Goal: Information Seeking & Learning: Check status

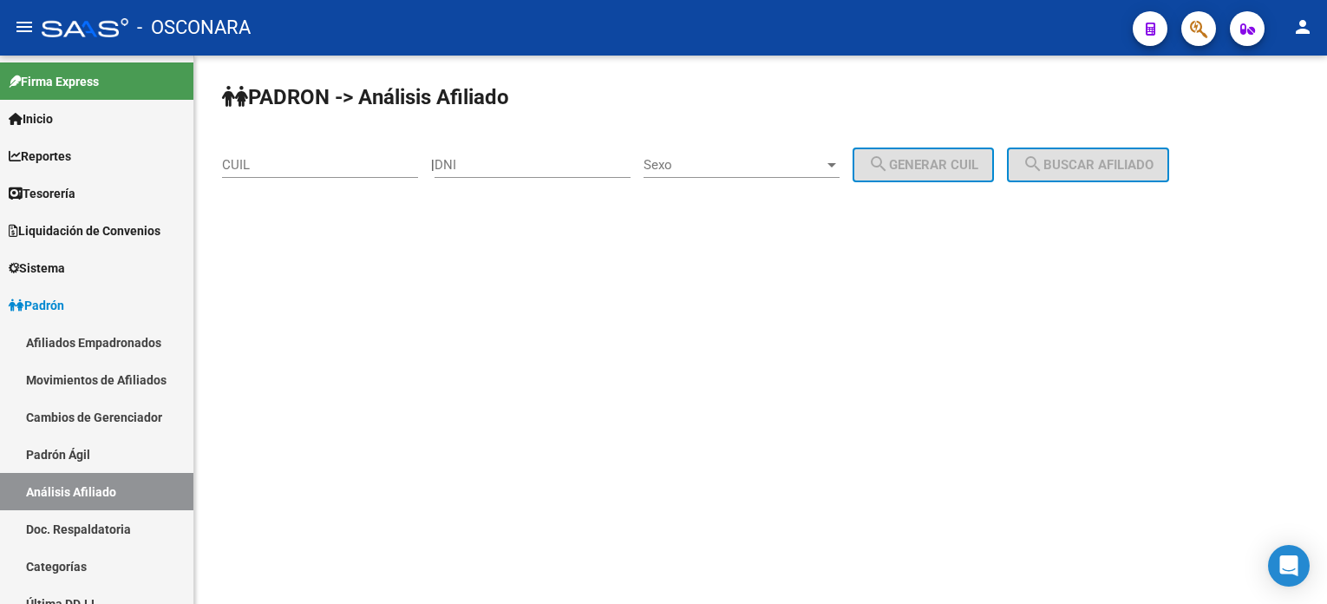
click at [271, 180] on div "CUIL" at bounding box center [320, 168] width 196 height 54
click at [286, 157] on input "CUIL" at bounding box center [320, 165] width 196 height 16
paste input "20-44362152-1"
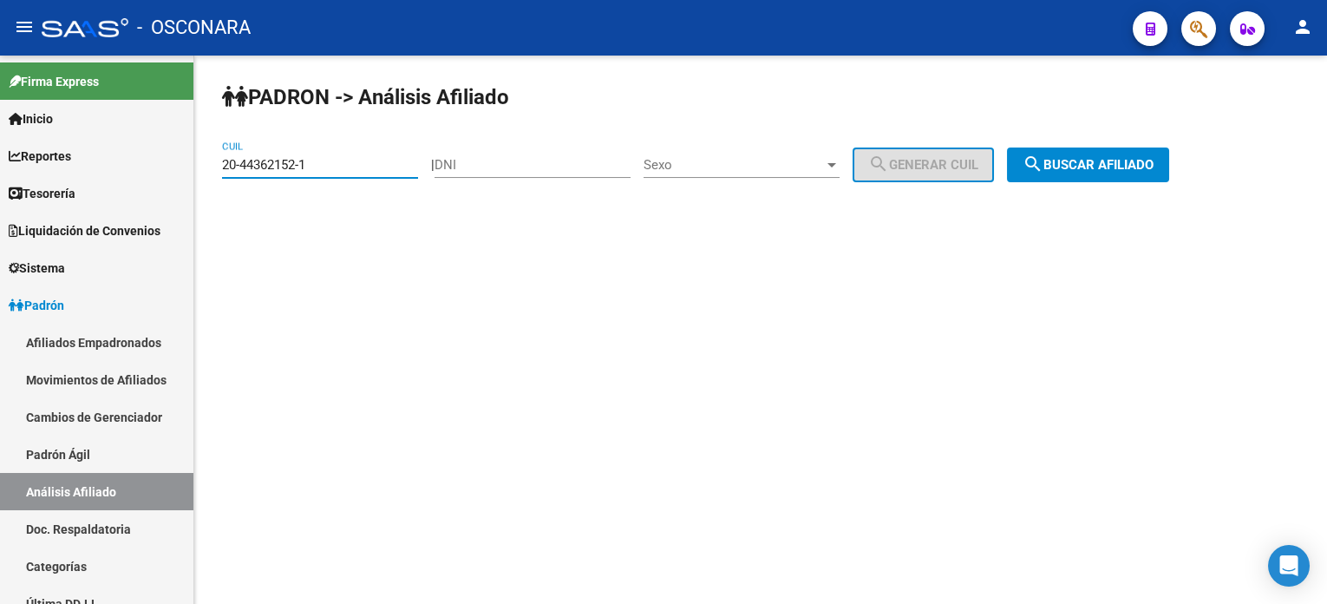
type input "20-44362152-1"
click at [1126, 163] on span "search Buscar afiliado" at bounding box center [1088, 165] width 131 height 16
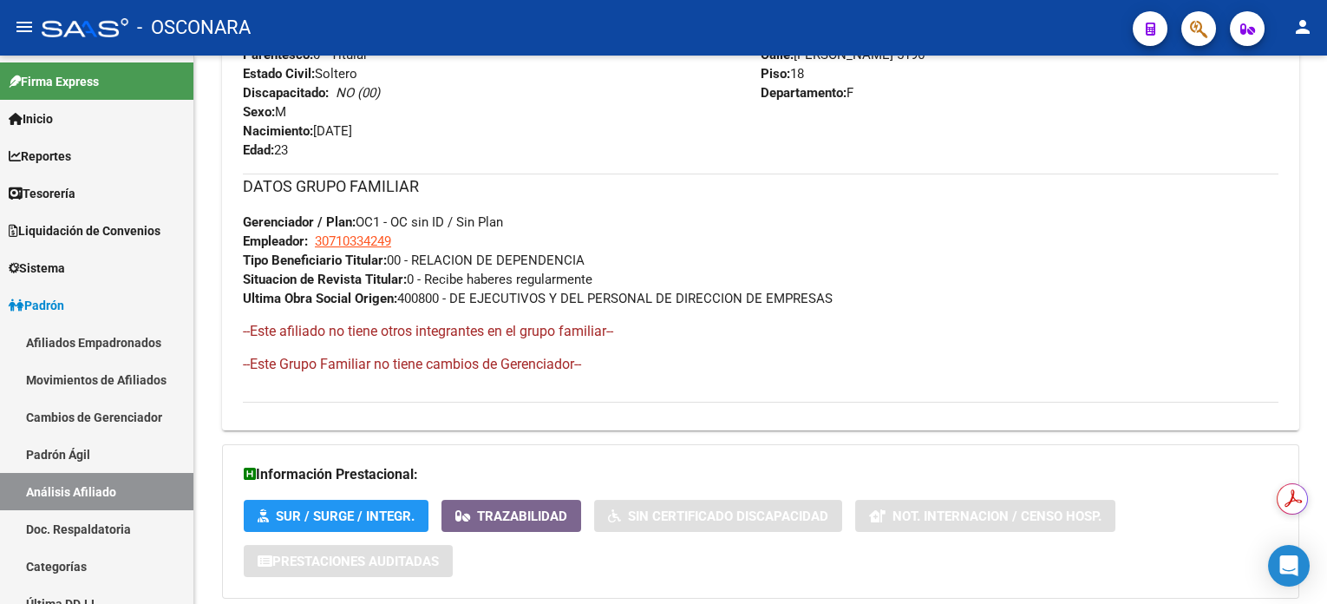
scroll to position [875, 0]
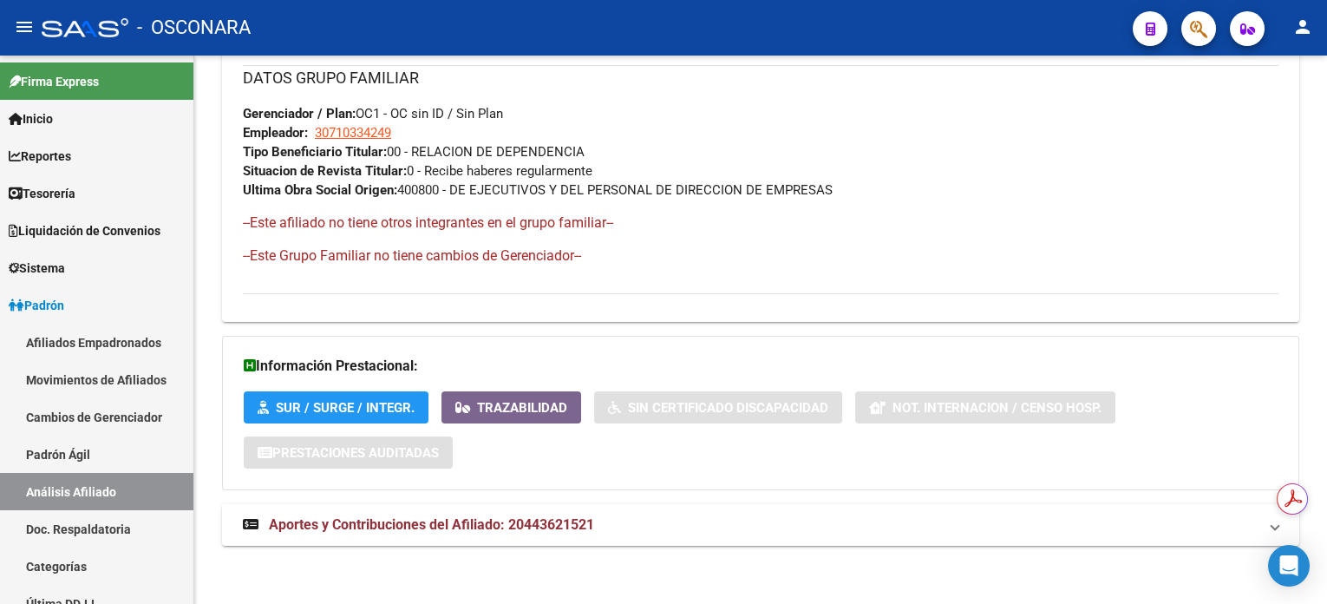
click at [539, 508] on mat-expansion-panel-header "Aportes y Contribuciones del Afiliado: 20443621521" at bounding box center [761, 525] width 1078 height 42
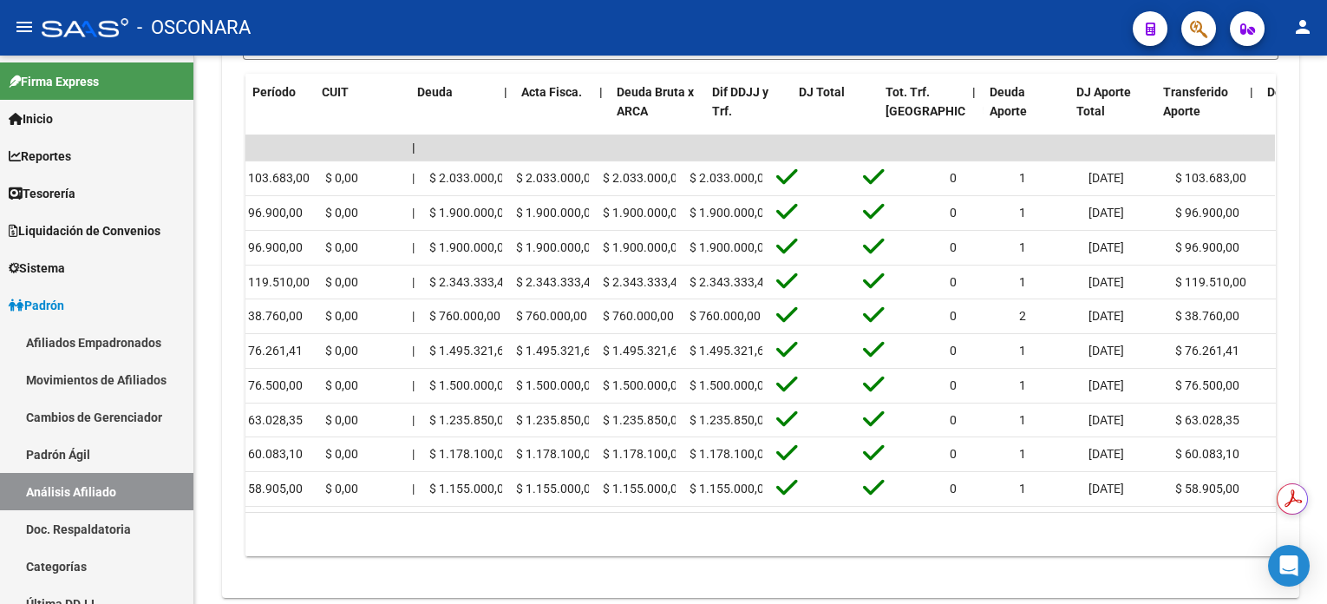
scroll to position [0, 0]
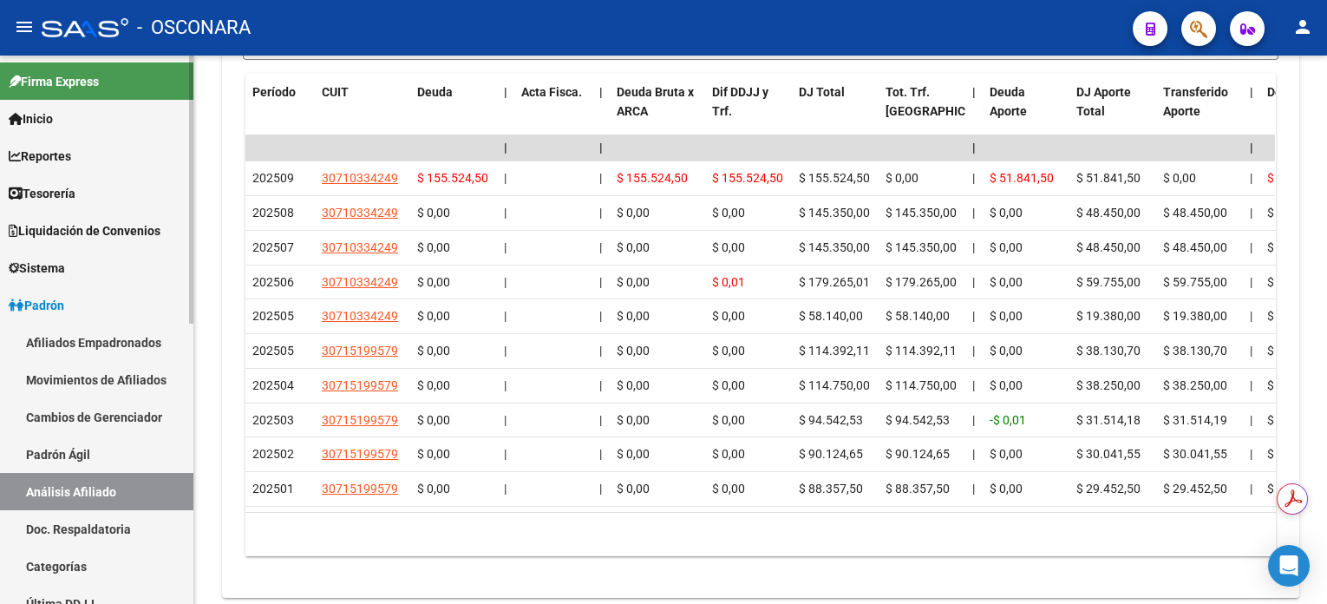
click at [97, 149] on link "Reportes" at bounding box center [96, 155] width 193 height 37
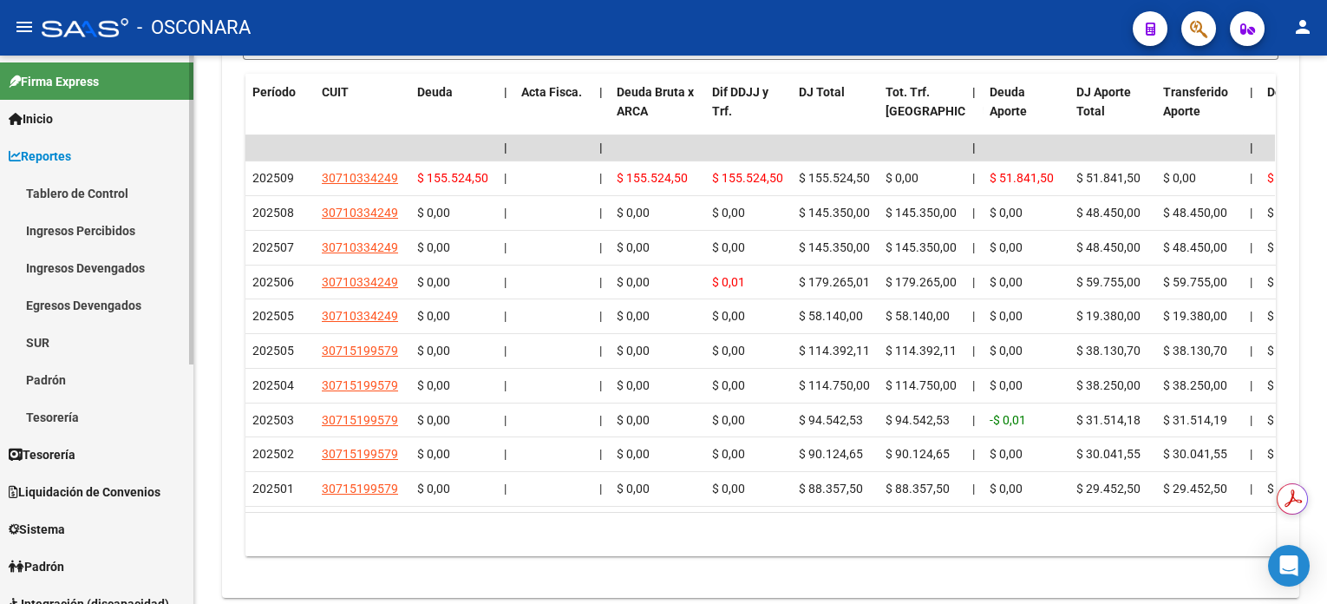
click at [131, 238] on link "Ingresos Percibidos" at bounding box center [96, 230] width 193 height 37
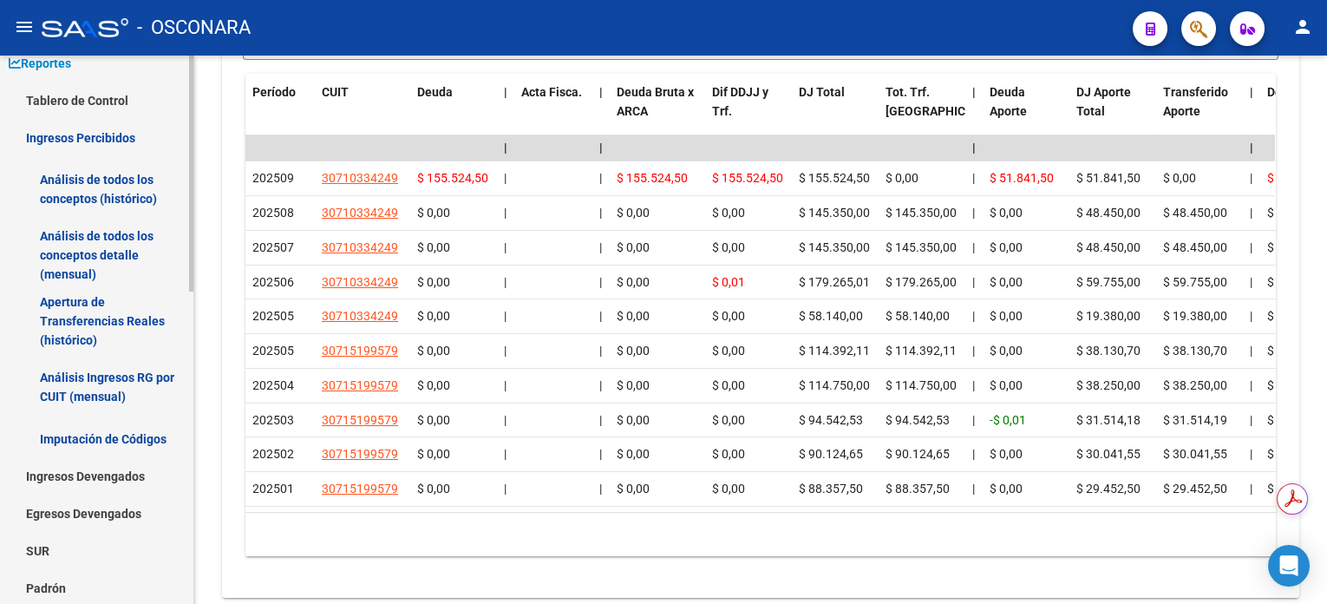
scroll to position [115, 0]
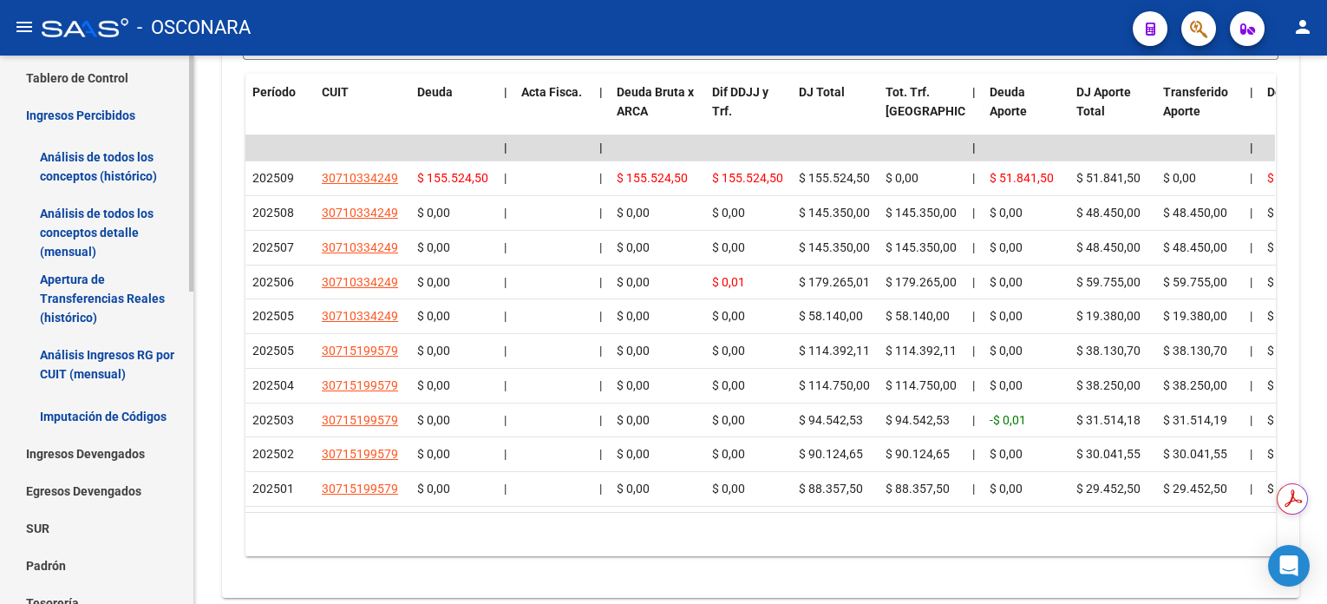
click at [108, 363] on link "Análisis Ingresos RG por CUIT (mensual)" at bounding box center [96, 364] width 193 height 66
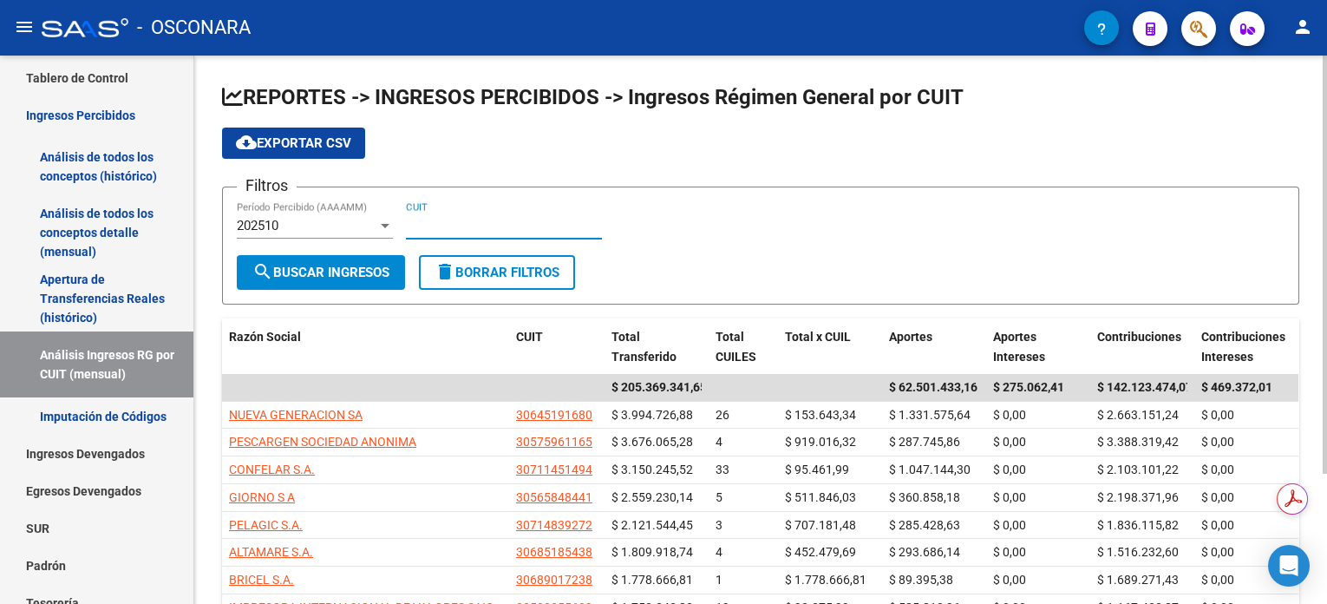
click at [449, 225] on input "CUIT" at bounding box center [504, 226] width 196 height 16
type input "20-28228903-3"
click at [316, 260] on button "search Buscar Ingresos" at bounding box center [321, 272] width 168 height 35
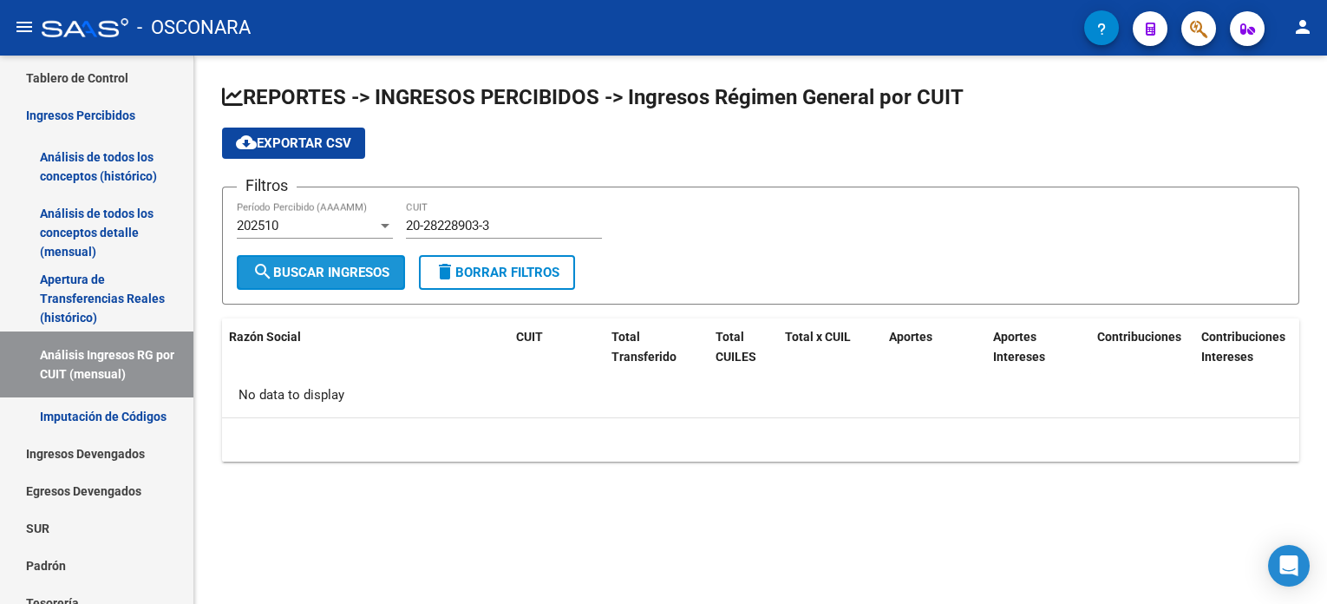
click at [382, 272] on span "search Buscar Ingresos" at bounding box center [320, 273] width 137 height 16
click at [102, 457] on link "Ingresos Devengados" at bounding box center [96, 453] width 193 height 37
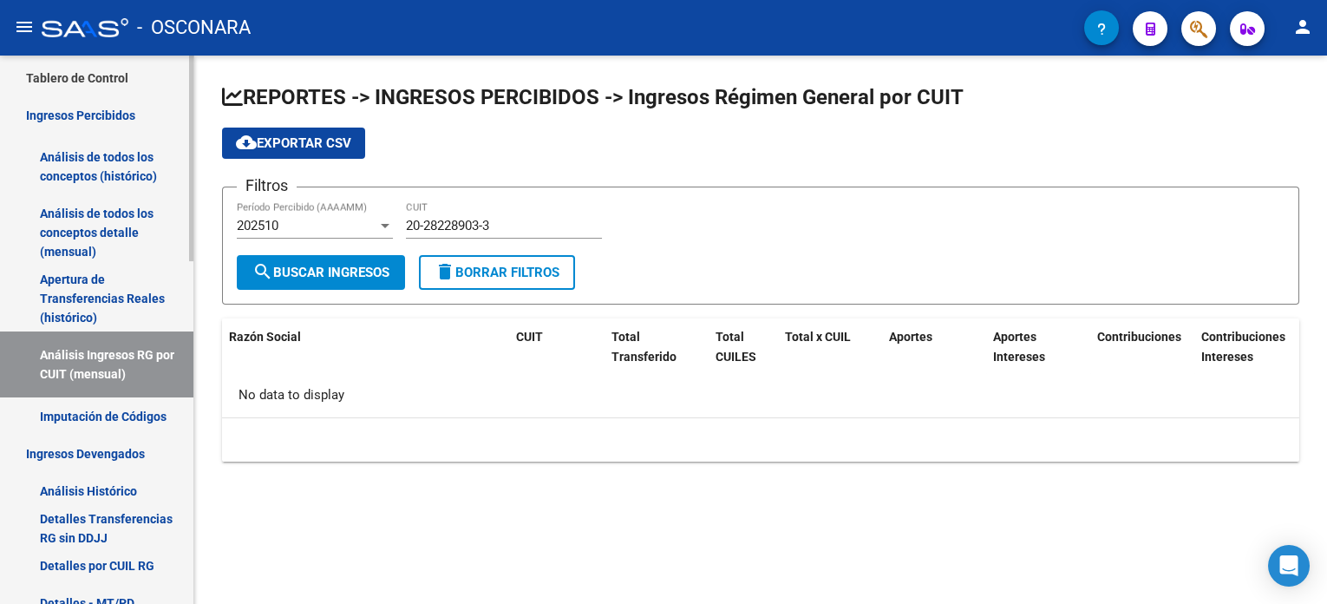
scroll to position [231, 0]
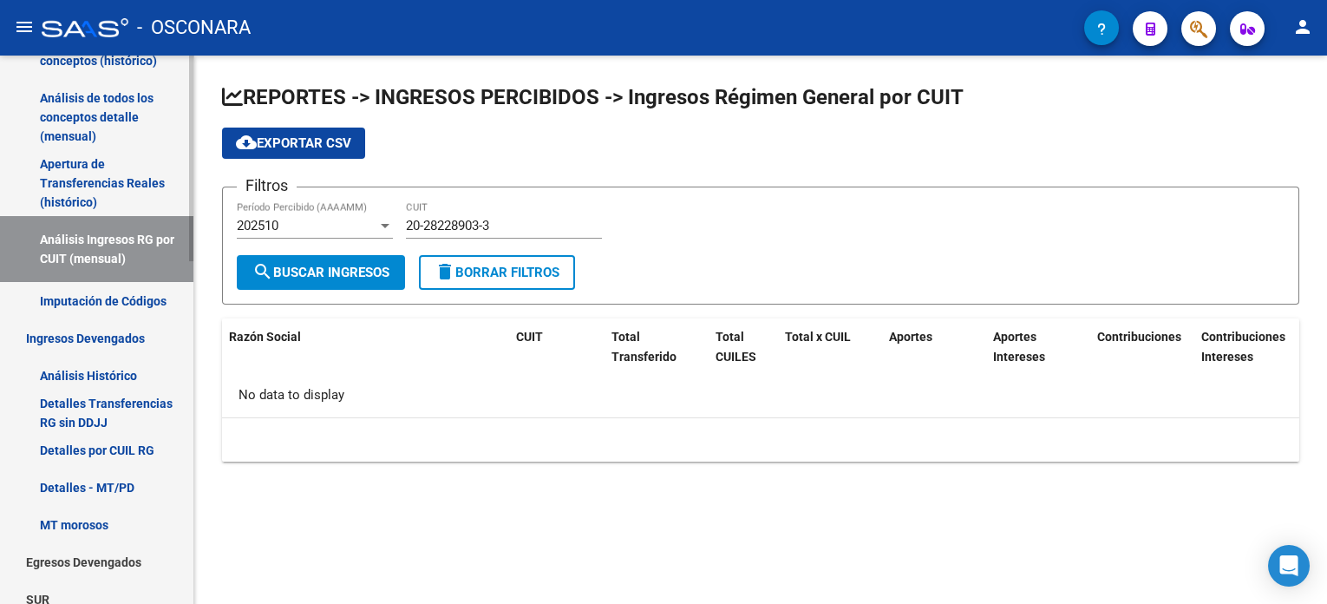
click at [127, 339] on link "Ingresos Devengados" at bounding box center [96, 337] width 193 height 37
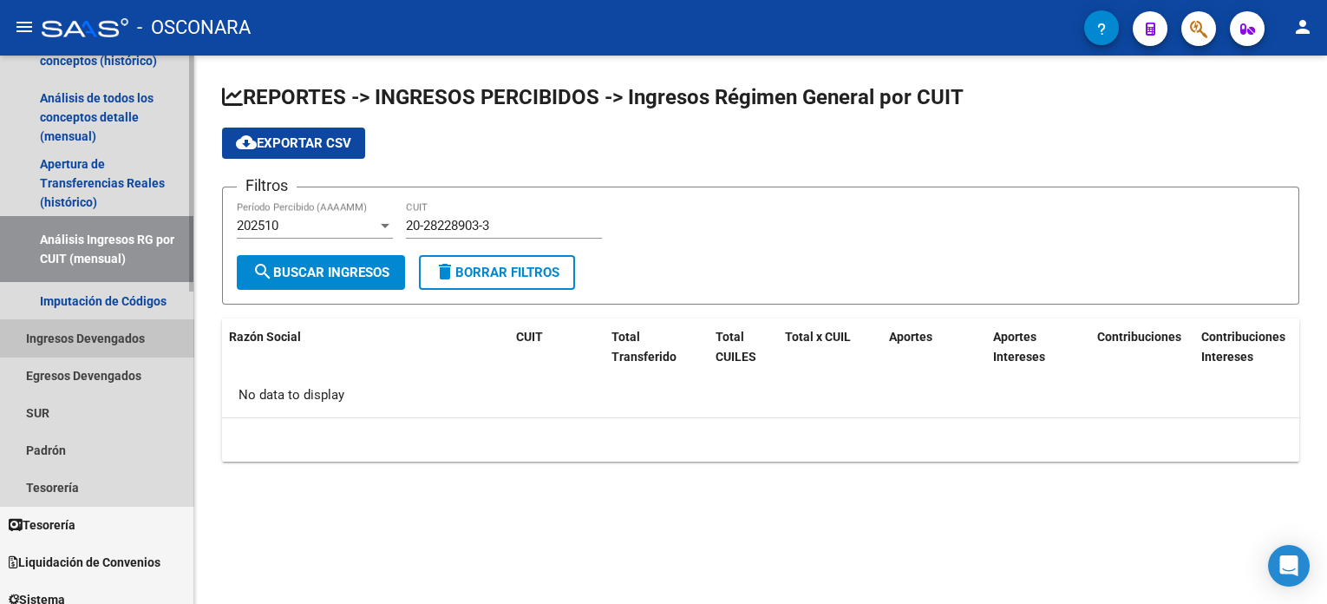
click at [127, 339] on link "Ingresos Devengados" at bounding box center [96, 337] width 193 height 37
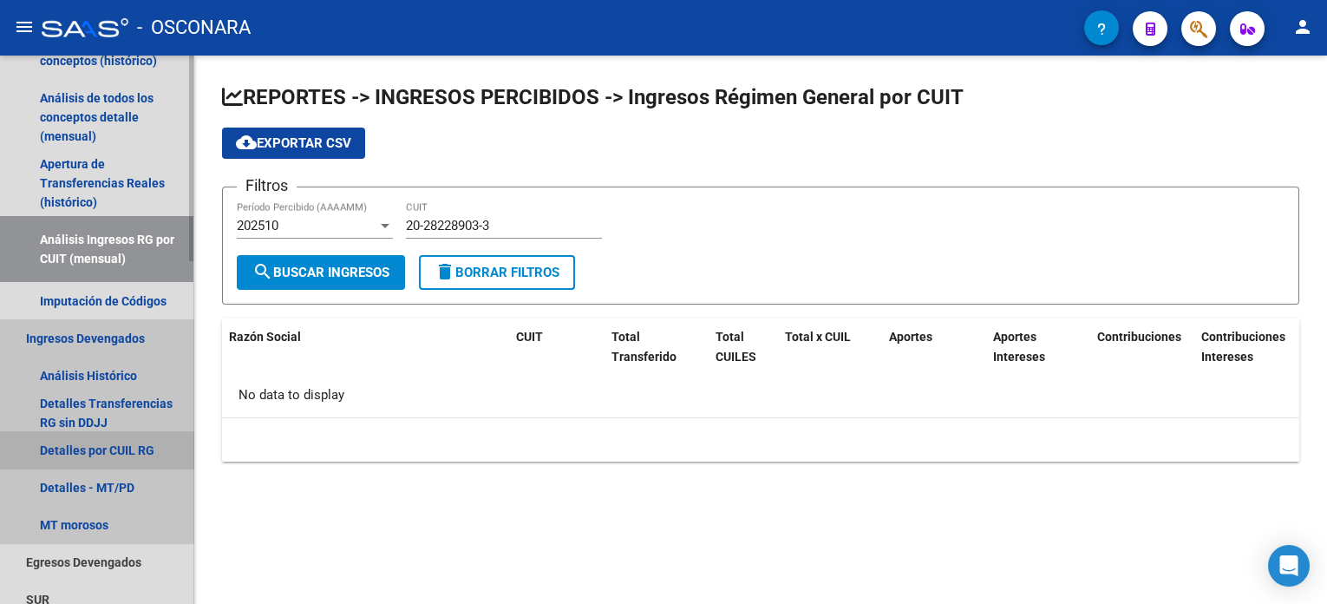
click at [158, 441] on link "Detalles por CUIL RG" at bounding box center [96, 449] width 193 height 37
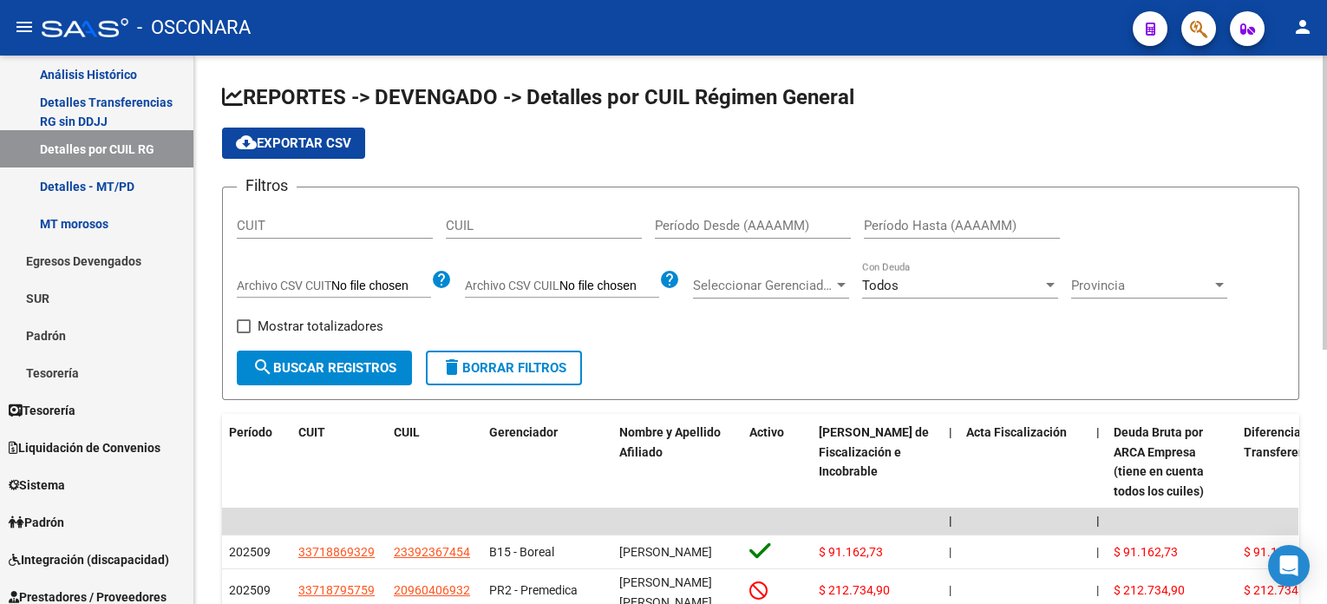
click at [548, 224] on input "CUIL" at bounding box center [544, 226] width 196 height 16
type input "20-28228903-3"
click at [320, 385] on form "Filtros CUIT 20-28228903-3 CUIL Período Desde (AAAAMM) Período Hasta (AAAAMM) A…" at bounding box center [761, 293] width 1078 height 213
click at [323, 369] on span "search Buscar Registros" at bounding box center [324, 368] width 144 height 16
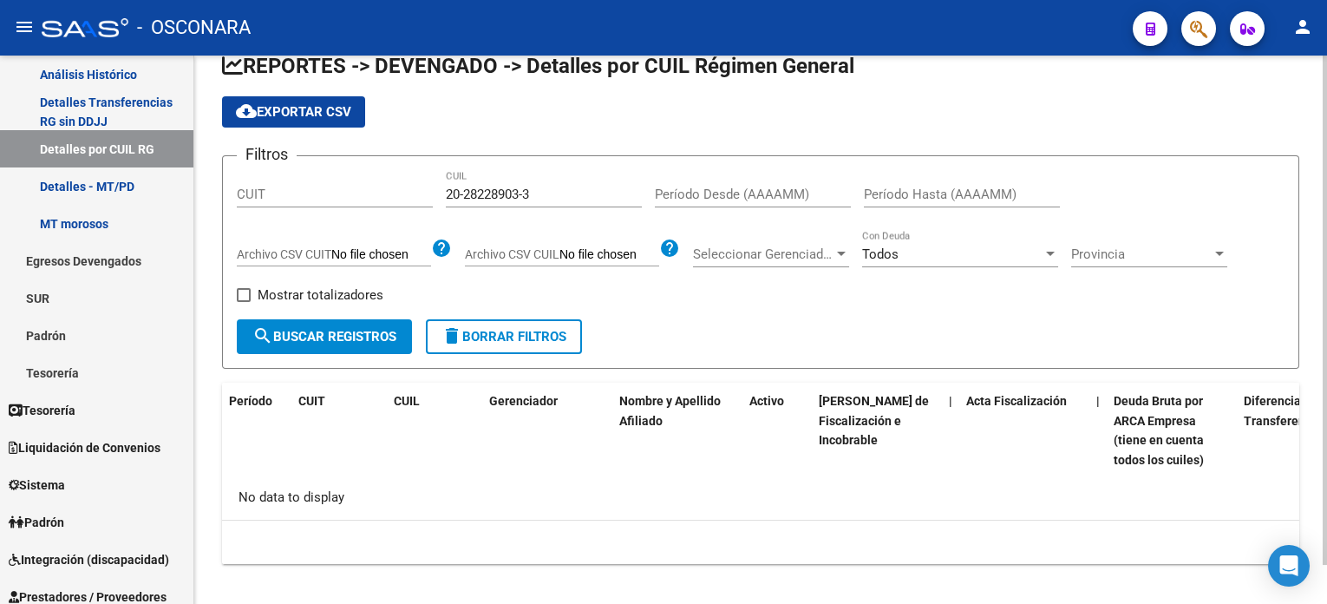
scroll to position [43, 0]
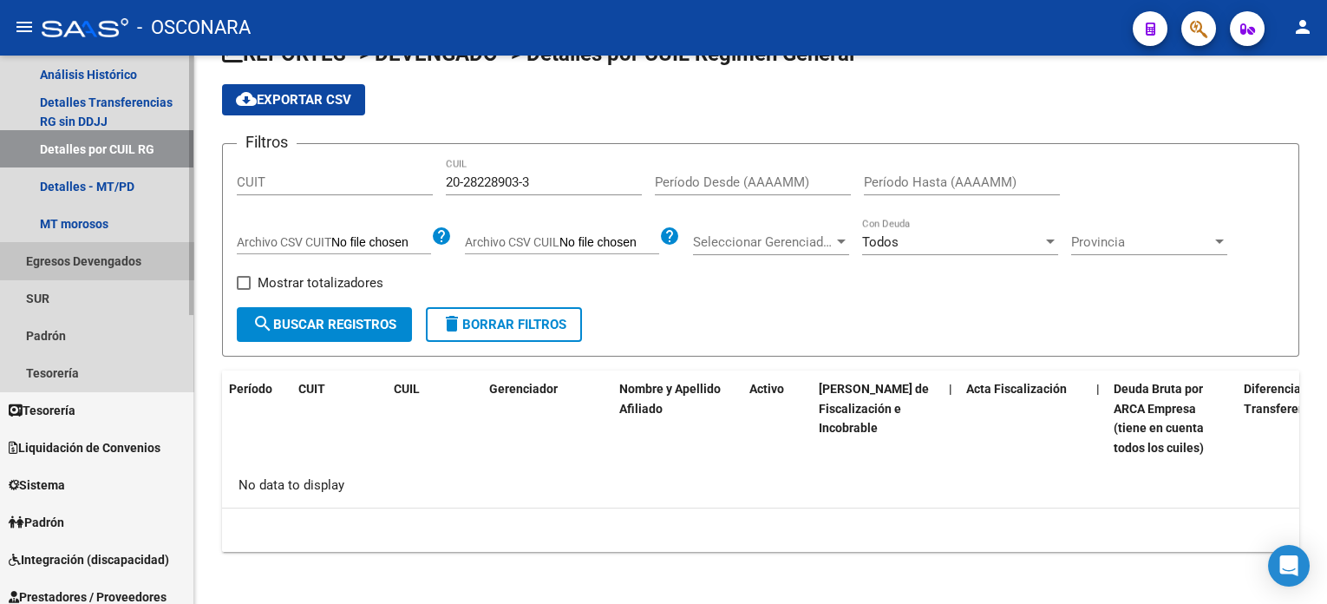
click at [100, 258] on link "Egresos Devengados" at bounding box center [96, 260] width 193 height 37
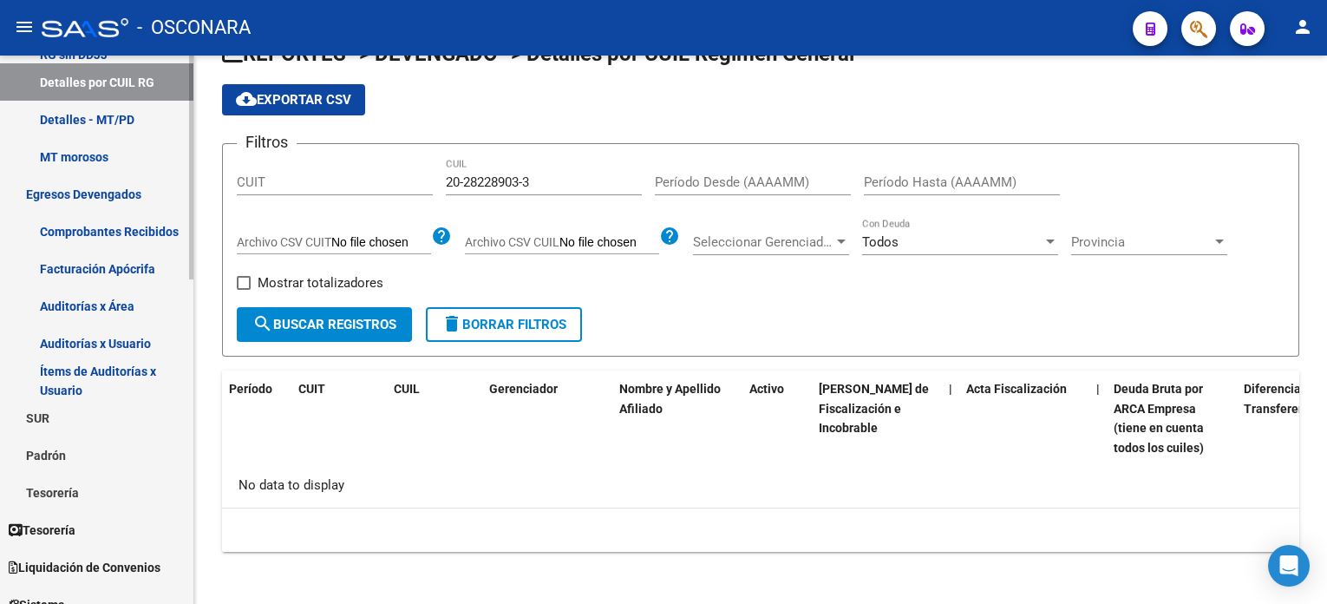
scroll to position [347, 0]
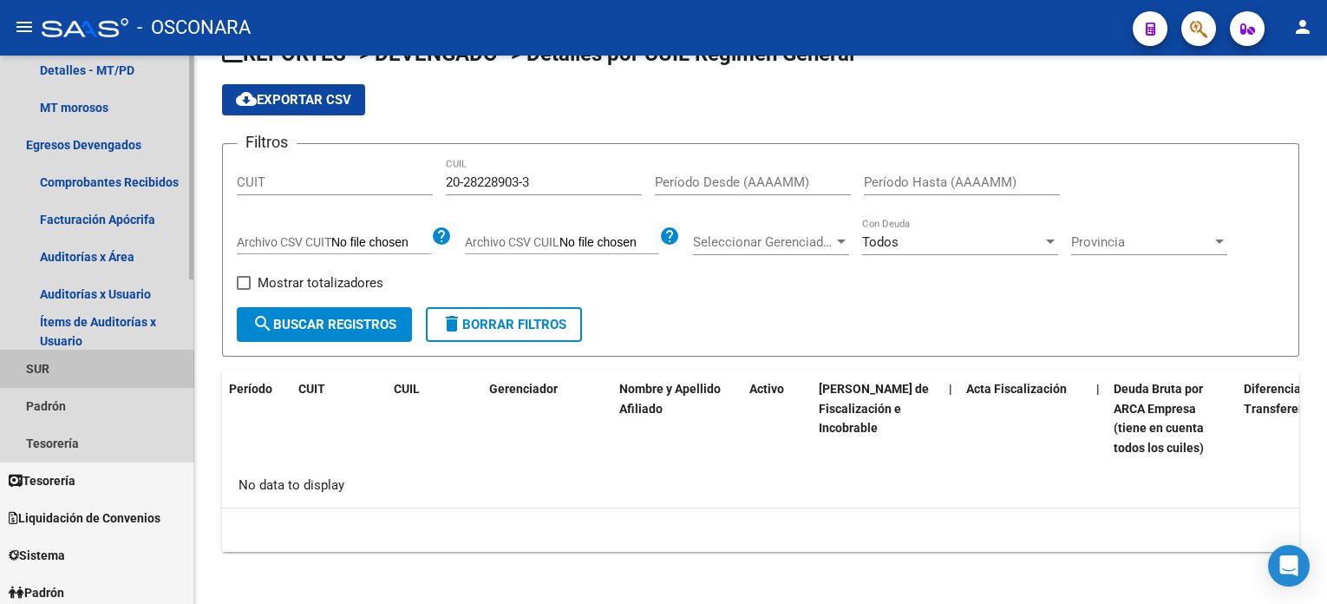
click at [73, 383] on link "SUR" at bounding box center [96, 368] width 193 height 37
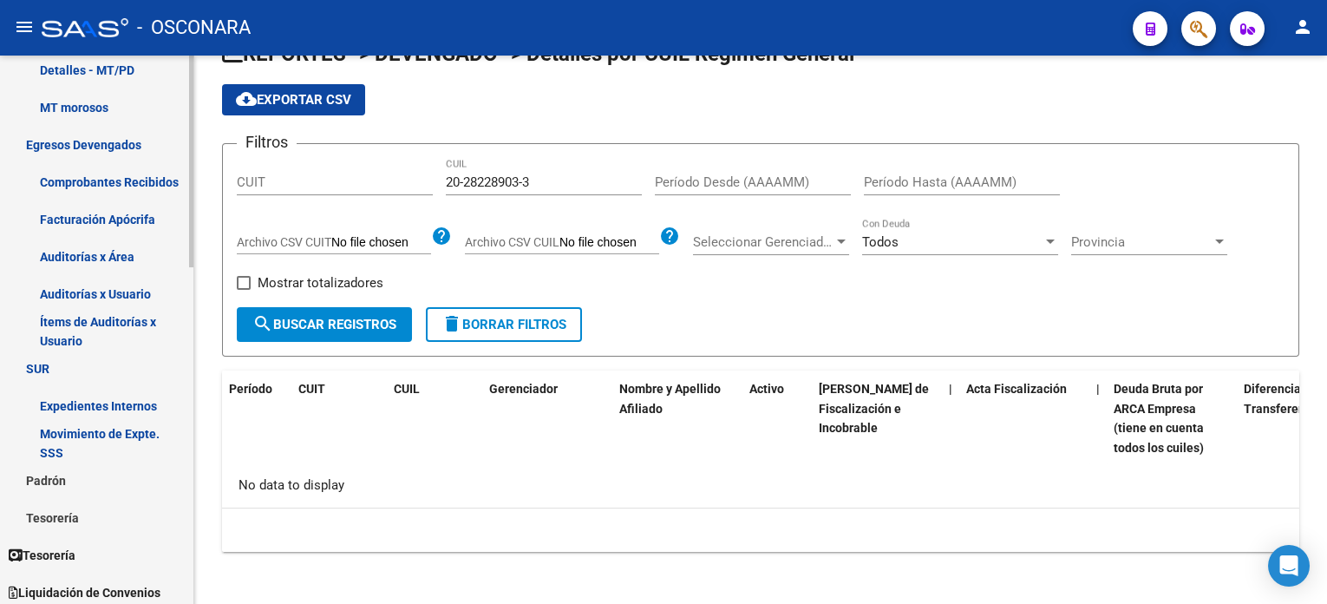
click at [55, 478] on link "Padrón" at bounding box center [96, 480] width 193 height 37
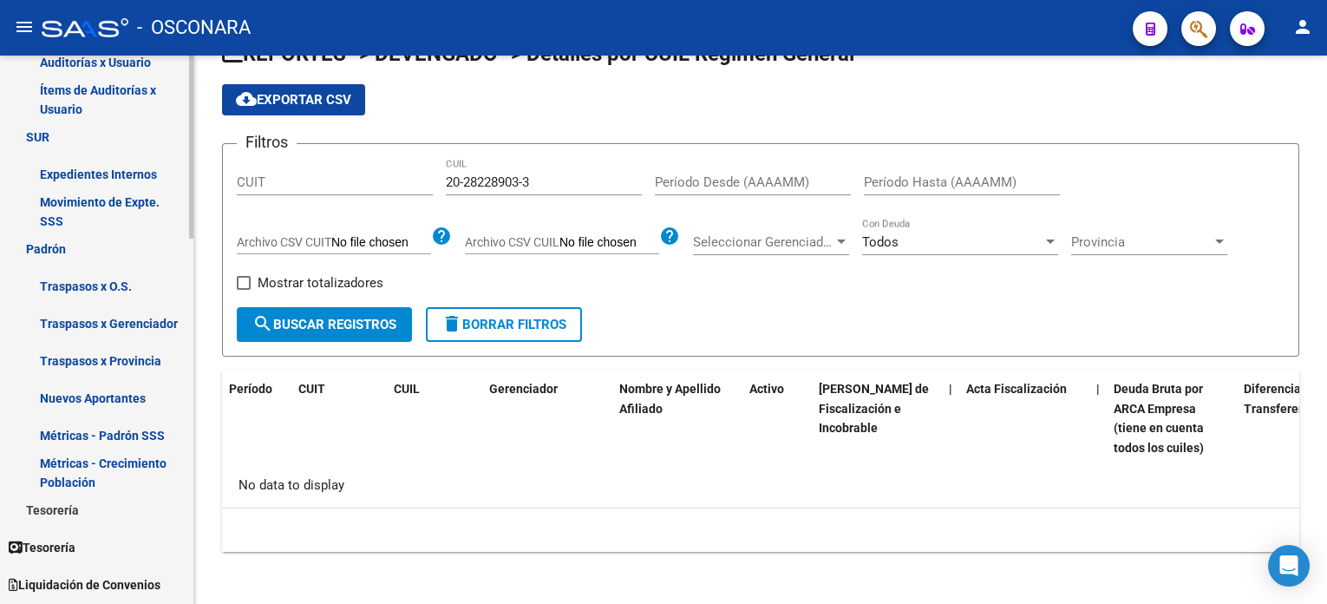
scroll to position [694, 0]
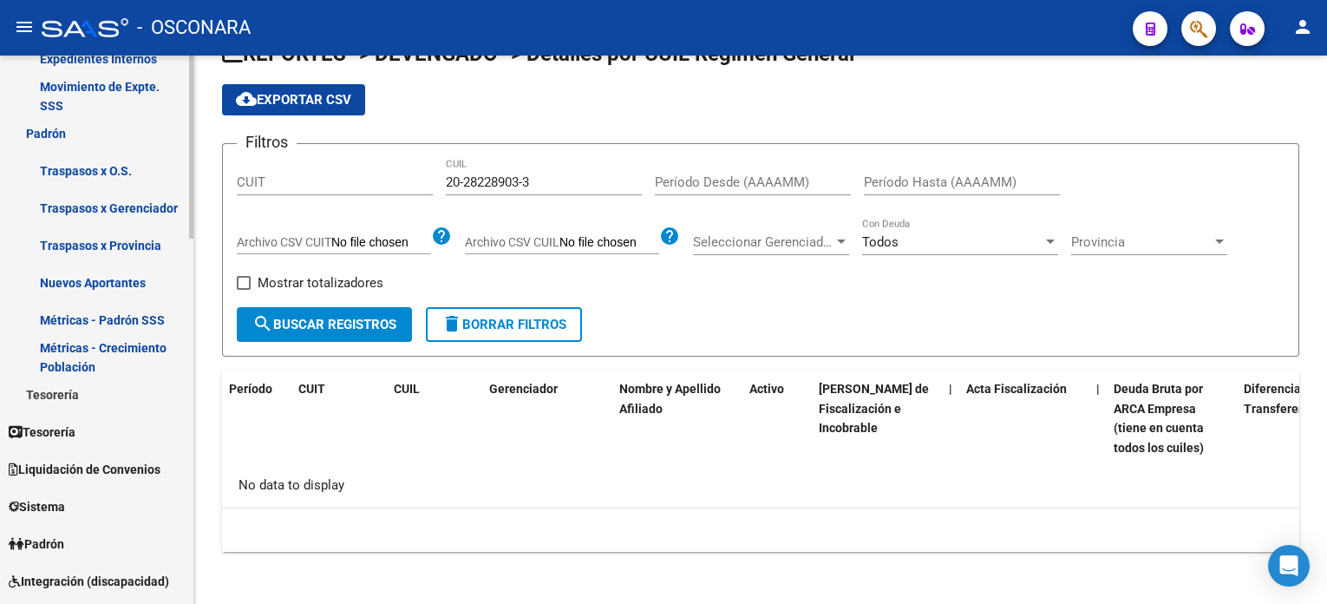
click at [81, 401] on link "Tesorería" at bounding box center [96, 394] width 193 height 37
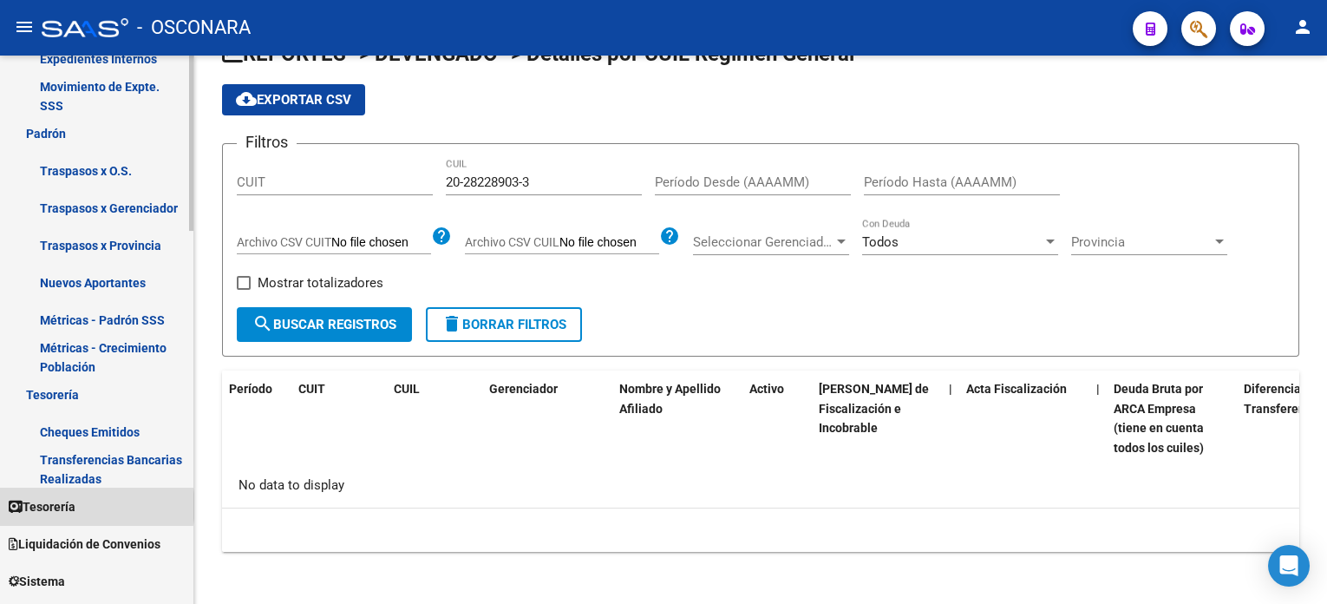
click at [89, 505] on link "Tesorería" at bounding box center [96, 506] width 193 height 37
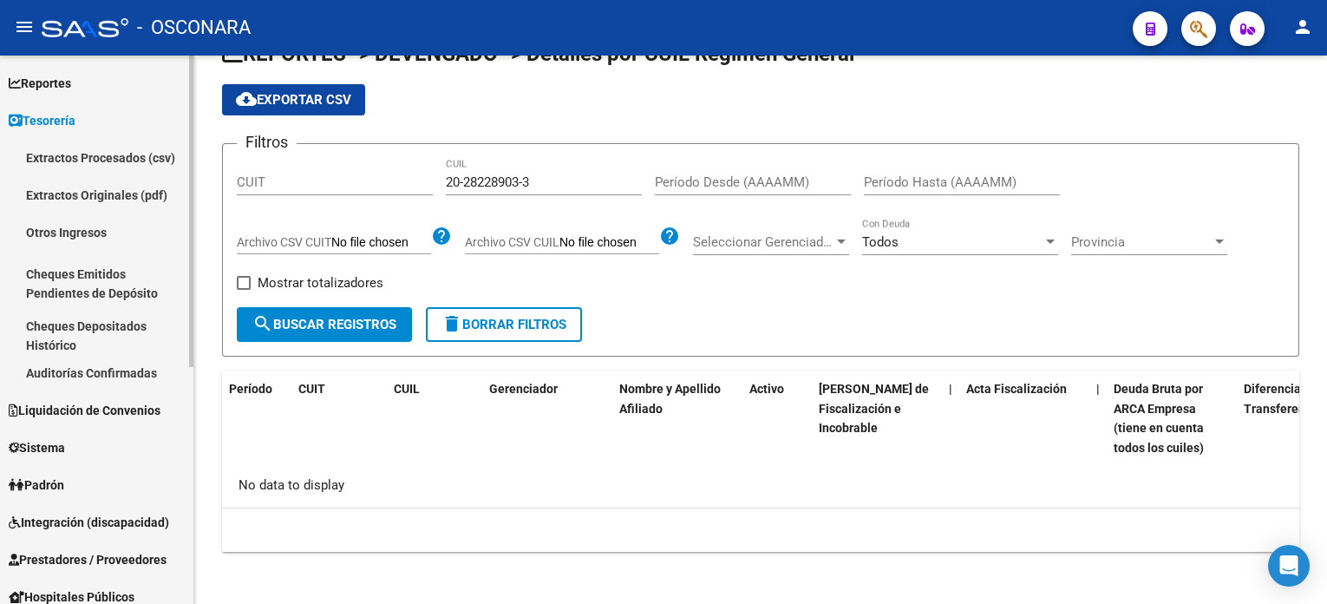
scroll to position [0, 0]
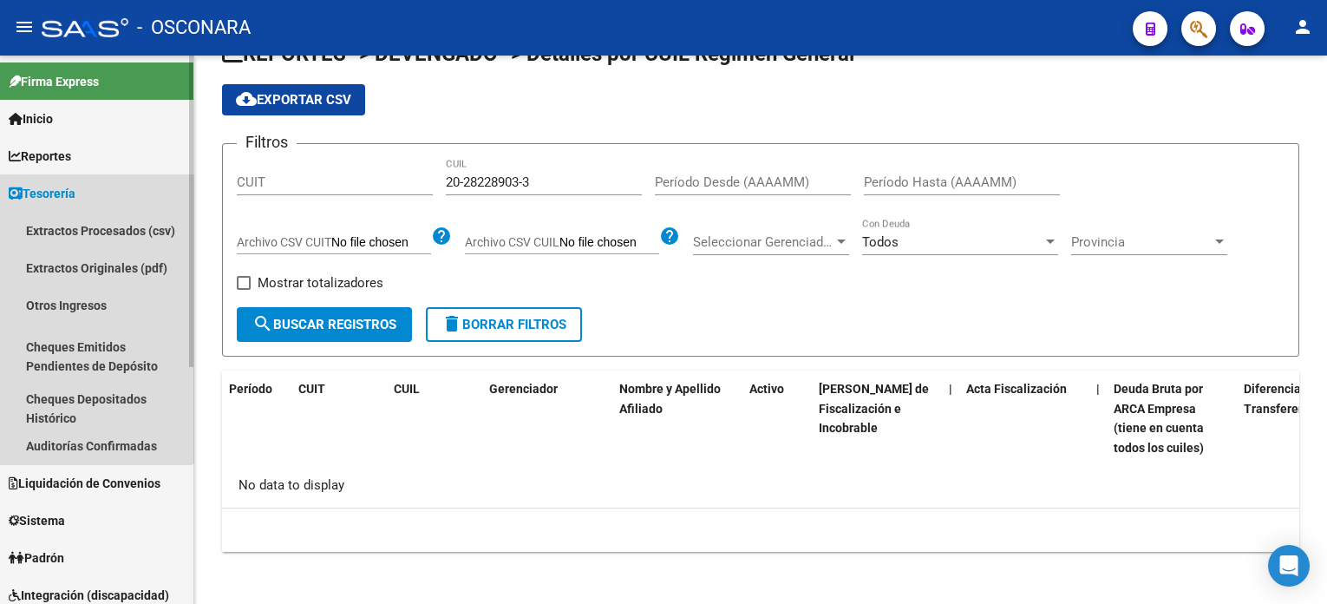
click at [70, 187] on span "Tesorería" at bounding box center [42, 193] width 67 height 19
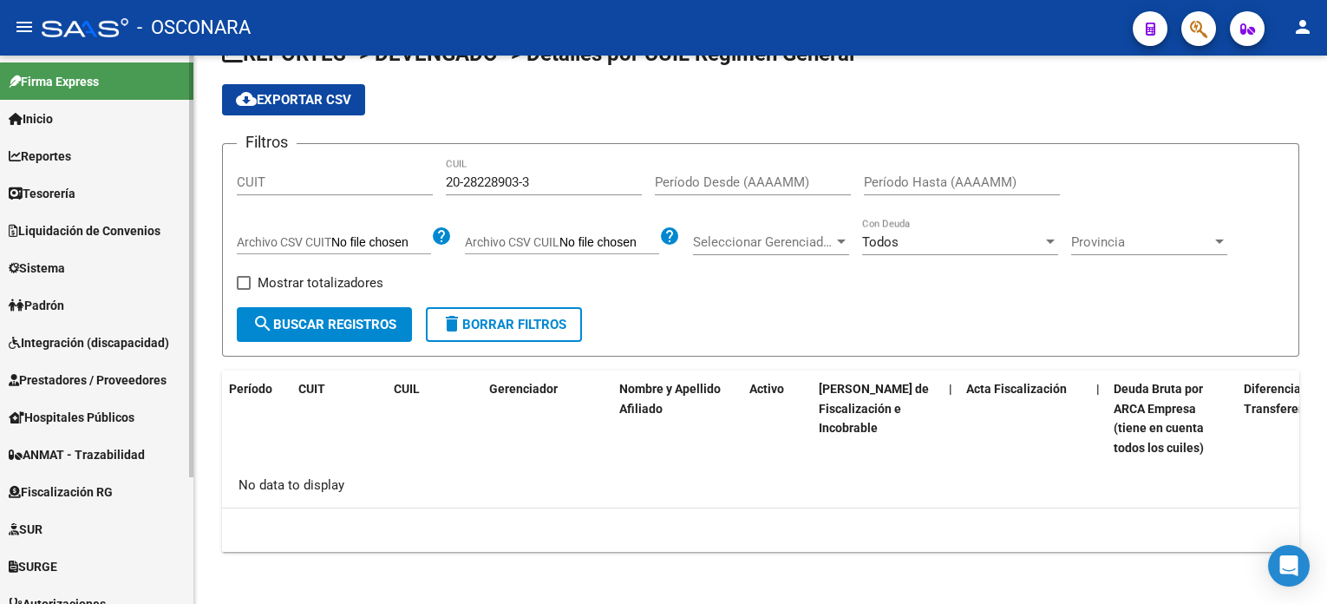
click at [91, 244] on link "Liquidación de Convenios" at bounding box center [96, 230] width 193 height 37
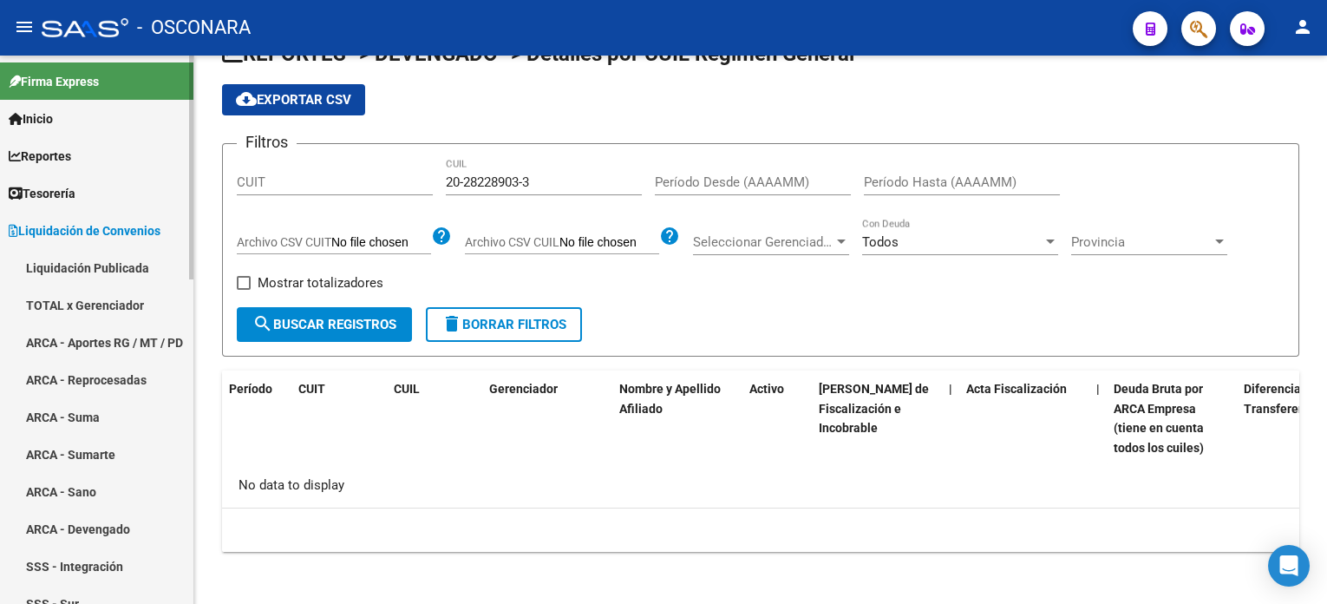
click at [103, 343] on link "ARCA - Aportes RG / MT / PD" at bounding box center [96, 342] width 193 height 37
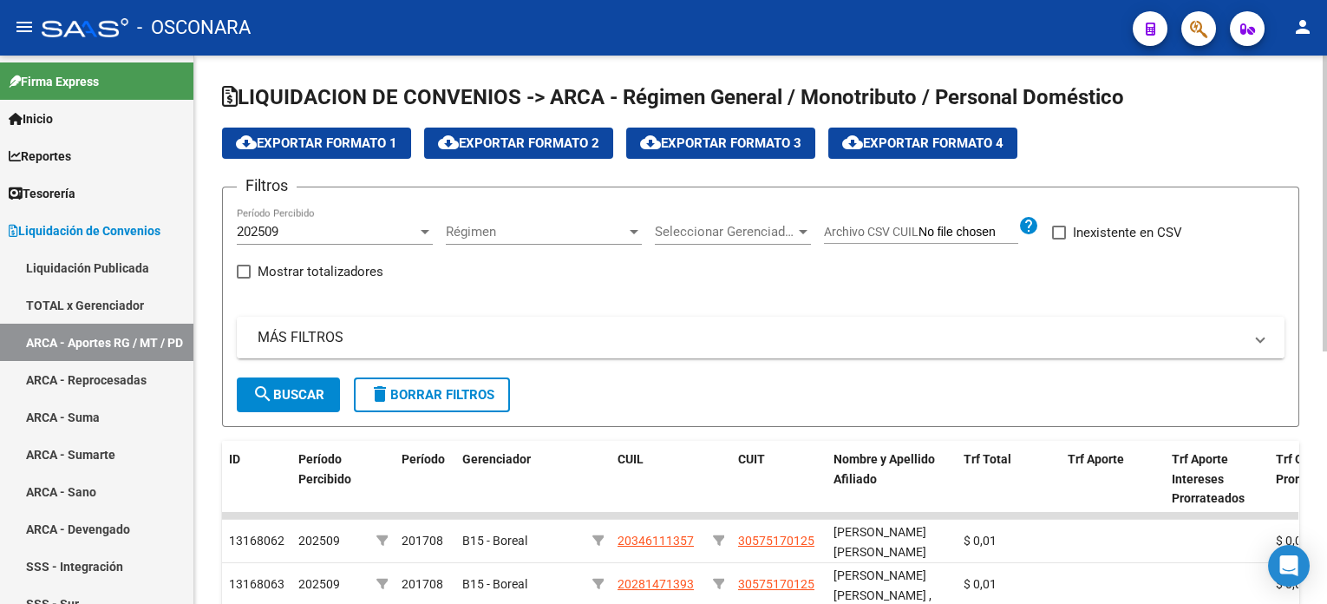
click at [390, 325] on mat-expansion-panel-header "MÁS FILTROS" at bounding box center [761, 338] width 1048 height 42
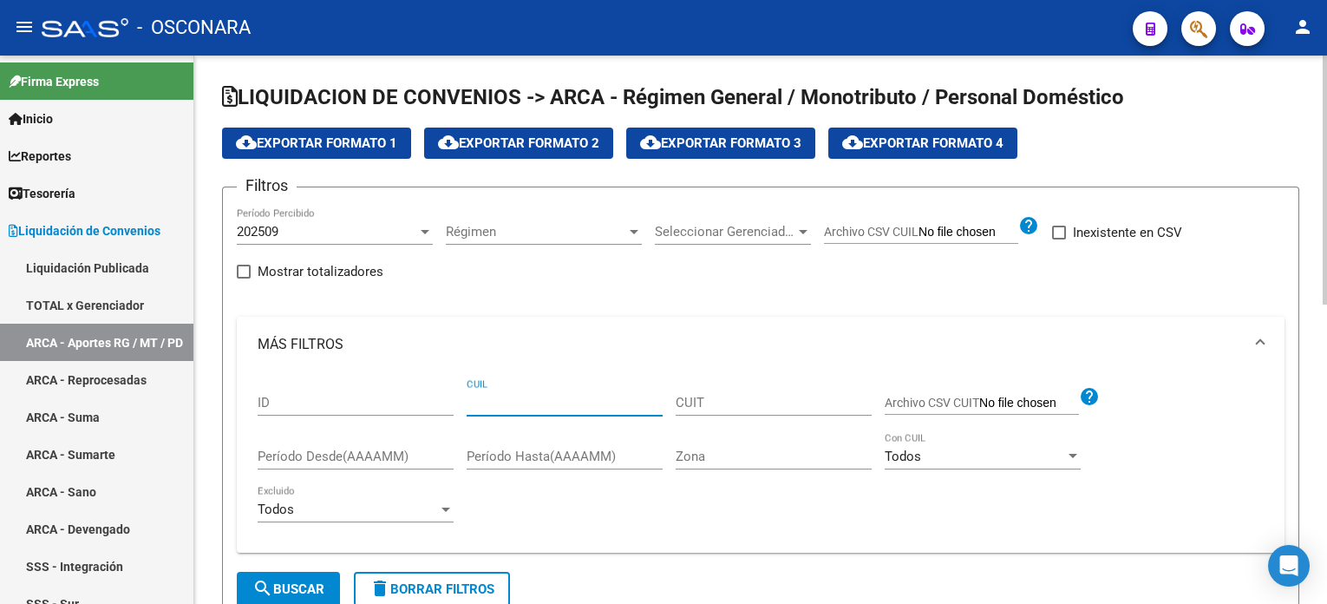
click at [545, 403] on input "CUIL" at bounding box center [565, 403] width 196 height 16
click at [324, 581] on span "search Buscar" at bounding box center [288, 589] width 72 height 16
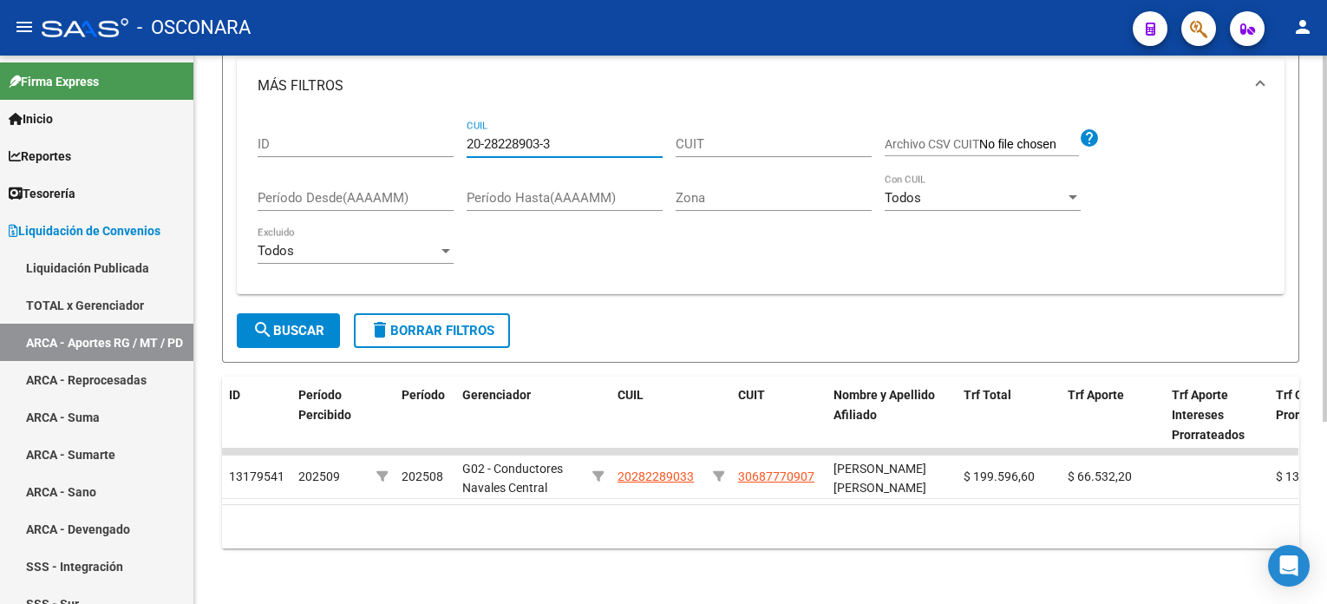
drag, startPoint x: 597, startPoint y: 127, endPoint x: 389, endPoint y: 128, distance: 208.2
click at [389, 128] on div "ID 20-28228903-3 CUIL CUIT Archivo CSV CUIT help Período Desde(AAAAMM) Período …" at bounding box center [761, 197] width 1006 height 167
paste input "7-37242019-2"
type input "27-37242019-2"
drag, startPoint x: 292, startPoint y: 316, endPoint x: 370, endPoint y: 294, distance: 81.0
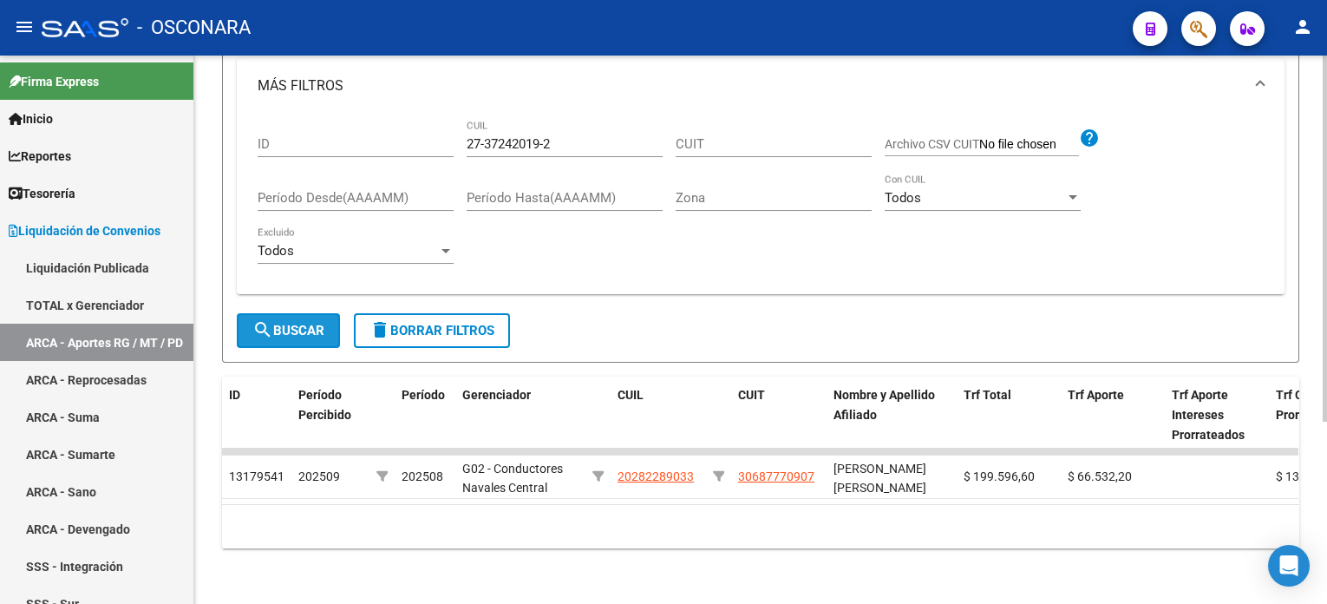
click at [293, 323] on span "search Buscar" at bounding box center [288, 331] width 72 height 16
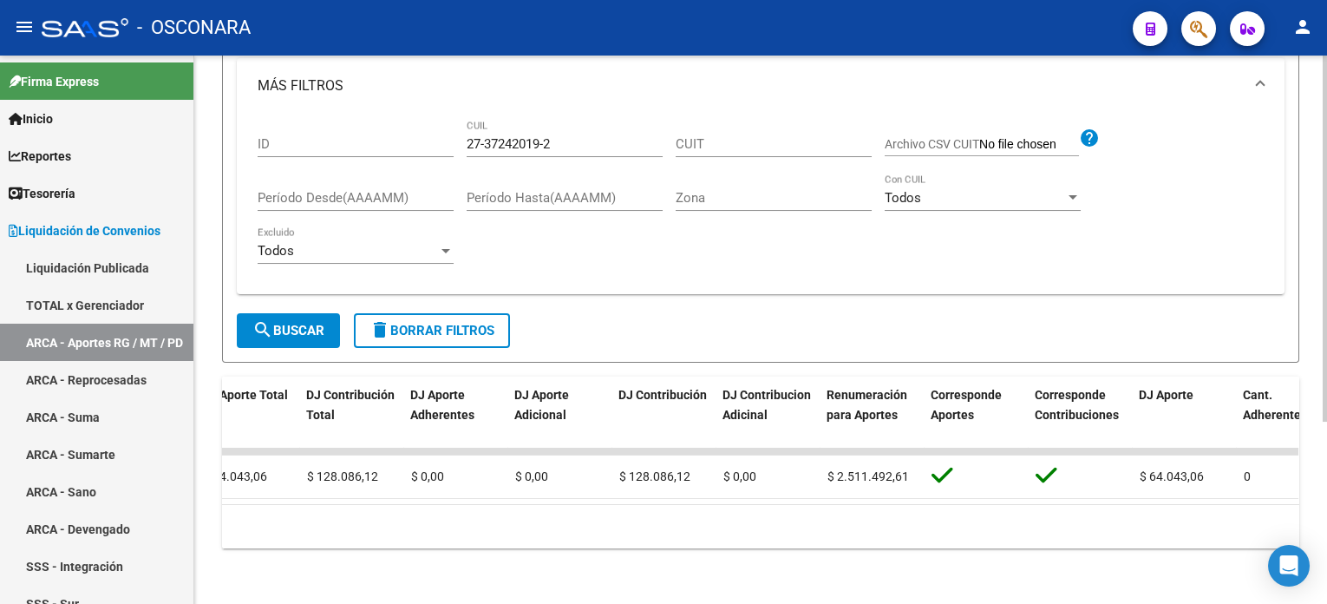
scroll to position [0, 3055]
drag, startPoint x: 560, startPoint y: 128, endPoint x: 326, endPoint y: 126, distance: 234.3
click at [326, 126] on div "ID 27-37242019-2 CUIL CUIT Archivo CSV CUIT help Período Desde(AAAAMM) Período …" at bounding box center [761, 197] width 1006 height 167
type input "0"
click at [296, 323] on span "search Buscar" at bounding box center [288, 331] width 72 height 16
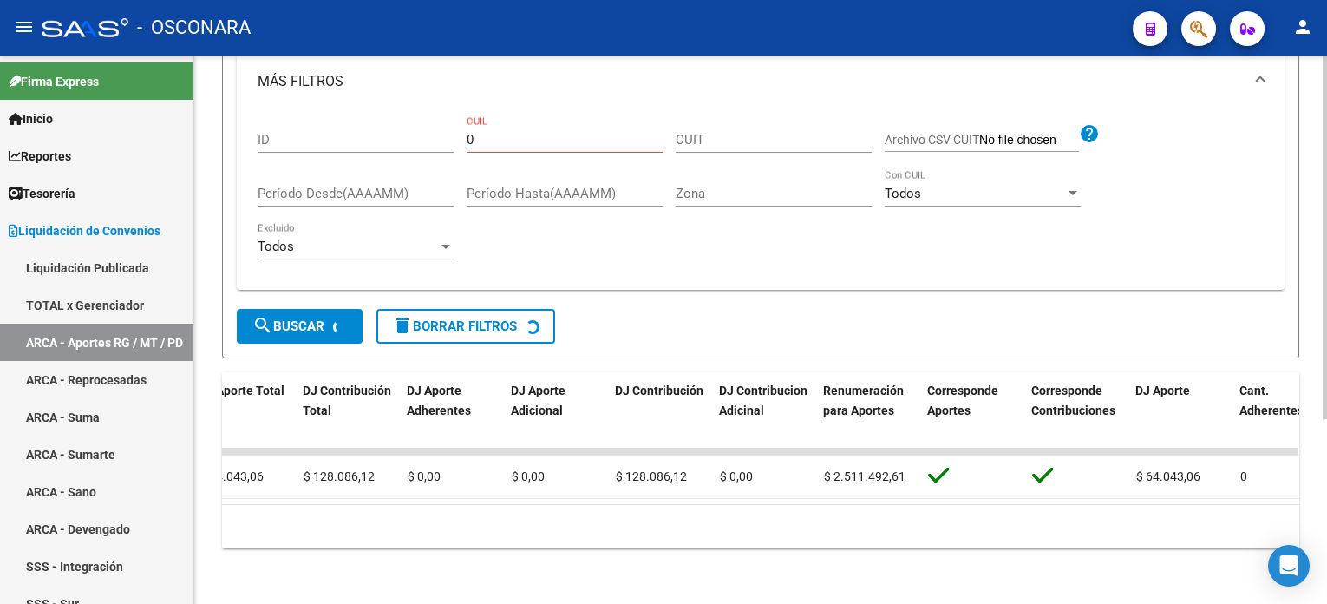
scroll to position [243, 0]
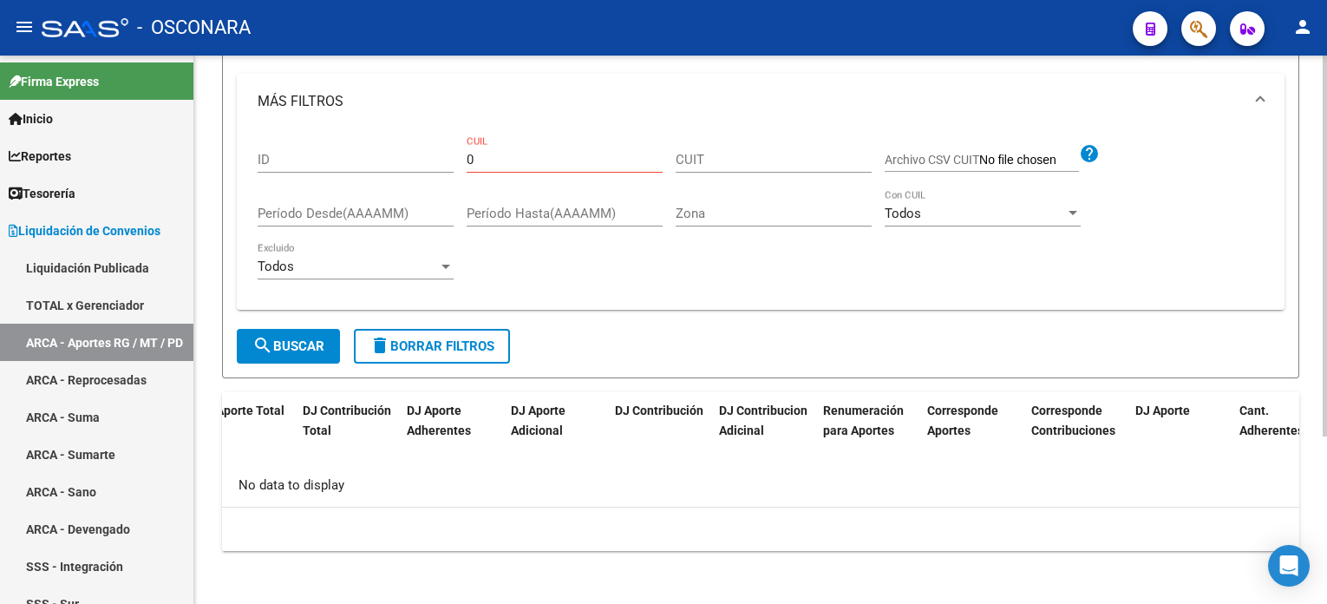
click at [537, 139] on div "0 CUIL" at bounding box center [565, 153] width 196 height 37
paste input "27-29258676-6"
type input "27-29258676-6"
click at [280, 343] on span "search Buscar" at bounding box center [288, 346] width 72 height 16
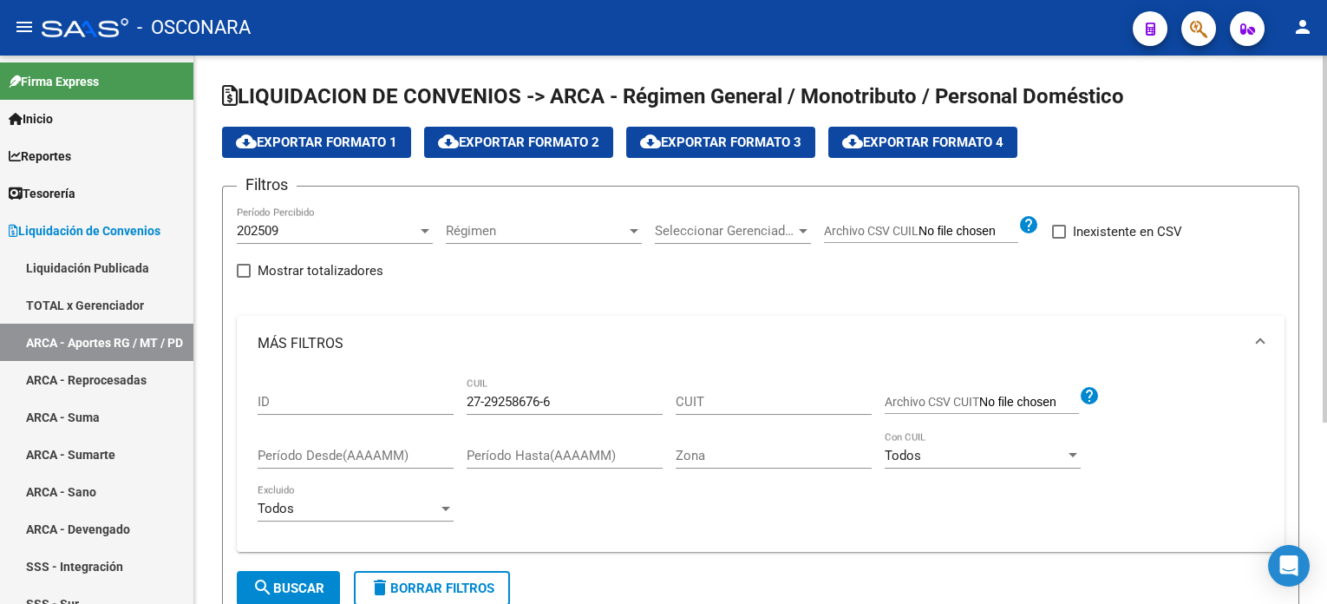
scroll to position [0, 0]
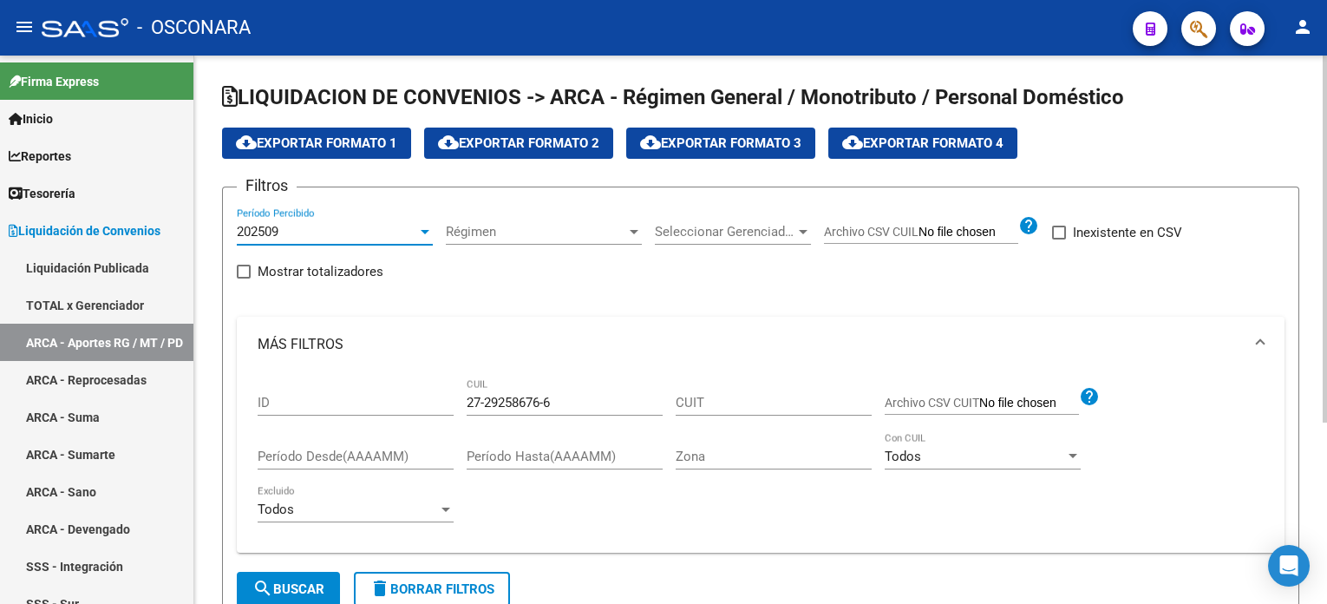
click at [415, 233] on div "202509" at bounding box center [327, 232] width 180 height 16
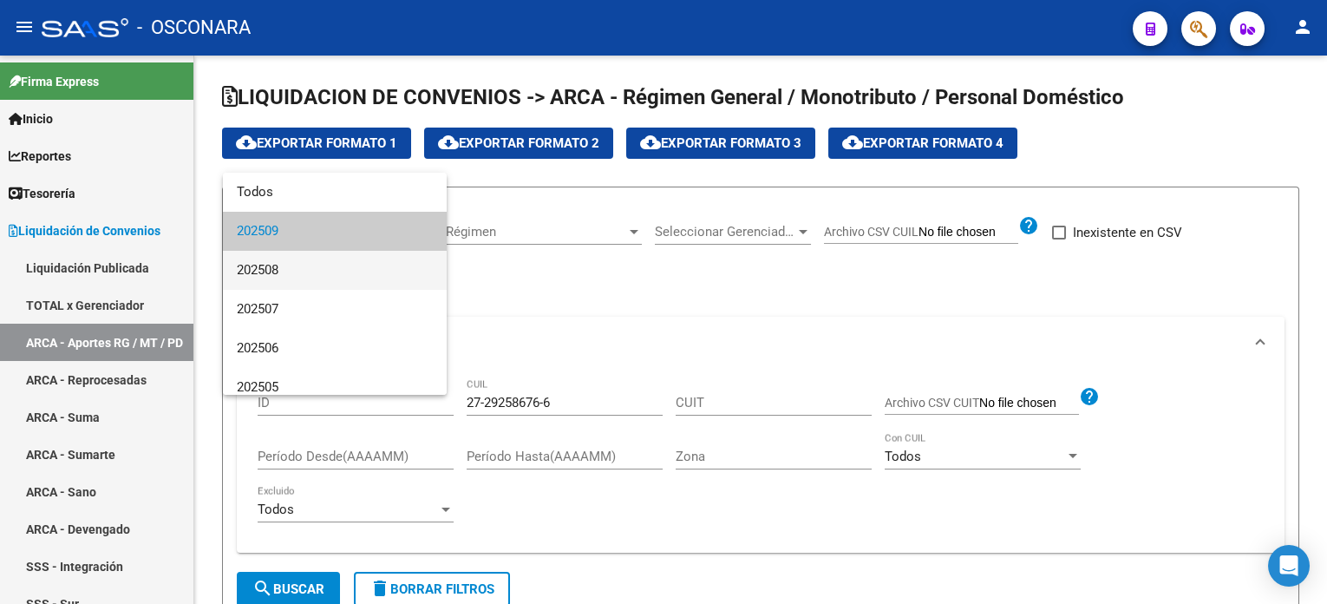
click at [362, 262] on span "202508" at bounding box center [335, 270] width 196 height 39
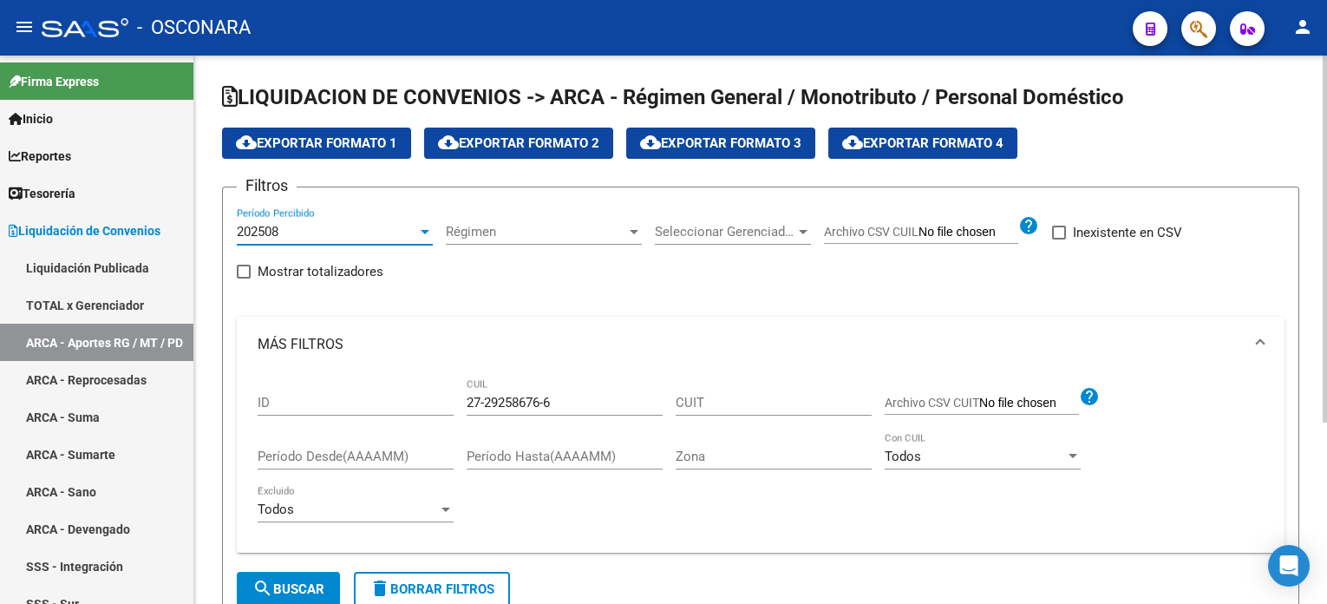
click at [275, 573] on button "search Buscar" at bounding box center [288, 589] width 103 height 35
click at [418, 232] on div at bounding box center [425, 232] width 16 height 14
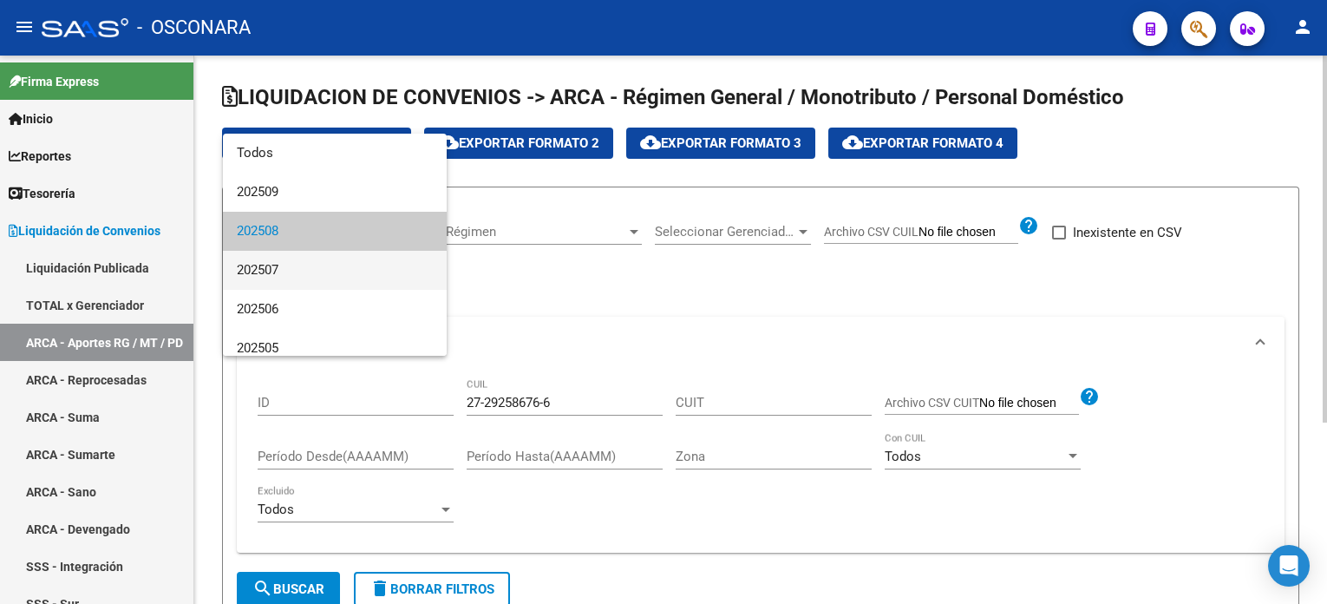
click at [353, 273] on span "202507" at bounding box center [335, 270] width 196 height 39
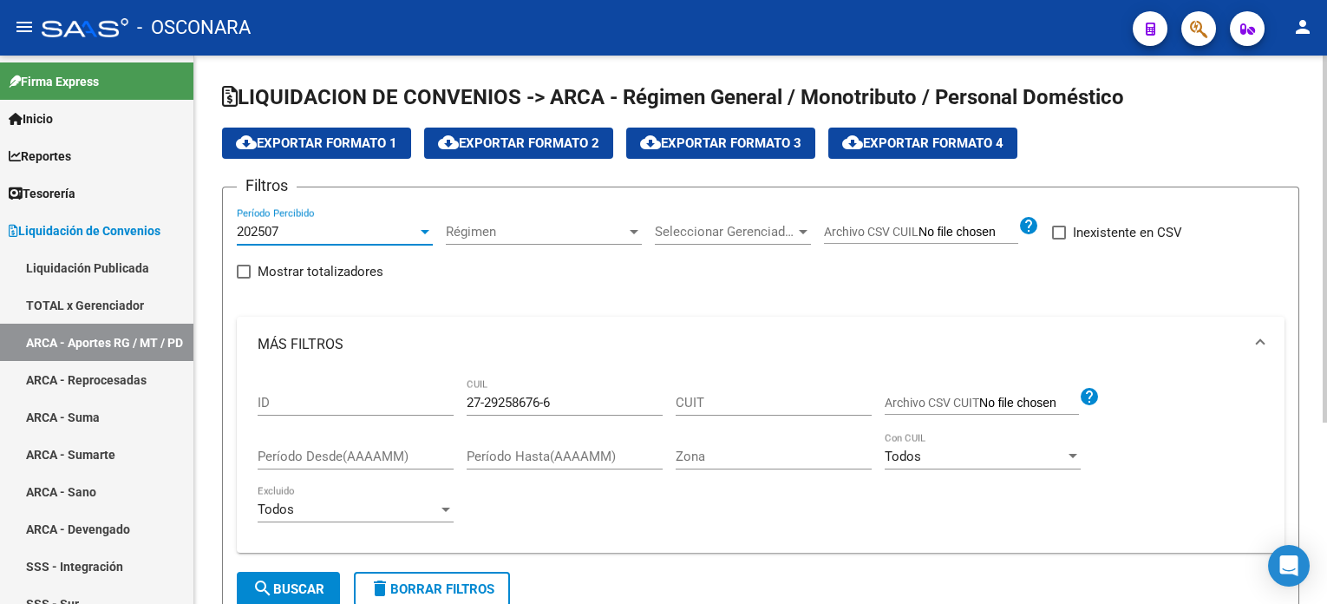
click at [287, 586] on span "search Buscar" at bounding box center [288, 589] width 72 height 16
click at [421, 233] on div at bounding box center [425, 232] width 16 height 14
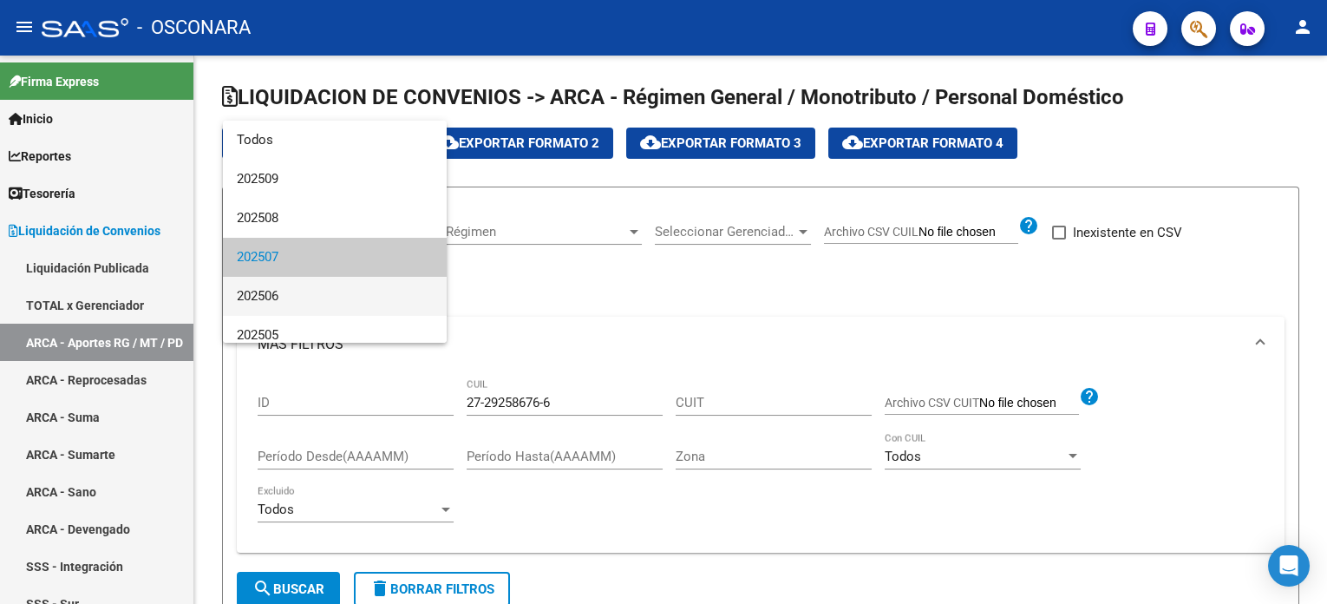
scroll to position [25, 0]
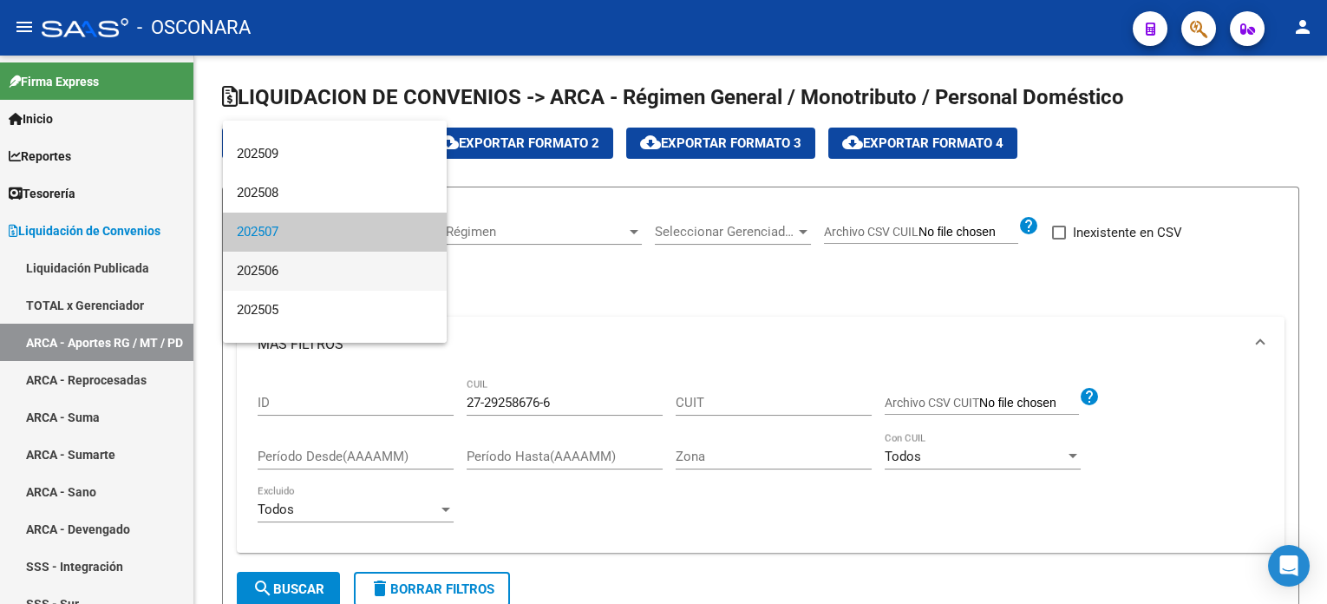
click at [370, 266] on span "202506" at bounding box center [335, 271] width 196 height 39
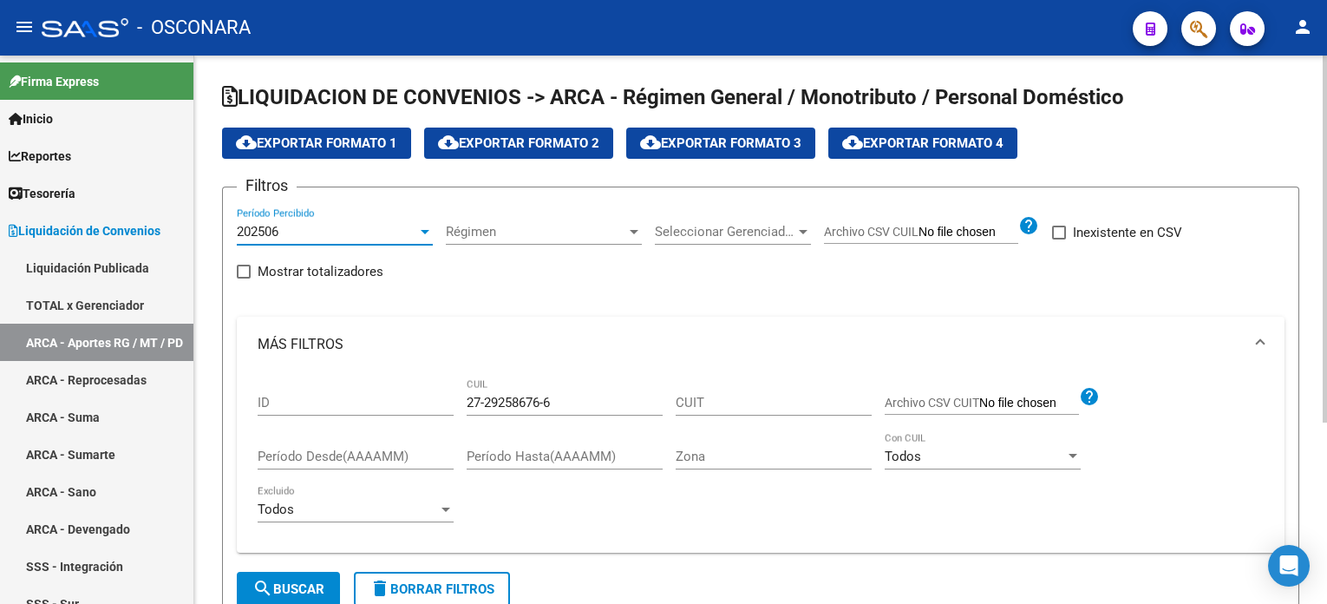
click at [278, 590] on span "search Buscar" at bounding box center [288, 589] width 72 height 16
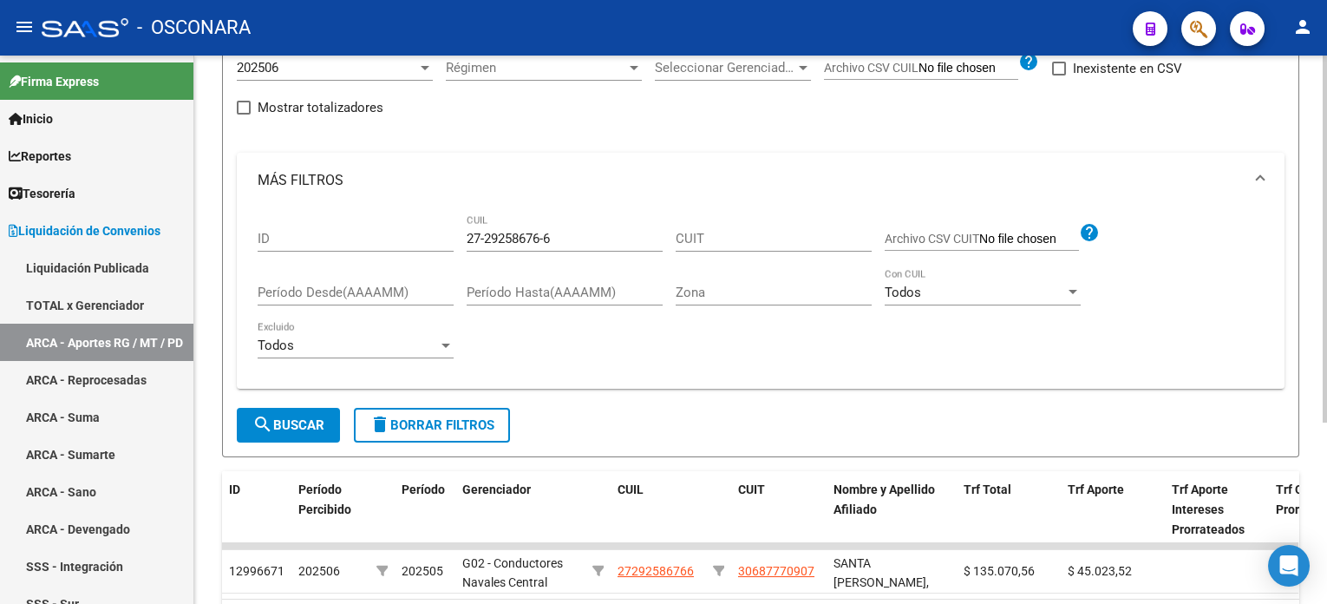
scroll to position [0, 0]
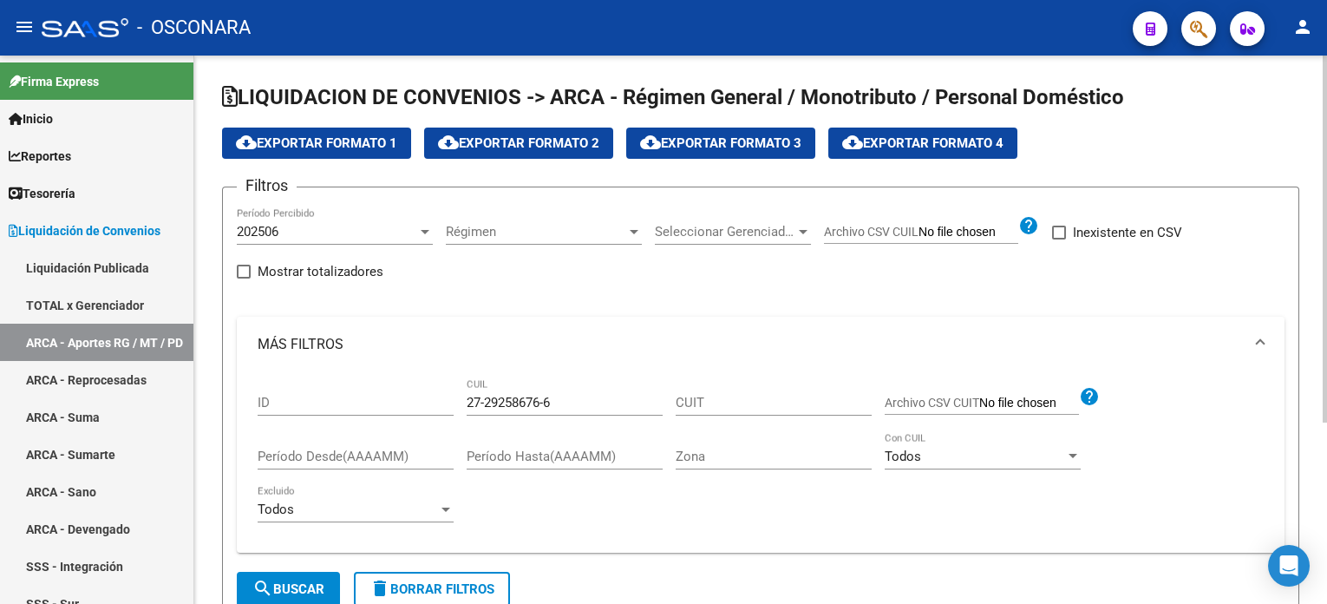
click at [413, 229] on div "202506" at bounding box center [327, 232] width 180 height 16
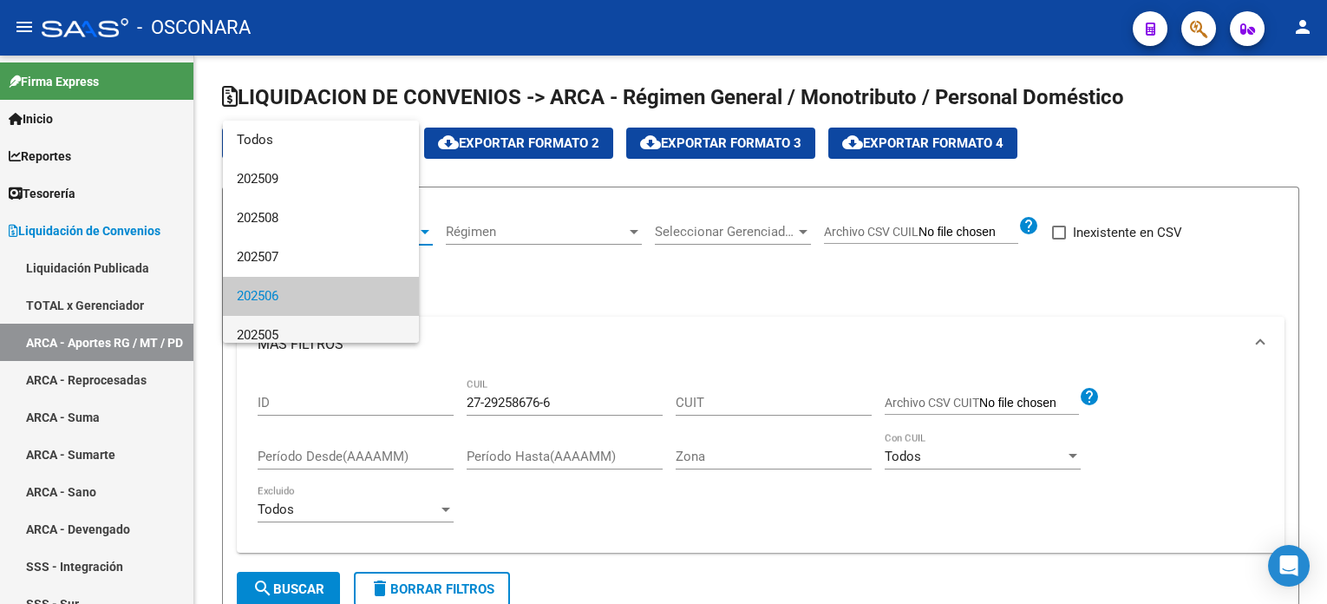
scroll to position [64, 0]
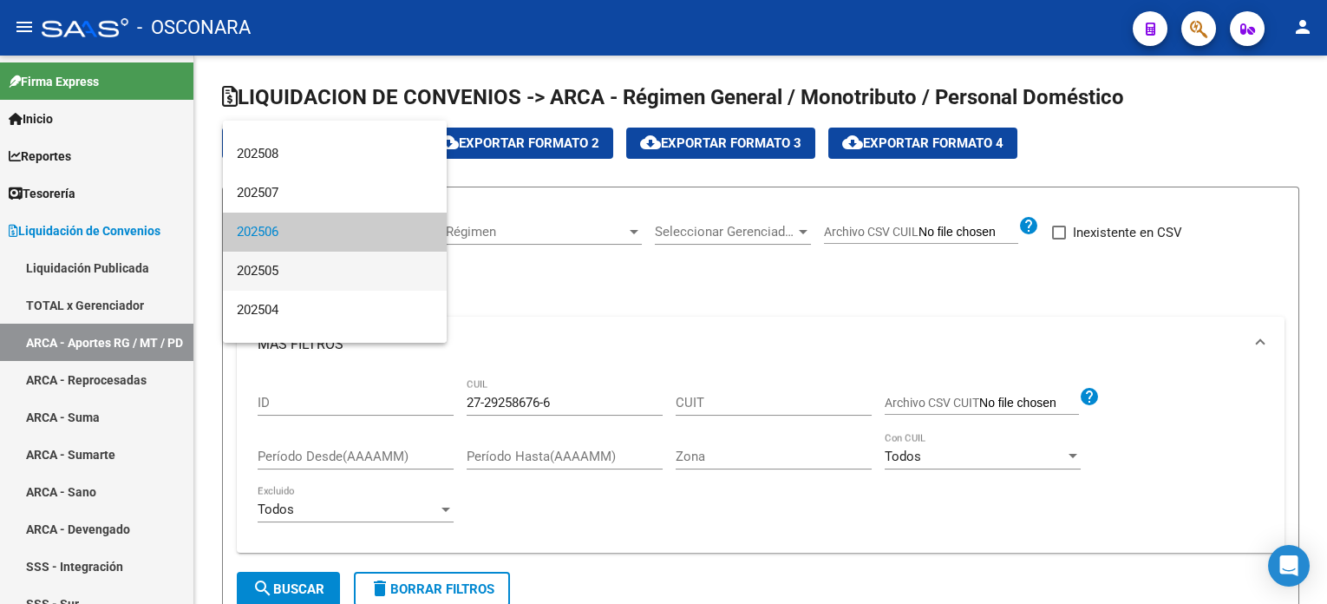
click at [328, 267] on span "202505" at bounding box center [335, 271] width 196 height 39
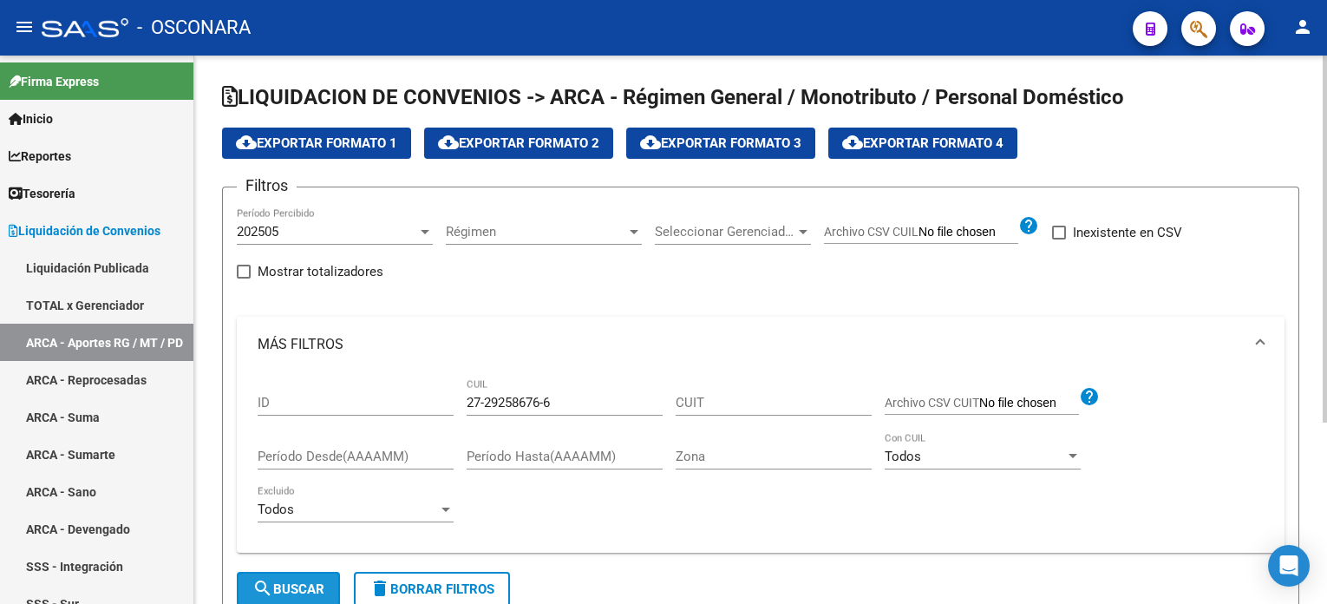
click at [301, 581] on span "search Buscar" at bounding box center [288, 589] width 72 height 16
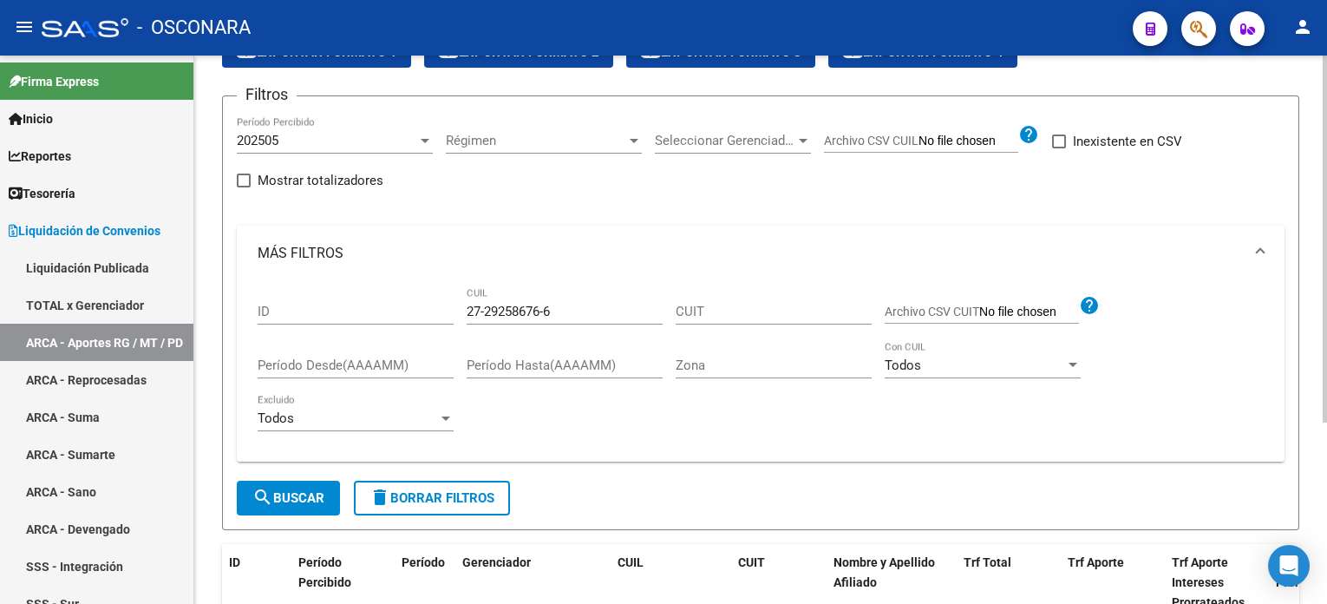
scroll to position [0, 0]
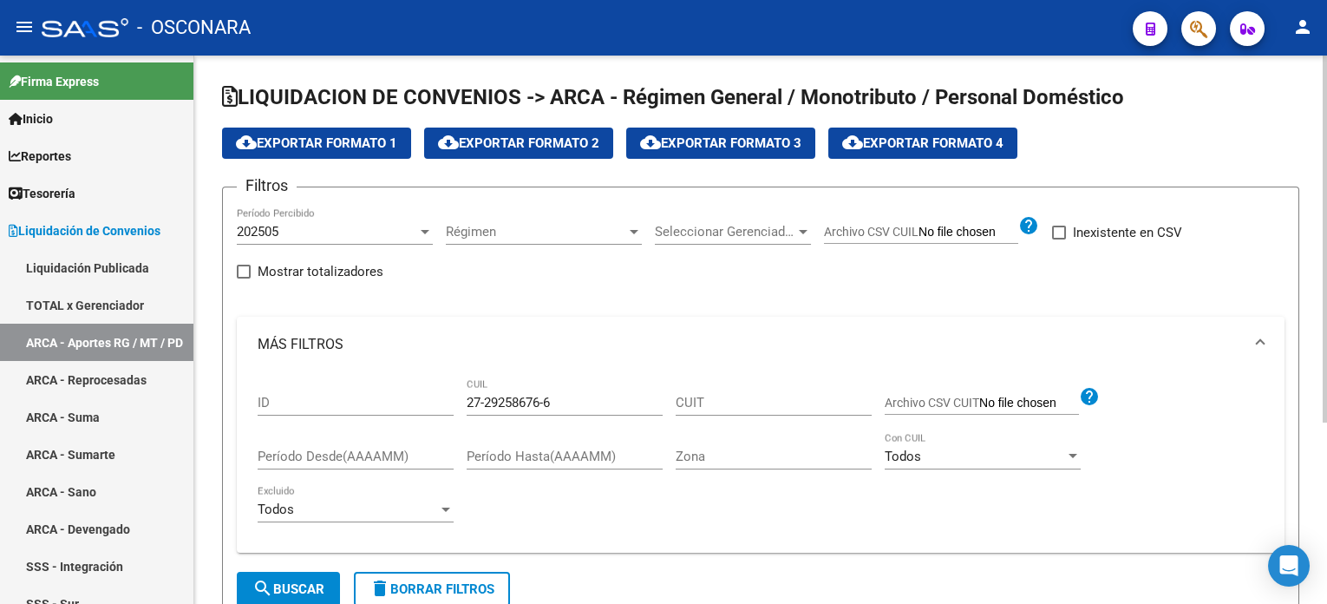
click at [426, 217] on div "202505 Período Percibido" at bounding box center [335, 225] width 196 height 37
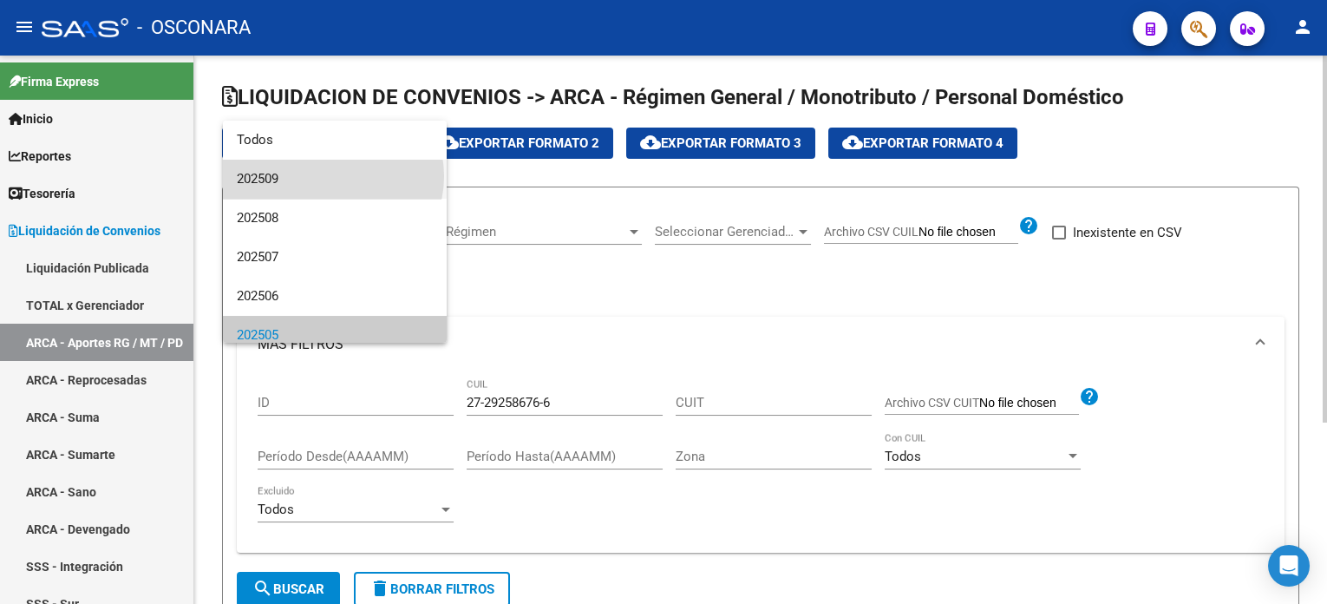
click at [332, 174] on span "202509" at bounding box center [335, 179] width 196 height 39
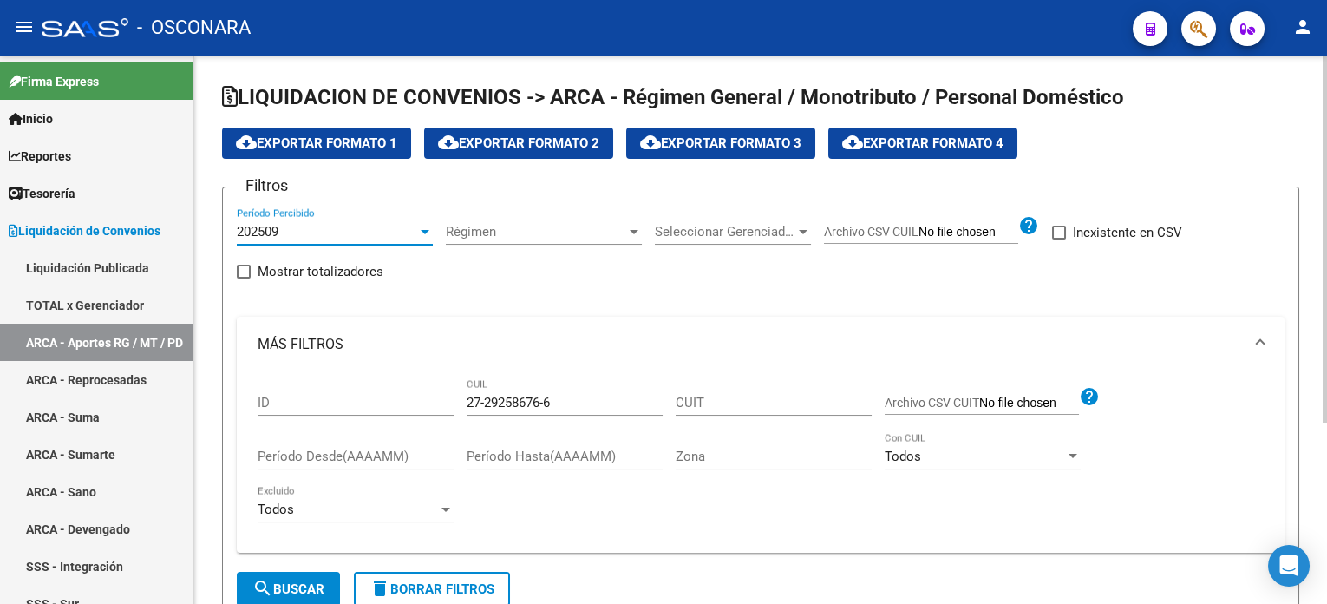
click at [278, 581] on span "search Buscar" at bounding box center [288, 589] width 72 height 16
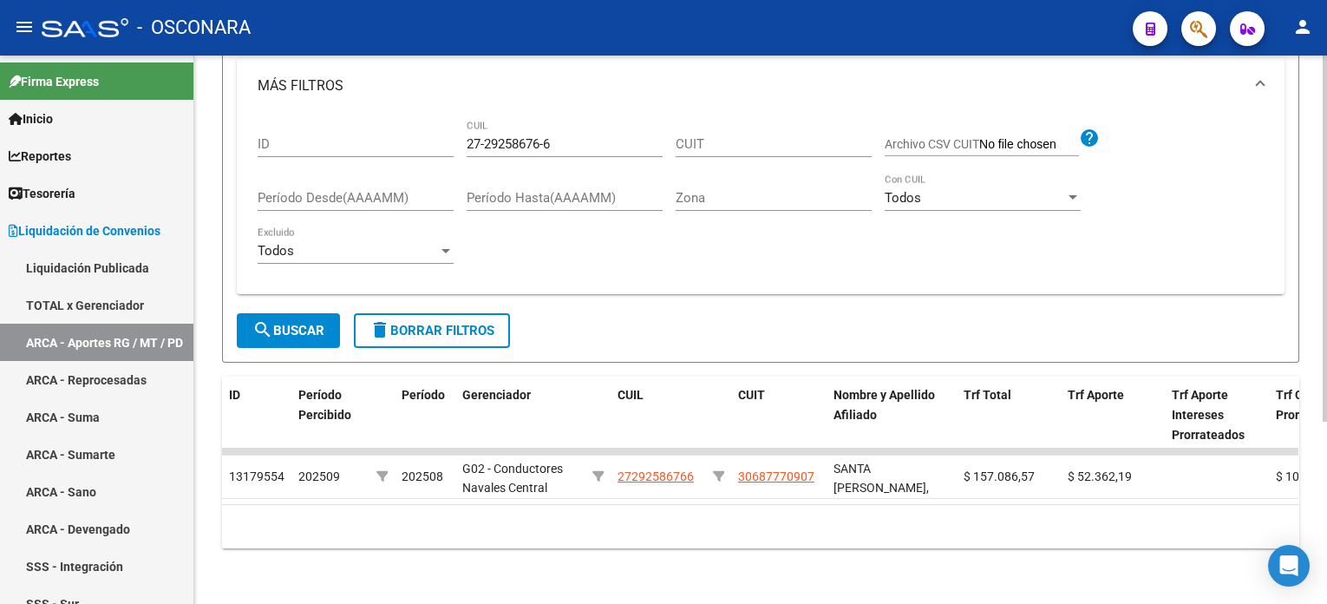
drag, startPoint x: 388, startPoint y: 505, endPoint x: 776, endPoint y: 501, distance: 387.8
click at [776, 501] on div "ID Período Percibido Período Gerenciador CUIL CUIT Nombre y Apellido Afiliado T…" at bounding box center [761, 463] width 1078 height 172
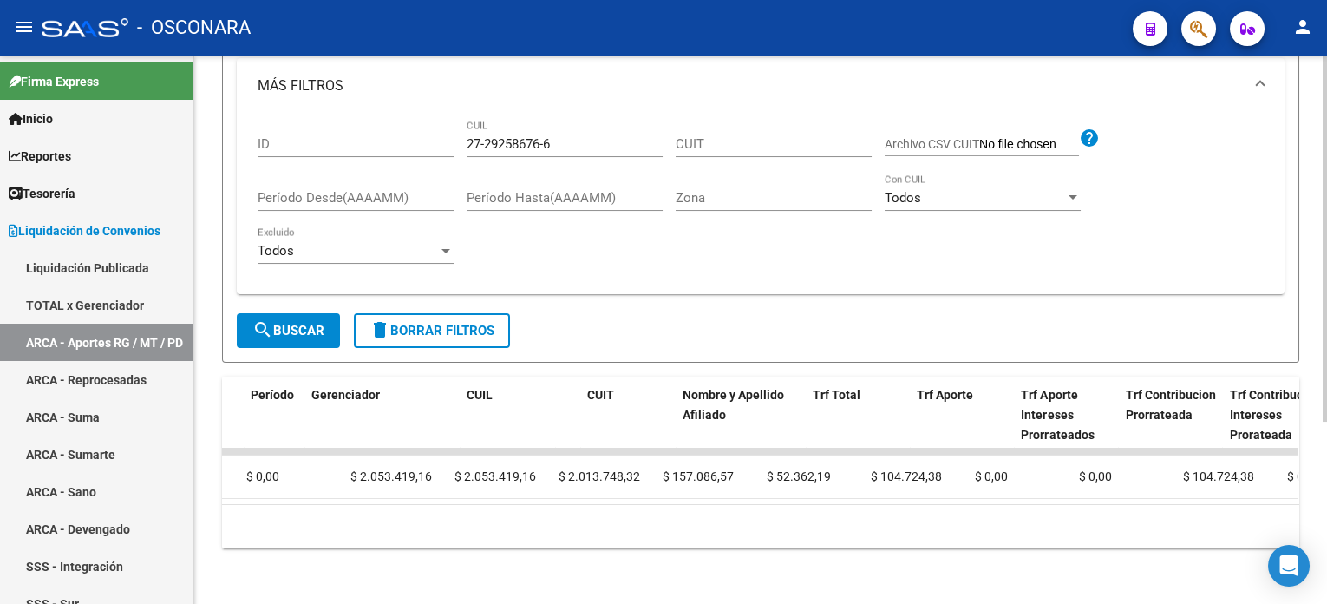
scroll to position [0, 0]
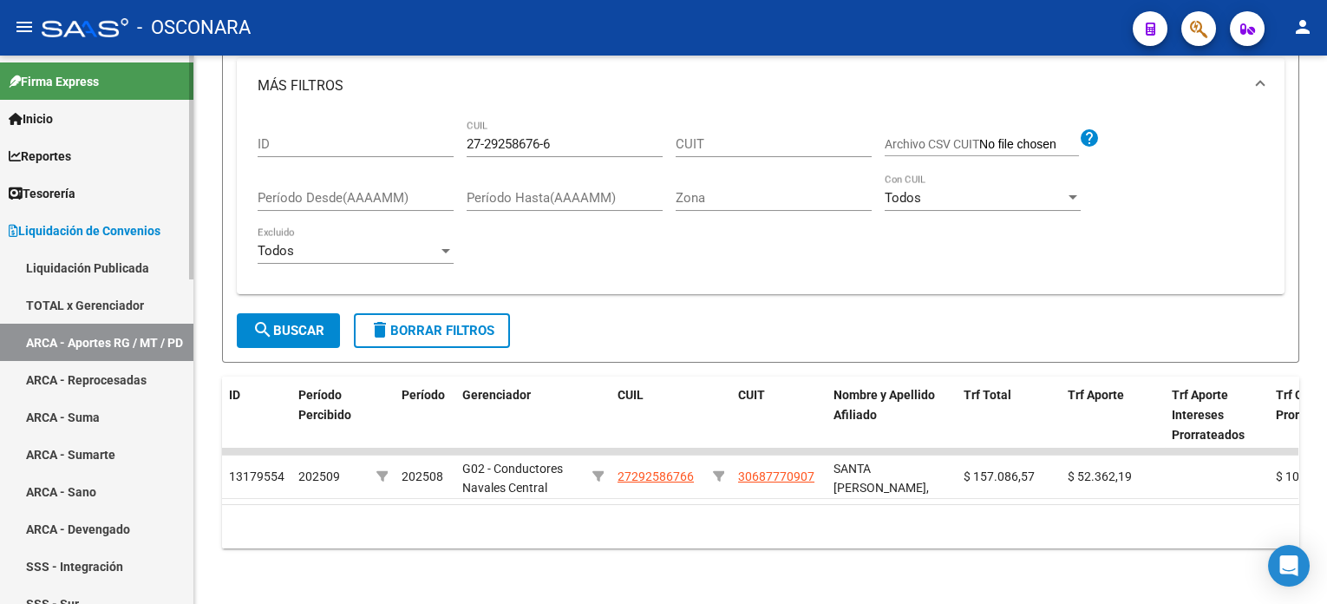
click at [106, 225] on span "Liquidación de Convenios" at bounding box center [85, 230] width 152 height 19
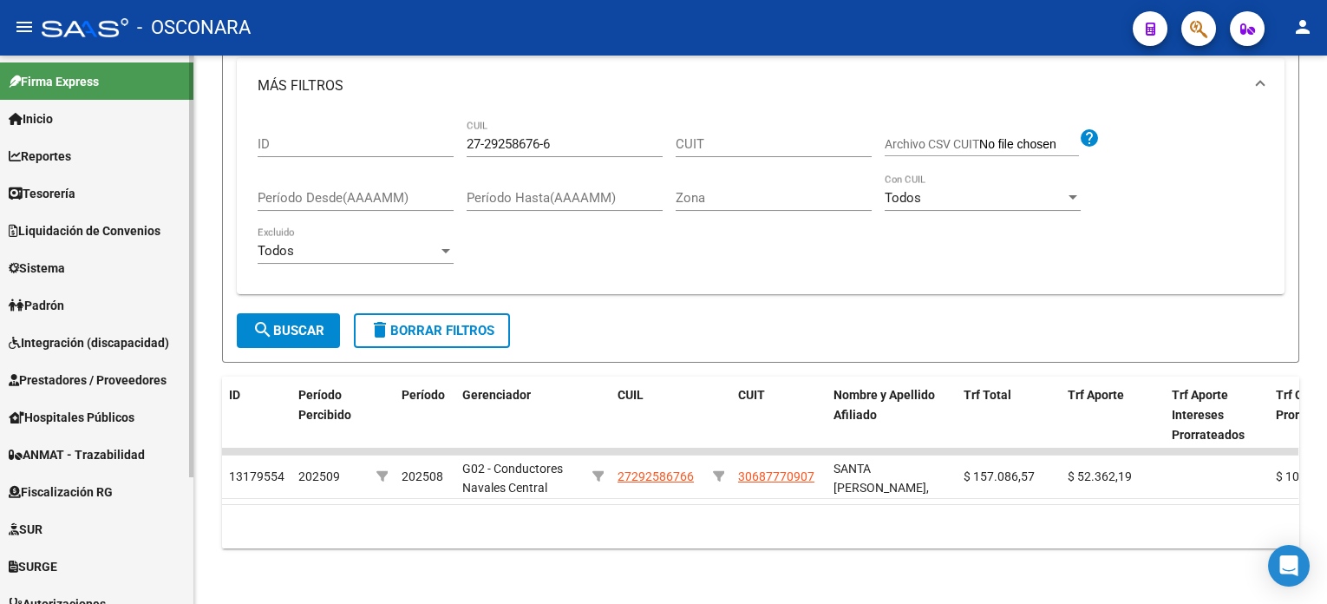
click at [90, 304] on link "Padrón" at bounding box center [96, 304] width 193 height 37
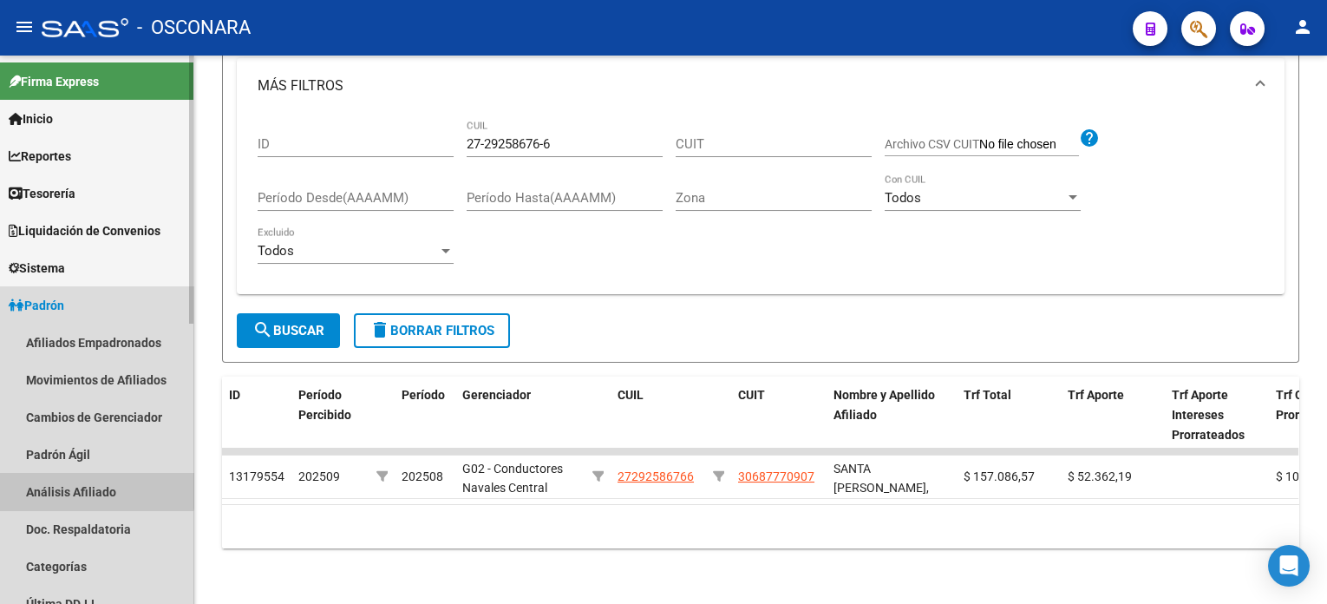
click at [95, 489] on link "Análisis Afiliado" at bounding box center [96, 491] width 193 height 37
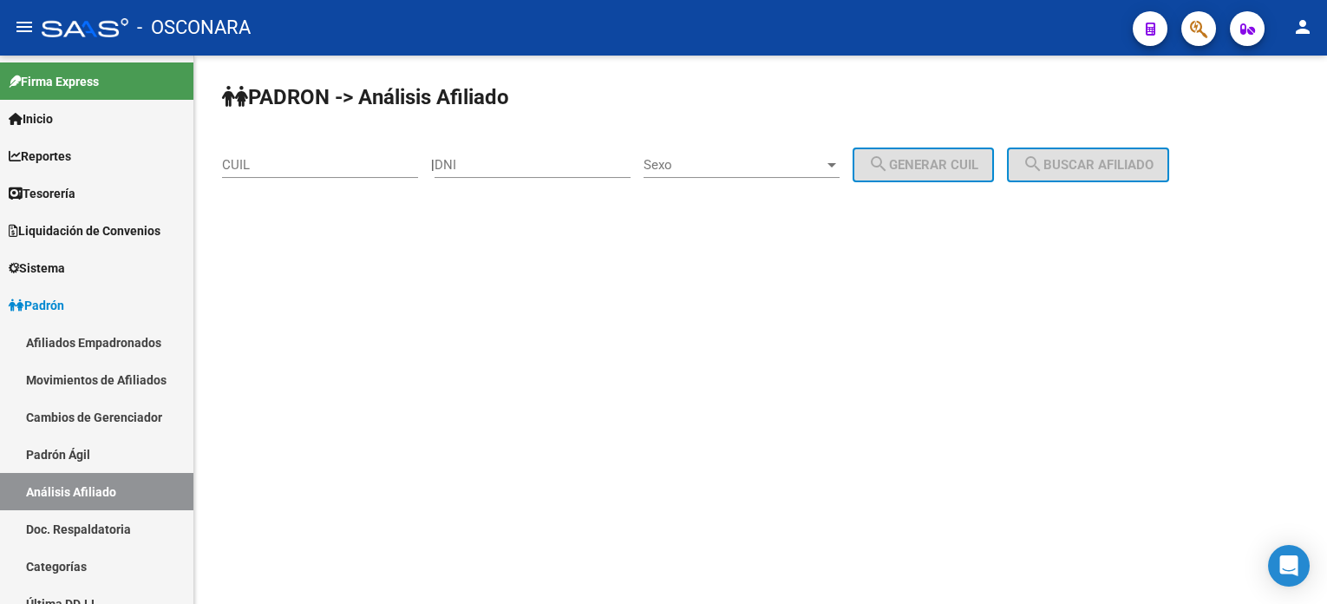
click at [328, 172] on div "CUIL" at bounding box center [320, 159] width 196 height 37
paste input "20-20962597-1"
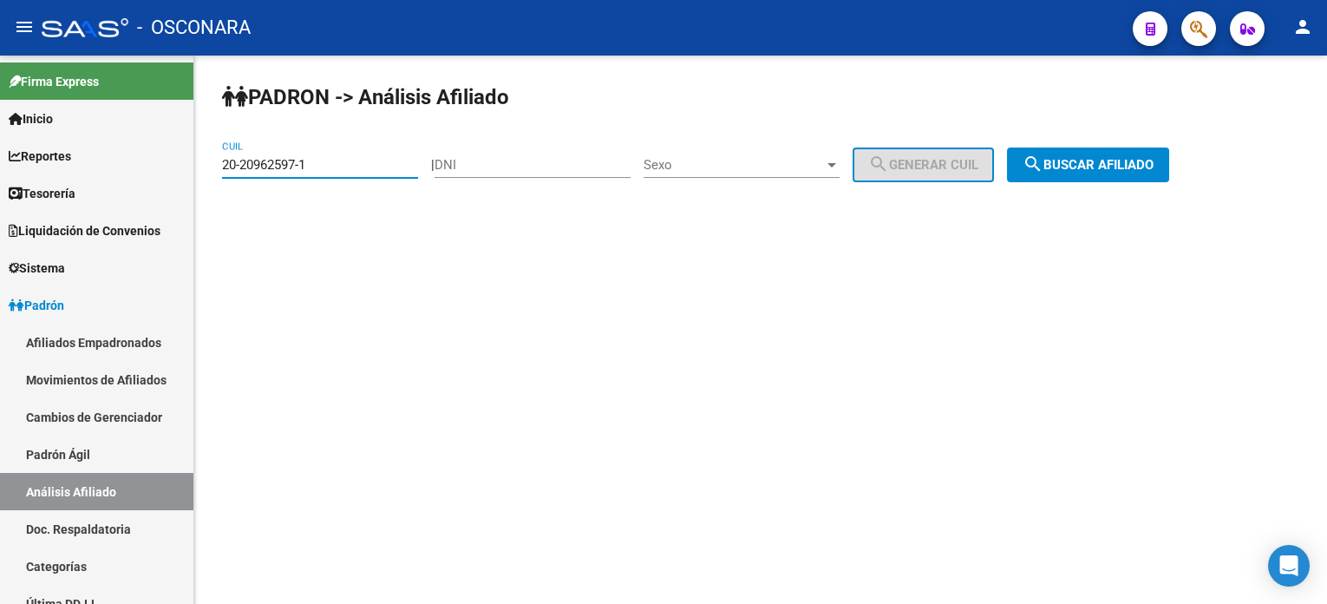
type input "20-20962597-1"
click at [1139, 187] on div "PADRON -> Análisis Afiliado 20-20962597-1 CUIL | DNI Sexo Sexo search Generar C…" at bounding box center [760, 147] width 1133 height 182
click at [1140, 161] on span "search Buscar afiliado" at bounding box center [1088, 165] width 131 height 16
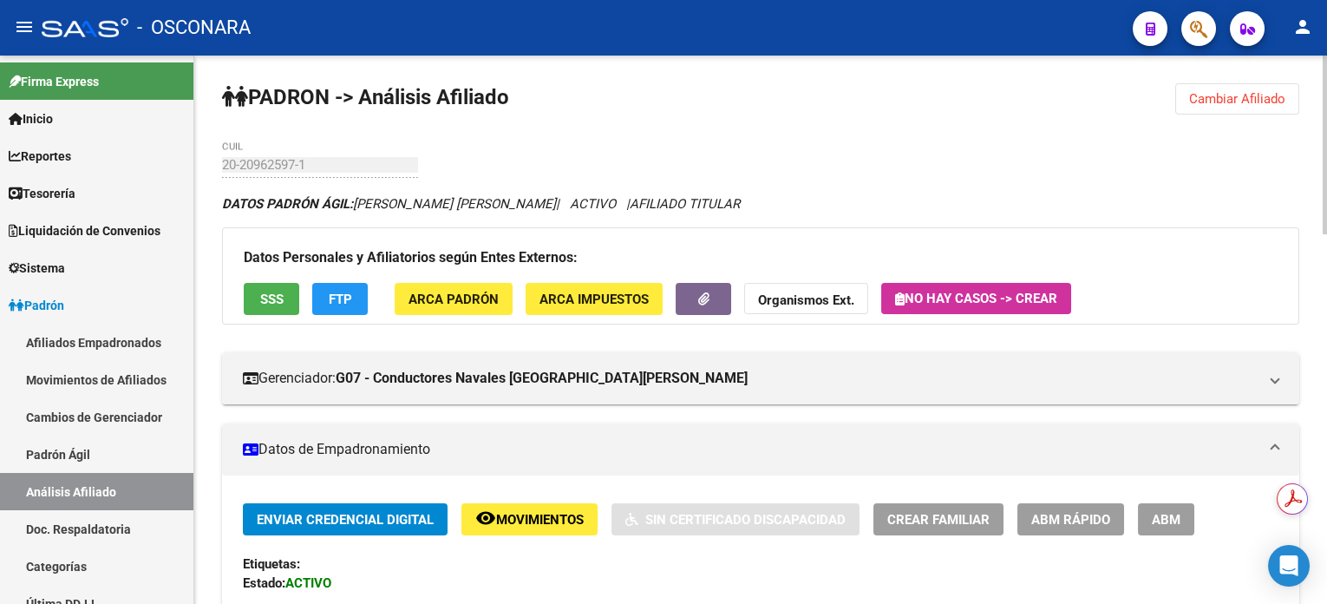
click at [1232, 103] on span "Cambiar Afiliado" at bounding box center [1237, 99] width 96 height 16
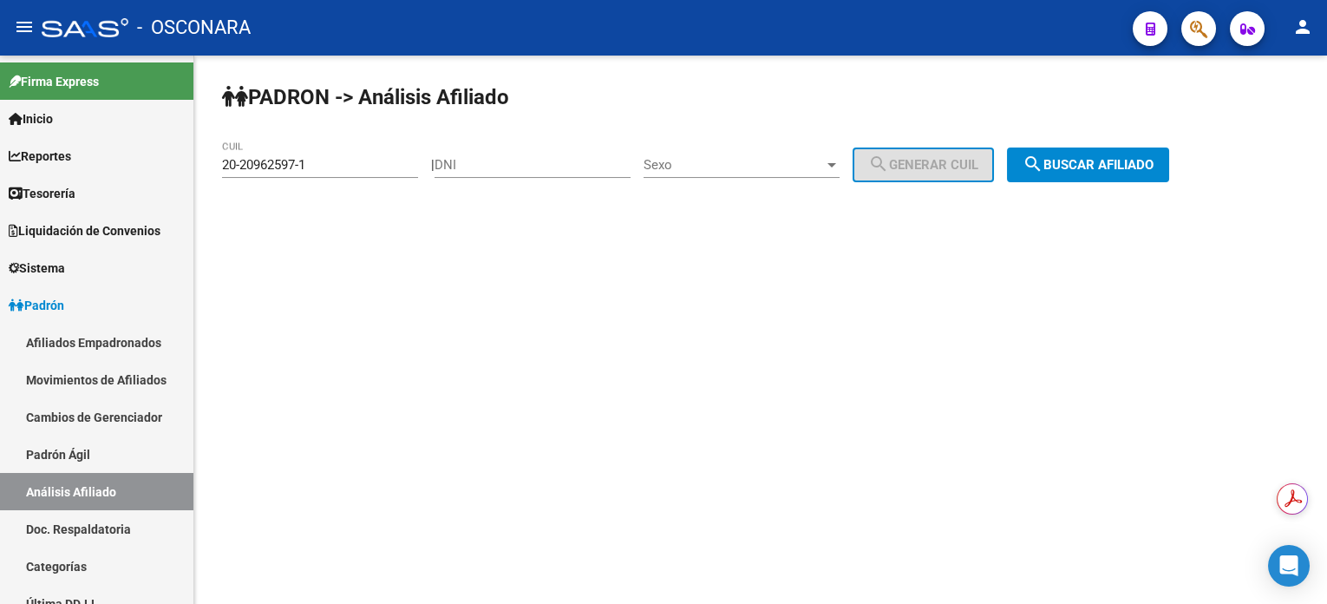
click at [501, 150] on div "DNI" at bounding box center [533, 159] width 196 height 37
type input "45803019"
click at [731, 165] on span "Sexo" at bounding box center [734, 165] width 180 height 16
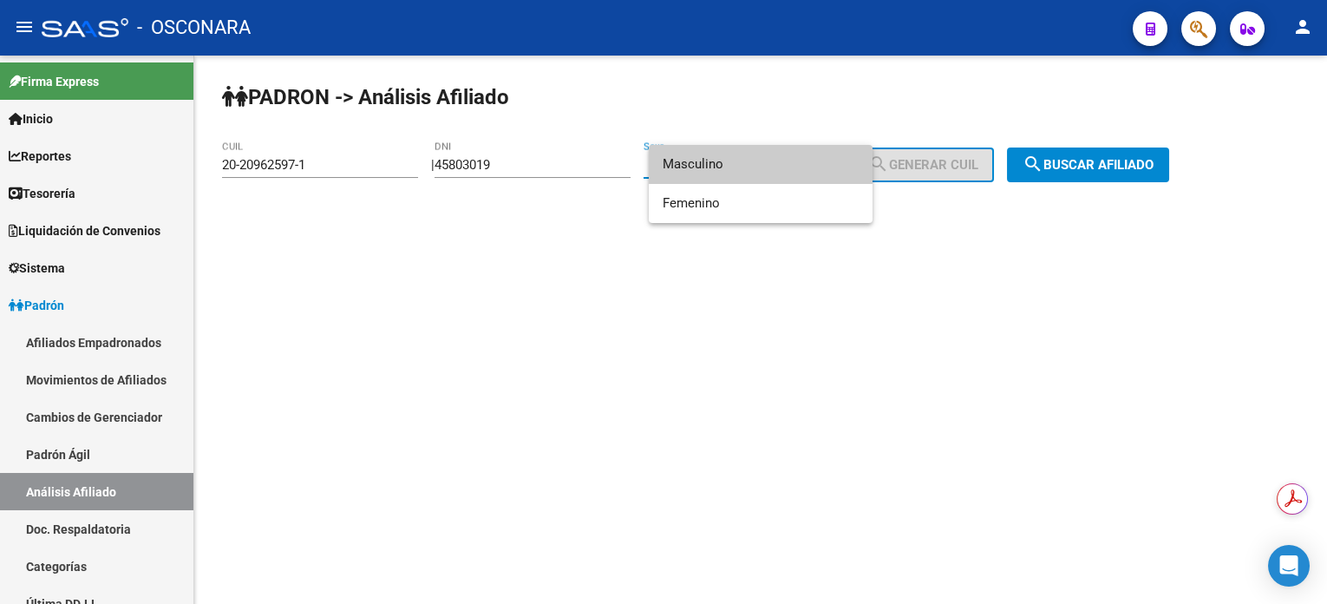
click at [731, 165] on span "Masculino" at bounding box center [761, 164] width 196 height 39
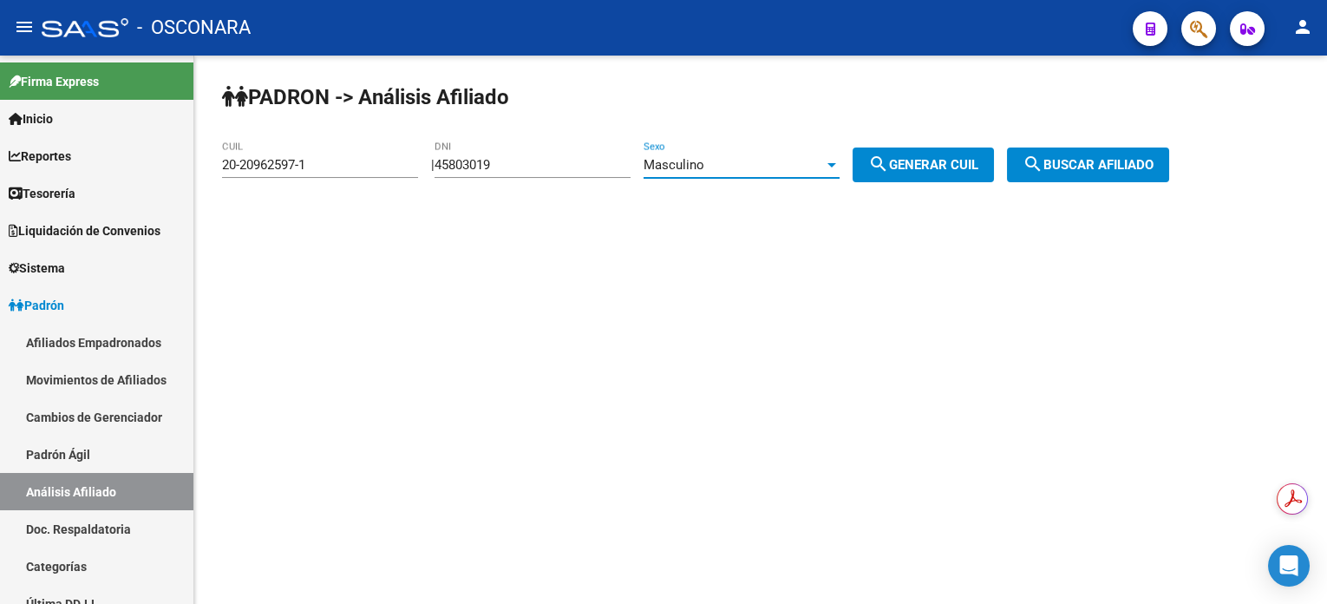
click at [817, 161] on div "Masculino" at bounding box center [734, 165] width 180 height 16
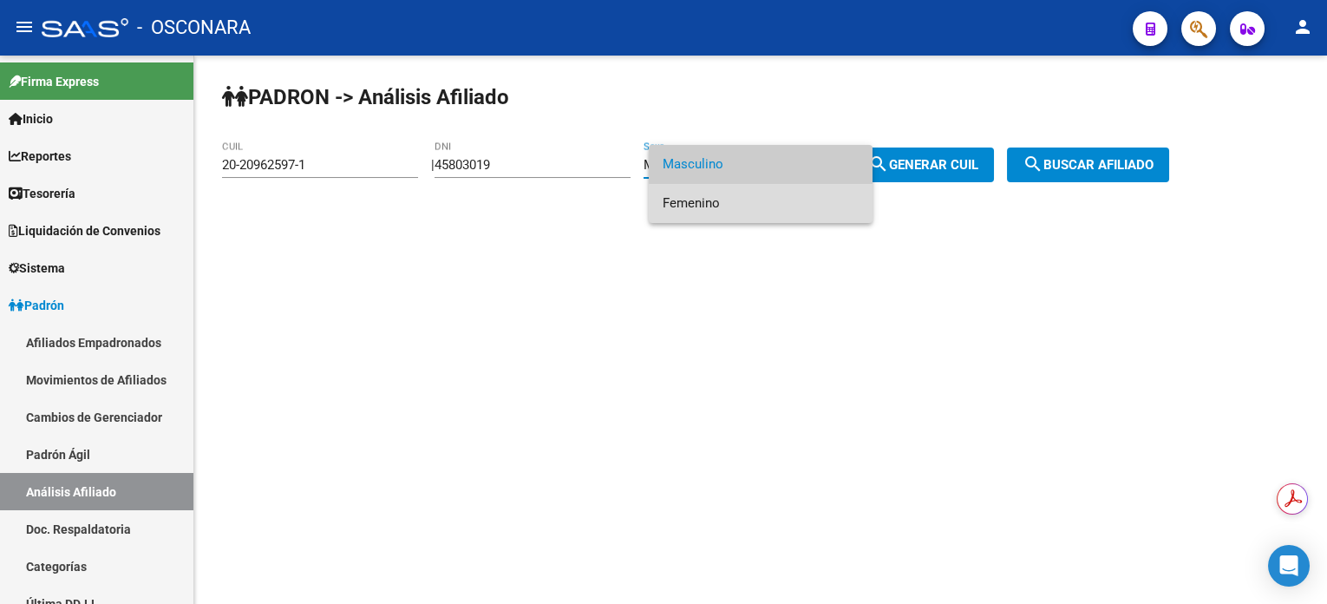
click at [805, 204] on span "Femenino" at bounding box center [761, 203] width 196 height 39
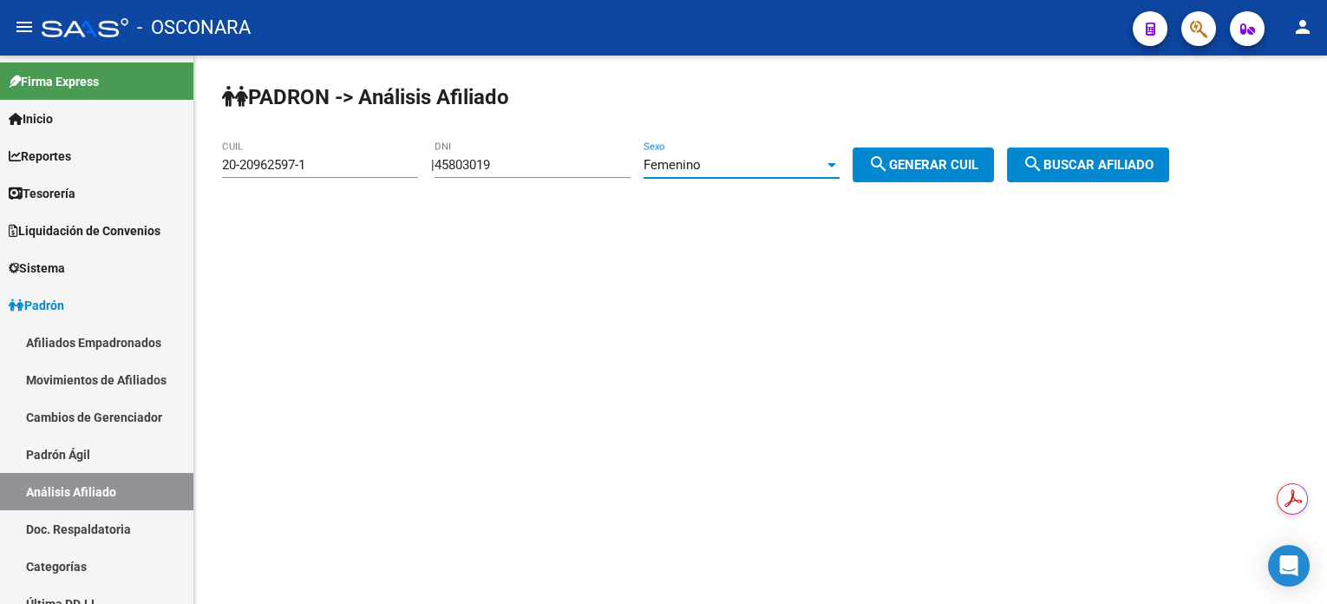
click at [944, 170] on span "search Generar CUIL" at bounding box center [923, 165] width 110 height 16
click at [1110, 174] on button "search Buscar afiliado" at bounding box center [1088, 164] width 162 height 35
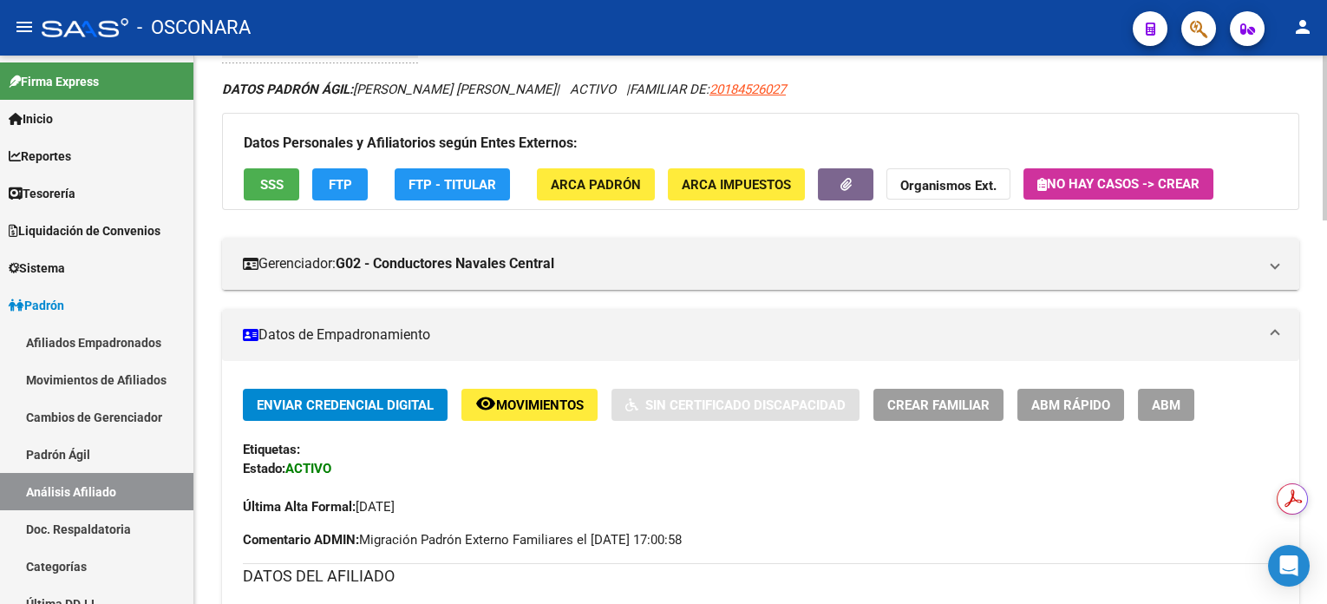
scroll to position [115, 0]
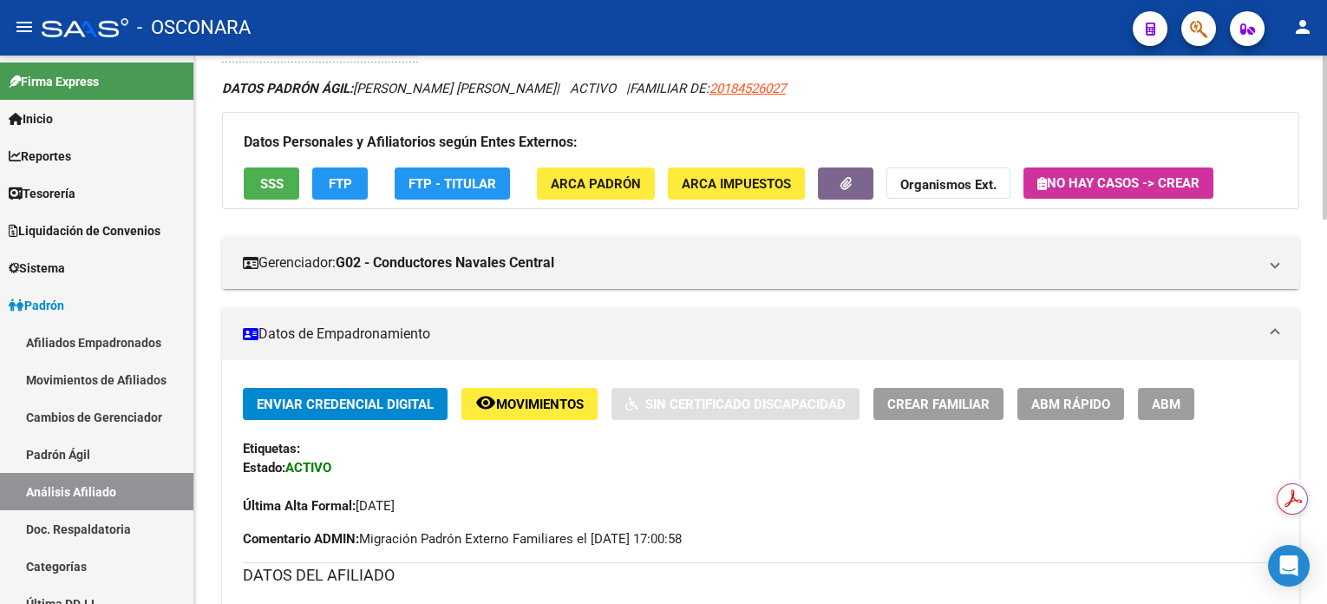
click at [518, 403] on span "Movimientos" at bounding box center [540, 404] width 88 height 16
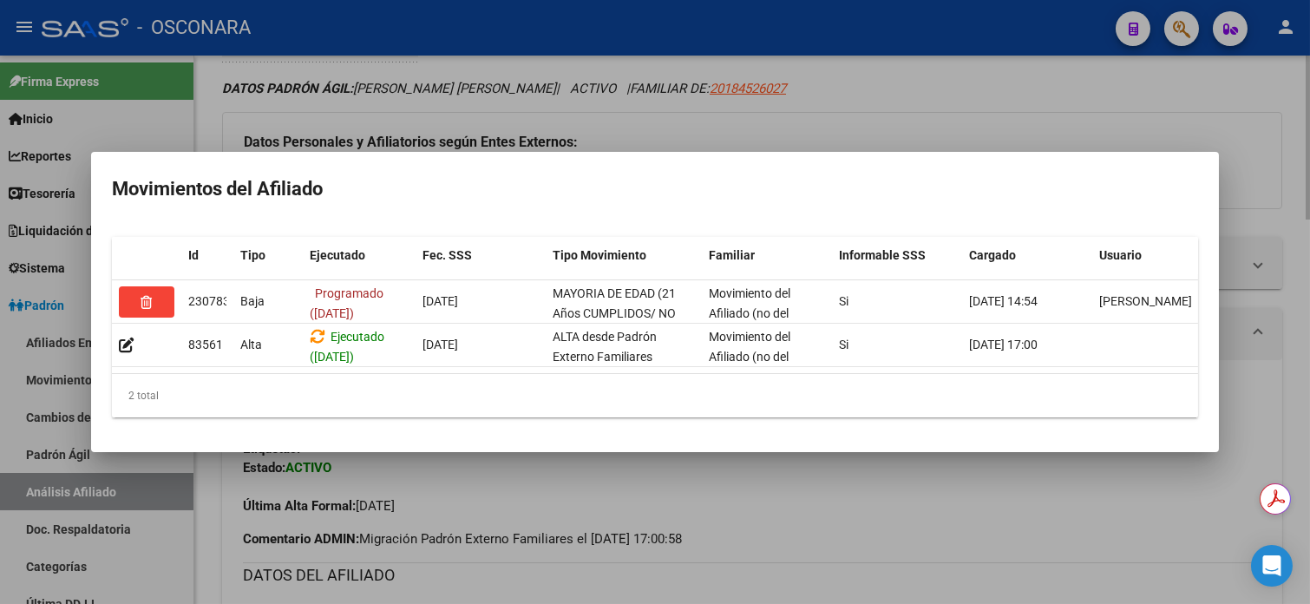
click at [748, 88] on div at bounding box center [655, 302] width 1310 height 604
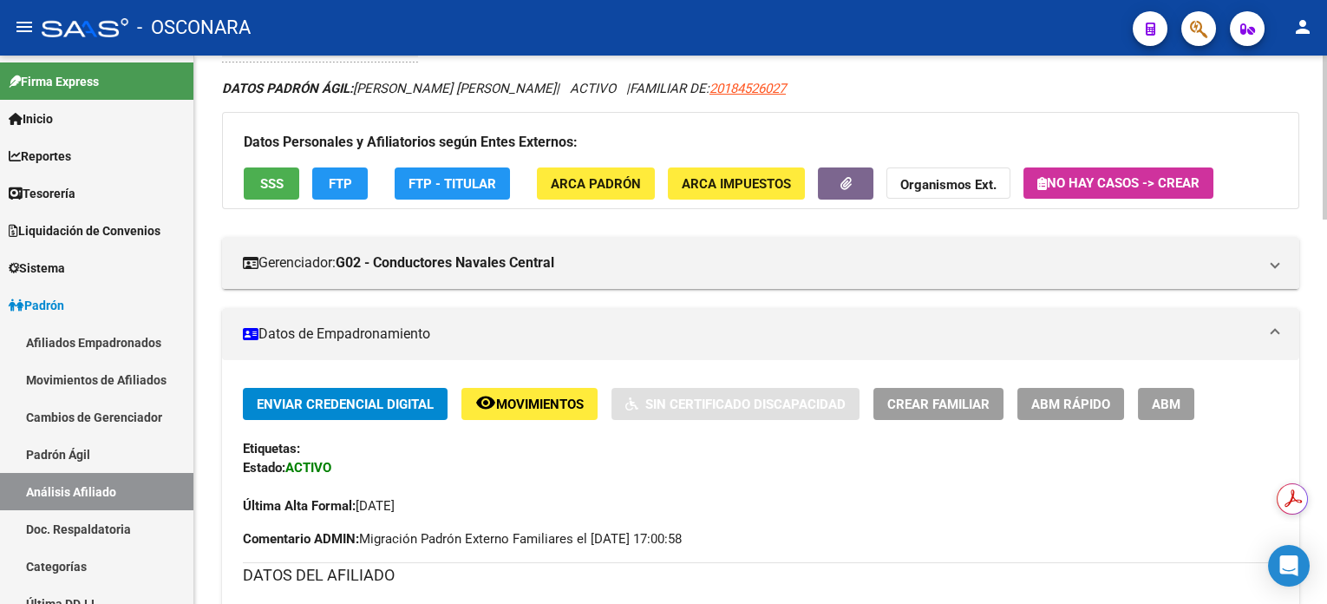
click at [528, 423] on div "Enviar Credencial Digital remove_red_eye Movimientos Sin Certificado Discapacid…" at bounding box center [761, 452] width 1036 height 128
click at [533, 390] on button "remove_red_eye Movimientos" at bounding box center [530, 404] width 136 height 32
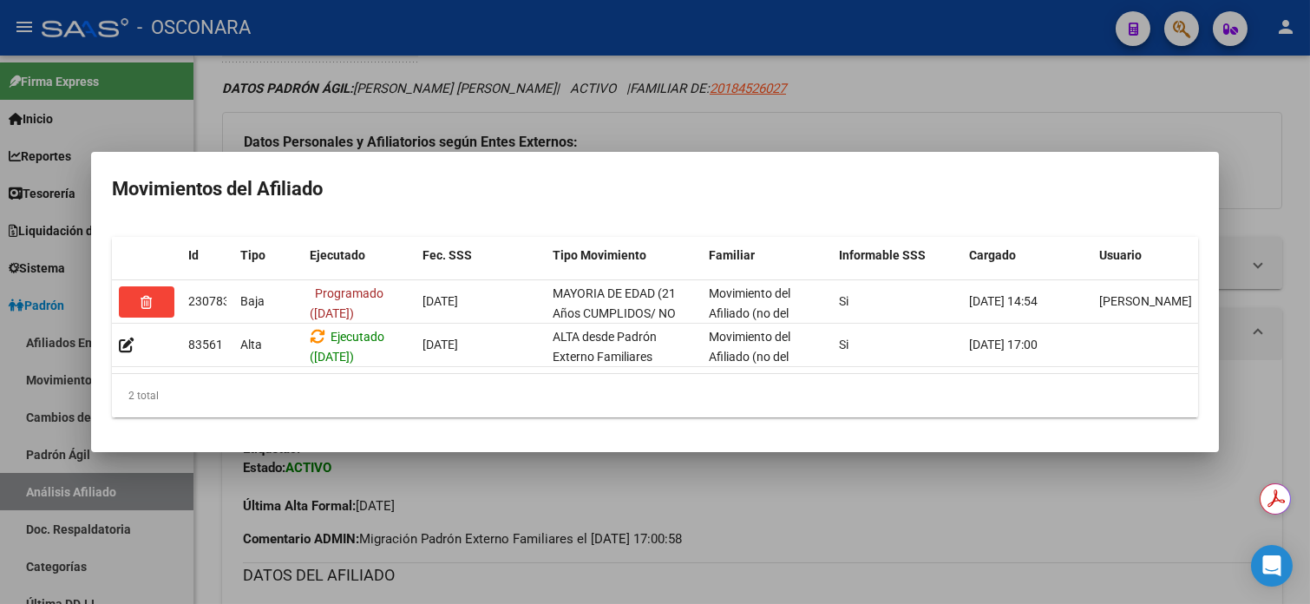
click at [991, 43] on div at bounding box center [655, 302] width 1310 height 604
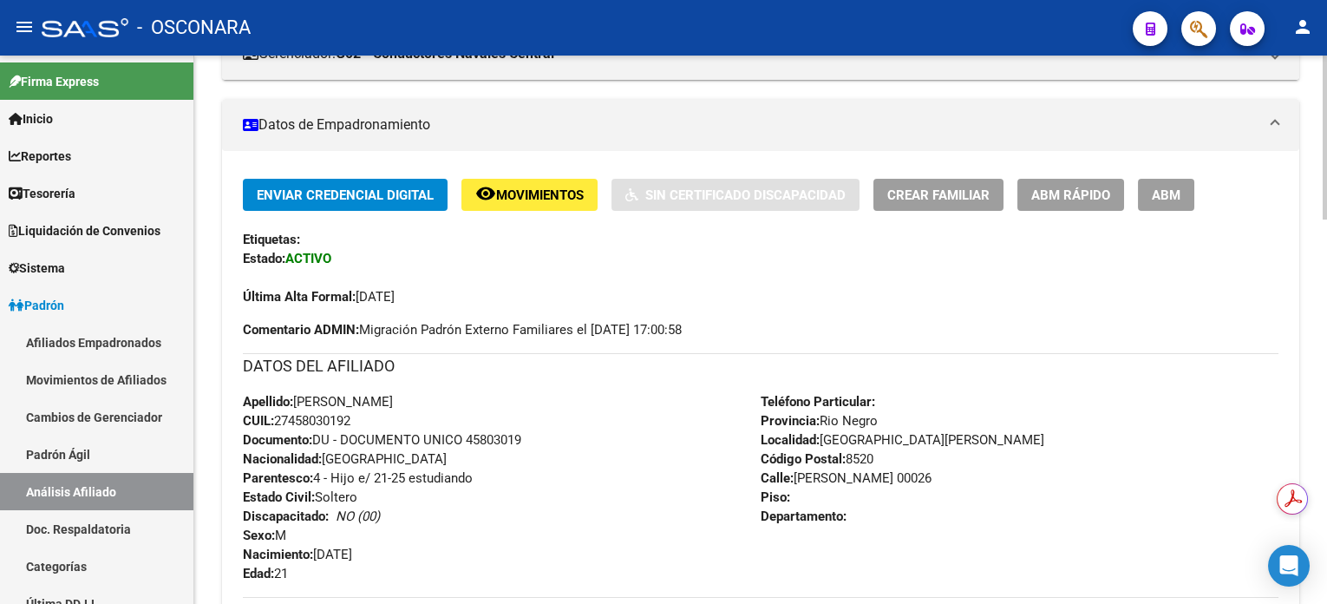
scroll to position [579, 0]
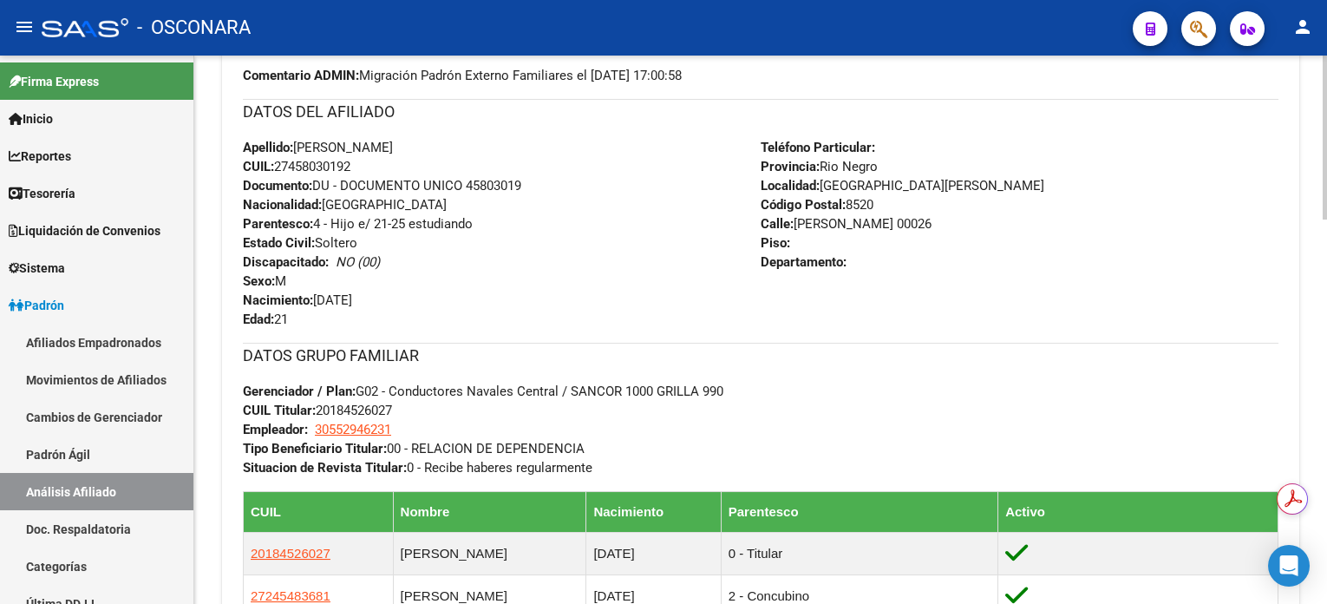
drag, startPoint x: 499, startPoint y: 281, endPoint x: 499, endPoint y: 270, distance: 11.3
click at [499, 270] on div "Apellido: [PERSON_NAME]: 27458030192 Documento: DU - DOCUMENTO UNICO 45803019 N…" at bounding box center [502, 233] width 518 height 191
click at [321, 170] on span "CUIL: 27458030192" at bounding box center [297, 167] width 108 height 16
click at [321, 161] on span "CUIL: 27458030192" at bounding box center [297, 167] width 108 height 16
click at [323, 161] on span "CUIL: 27458030192" at bounding box center [297, 167] width 108 height 16
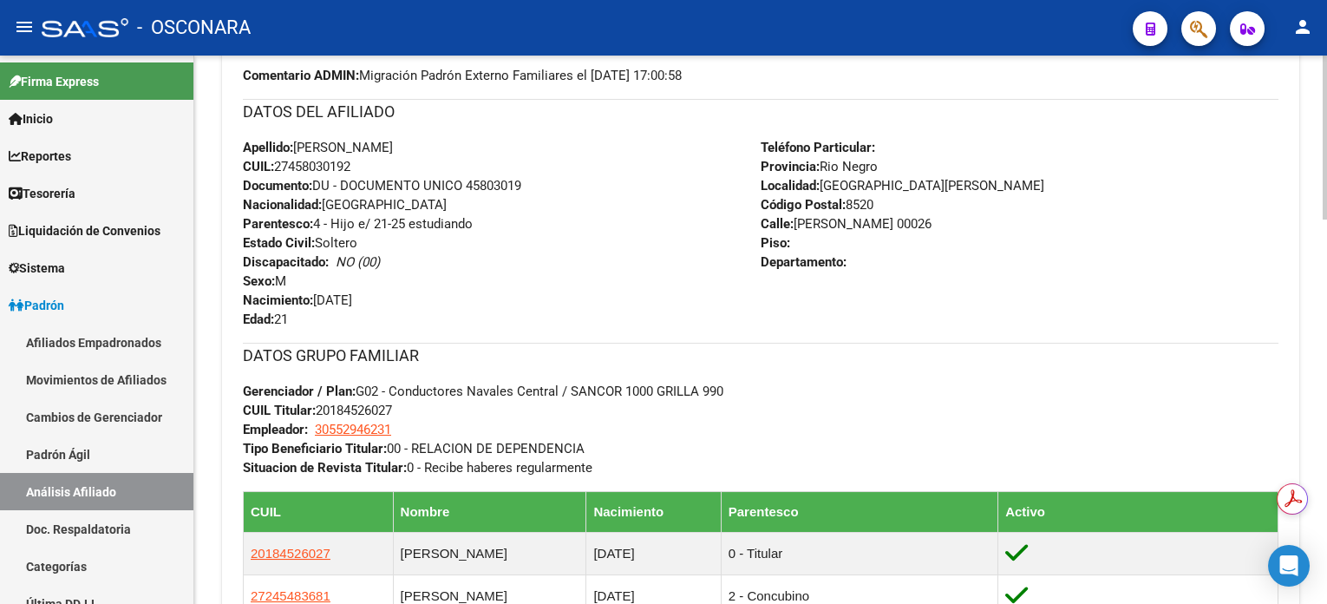
copy span "27458030192"
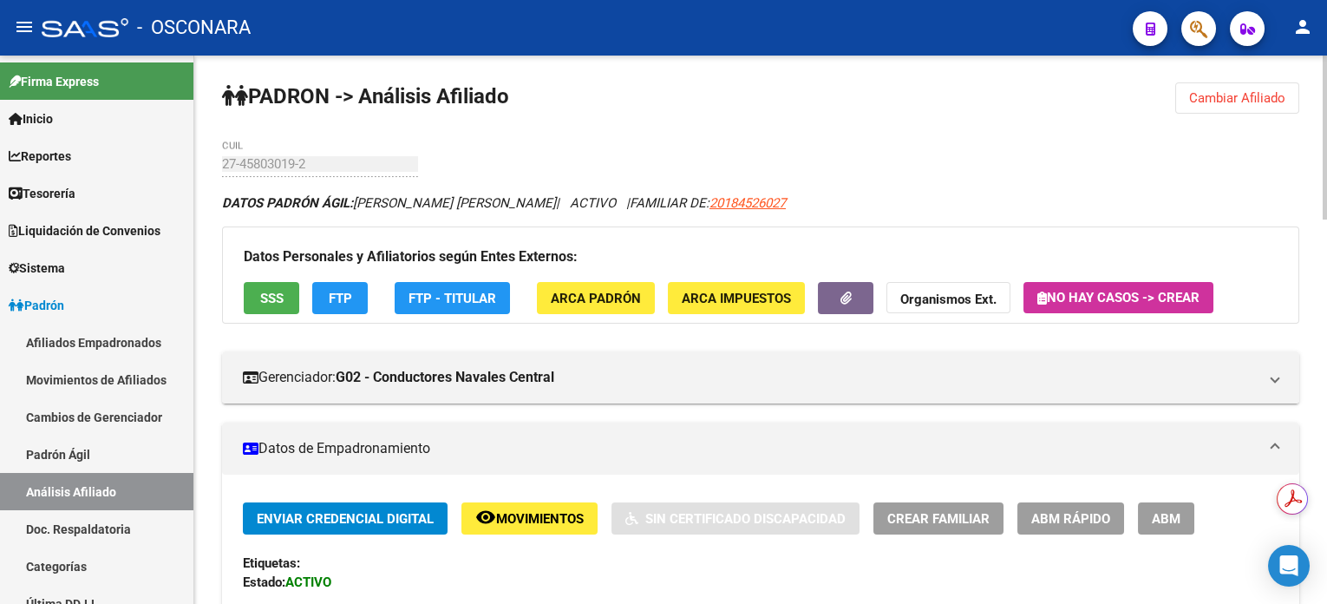
scroll to position [0, 0]
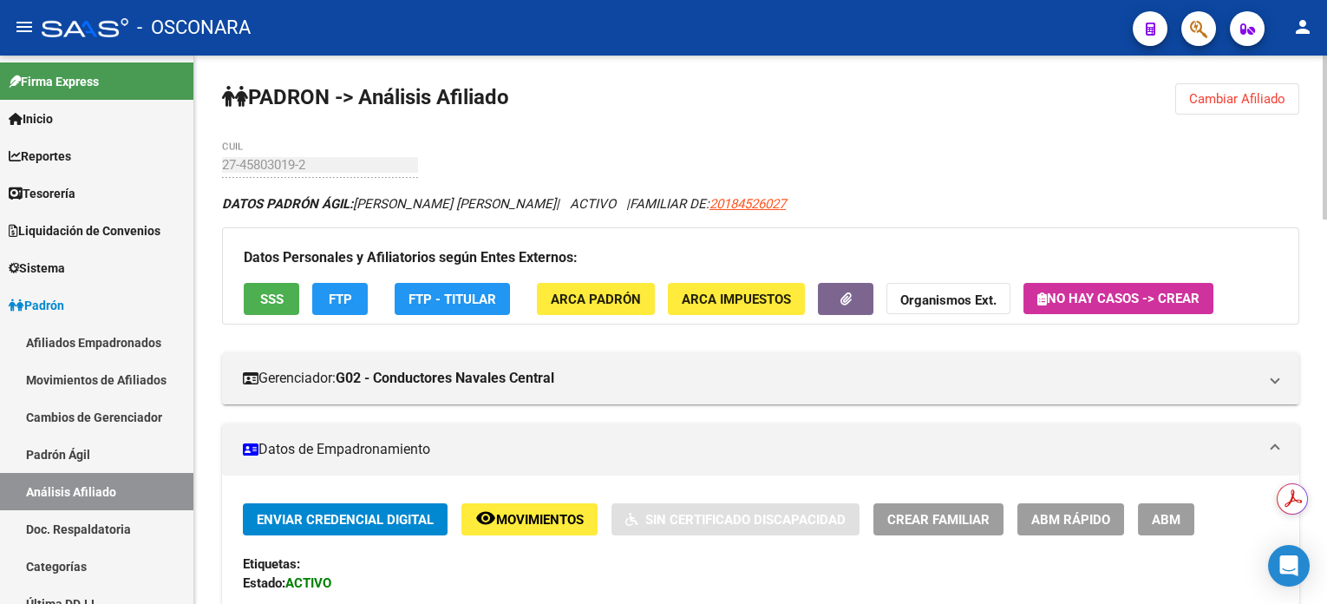
click at [1262, 99] on span "Cambiar Afiliado" at bounding box center [1237, 99] width 96 height 16
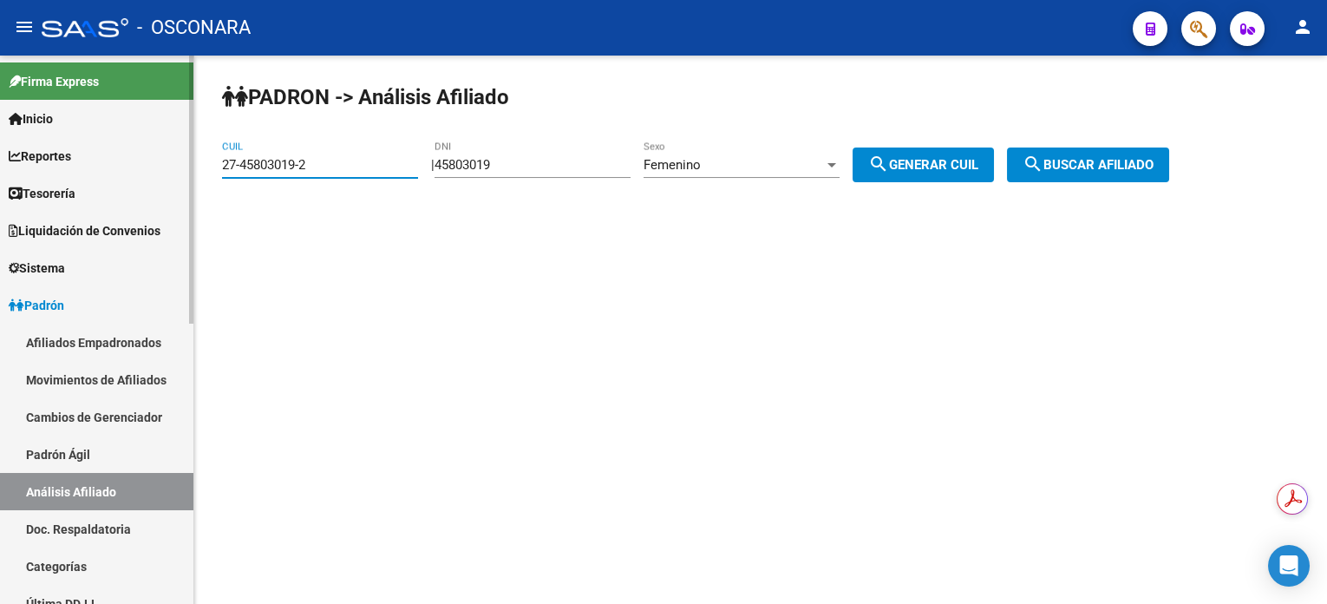
drag, startPoint x: 357, startPoint y: 169, endPoint x: 84, endPoint y: 169, distance: 272.4
click at [88, 169] on mat-sidenav-container "Firma Express Inicio Calendario SSS Instructivos Contacto OS Reportes Tablero d…" at bounding box center [663, 330] width 1327 height 548
paste input "0-20962597-1"
type input "20-20962597-1"
click at [1092, 165] on span "search Buscar afiliado" at bounding box center [1088, 165] width 131 height 16
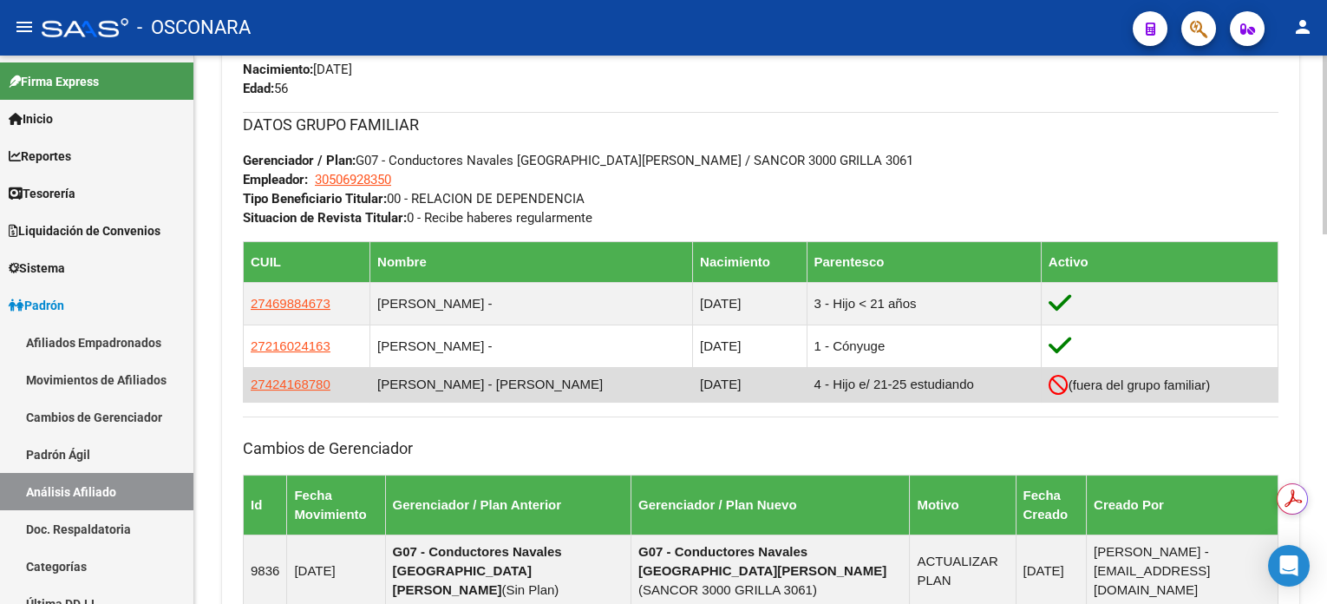
scroll to position [1135, 0]
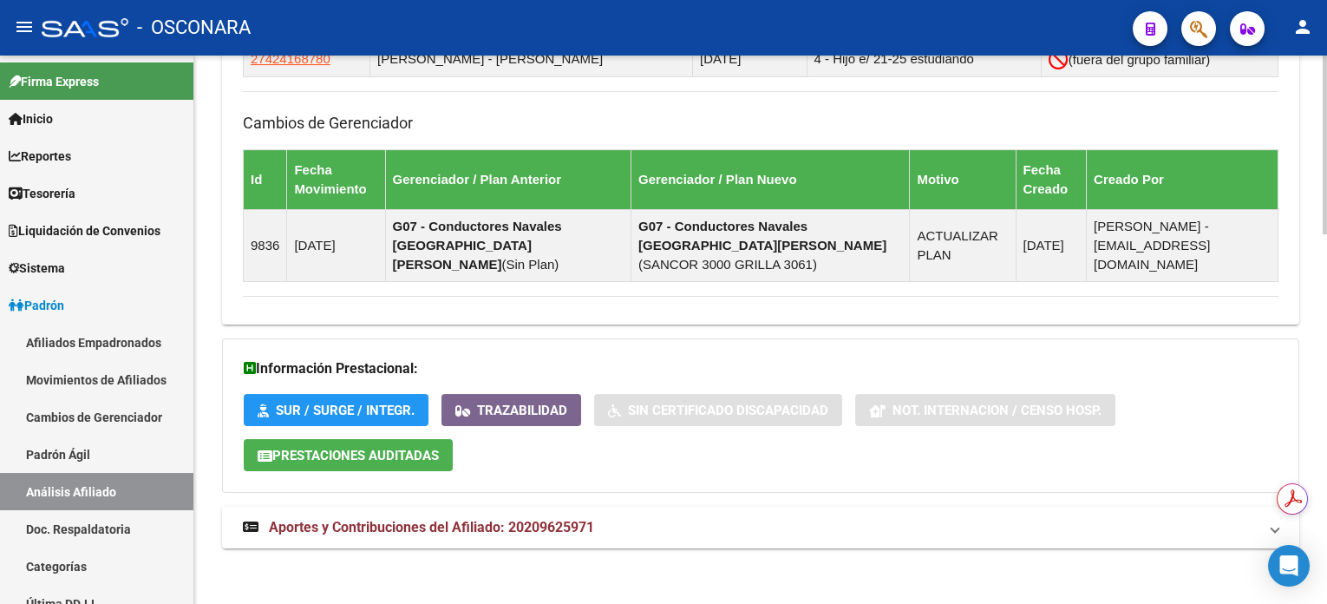
click at [547, 519] on span "Aportes y Contribuciones del Afiliado: 20209625971" at bounding box center [431, 527] width 325 height 16
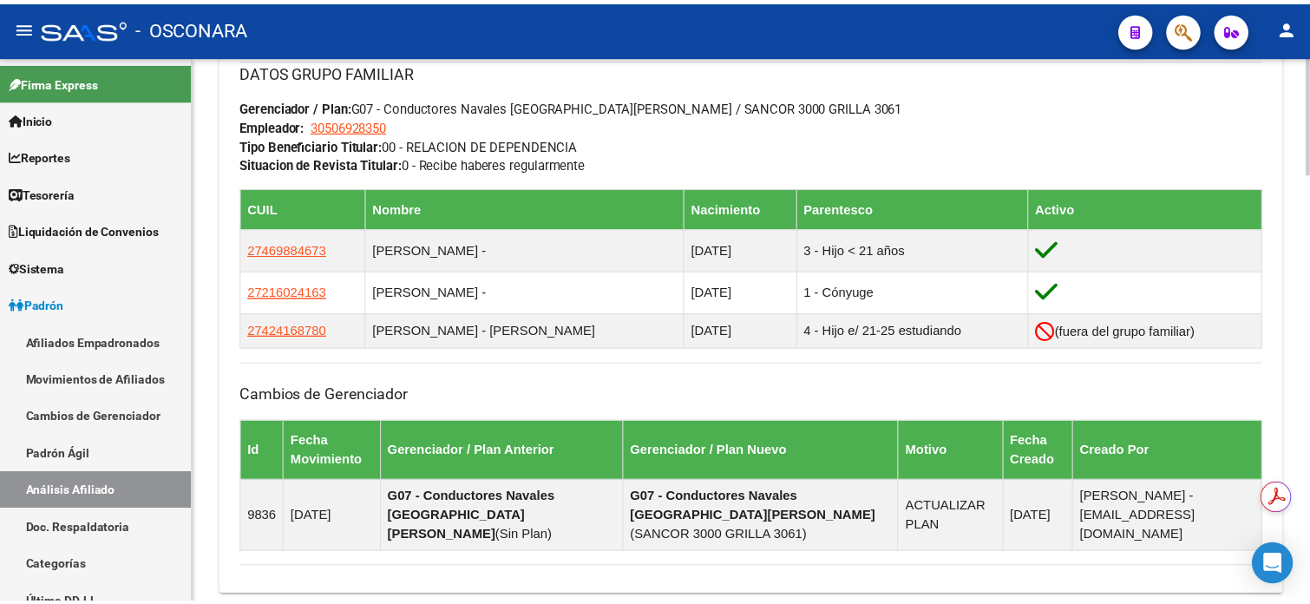
scroll to position [771, 0]
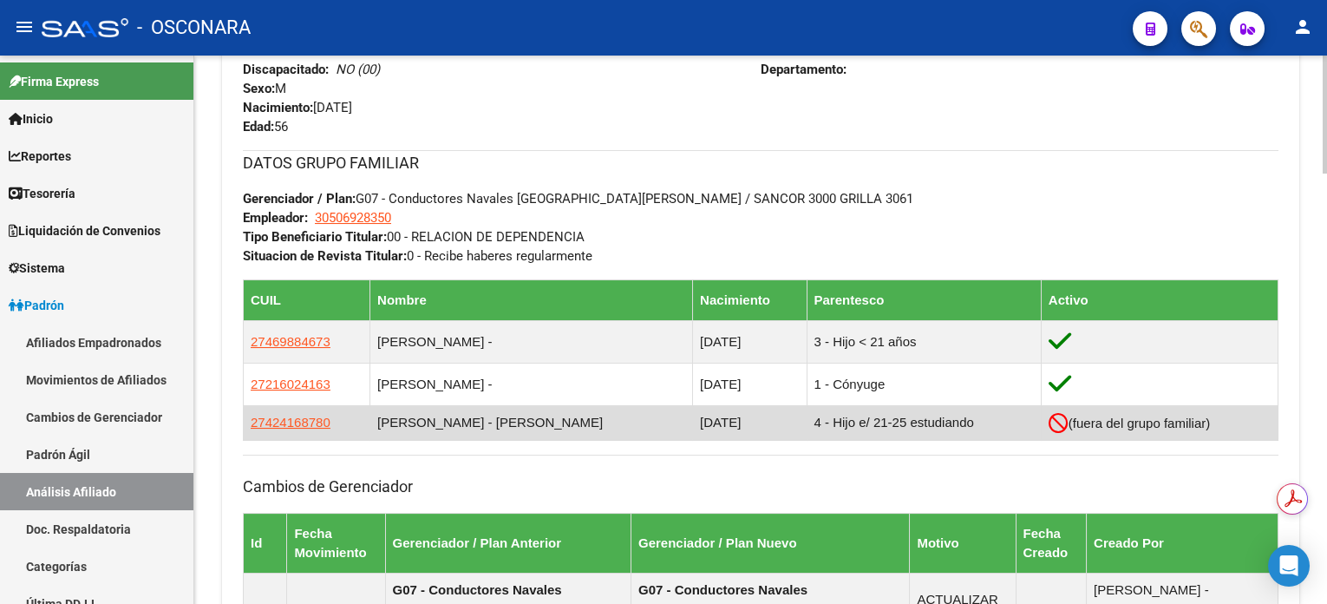
click at [301, 428] on app-link-go-to "27424168780" at bounding box center [291, 422] width 80 height 19
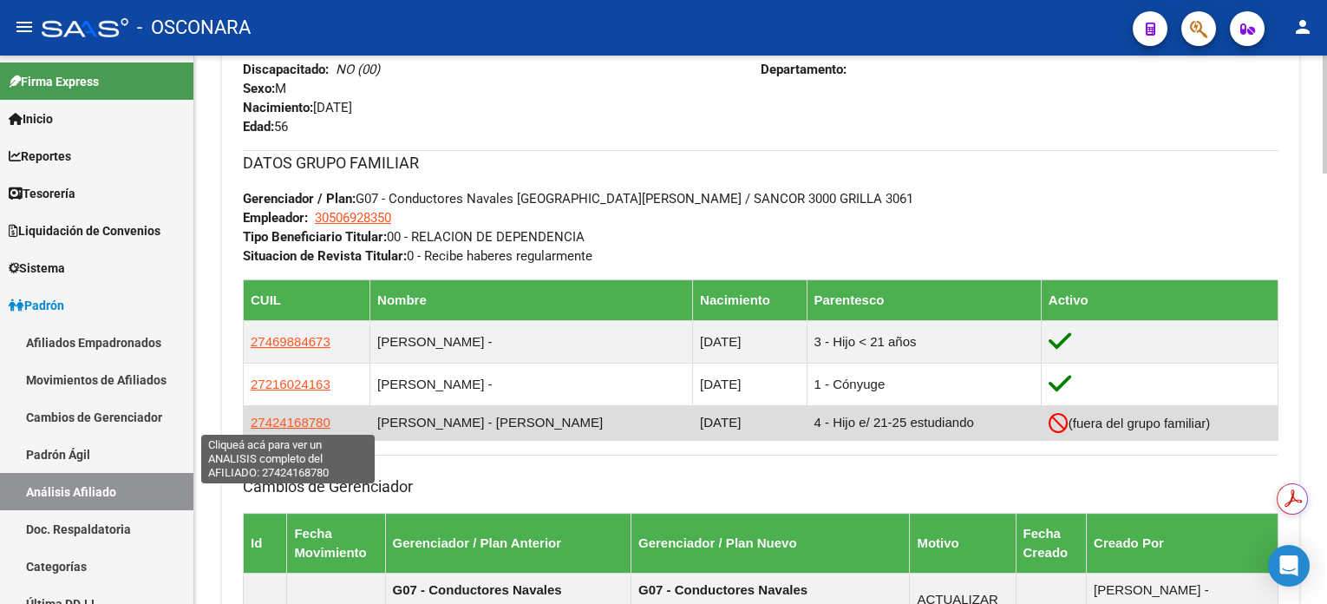
click at [296, 423] on span "27424168780" at bounding box center [291, 422] width 80 height 15
copy span "8"
type textarea "27424168780"
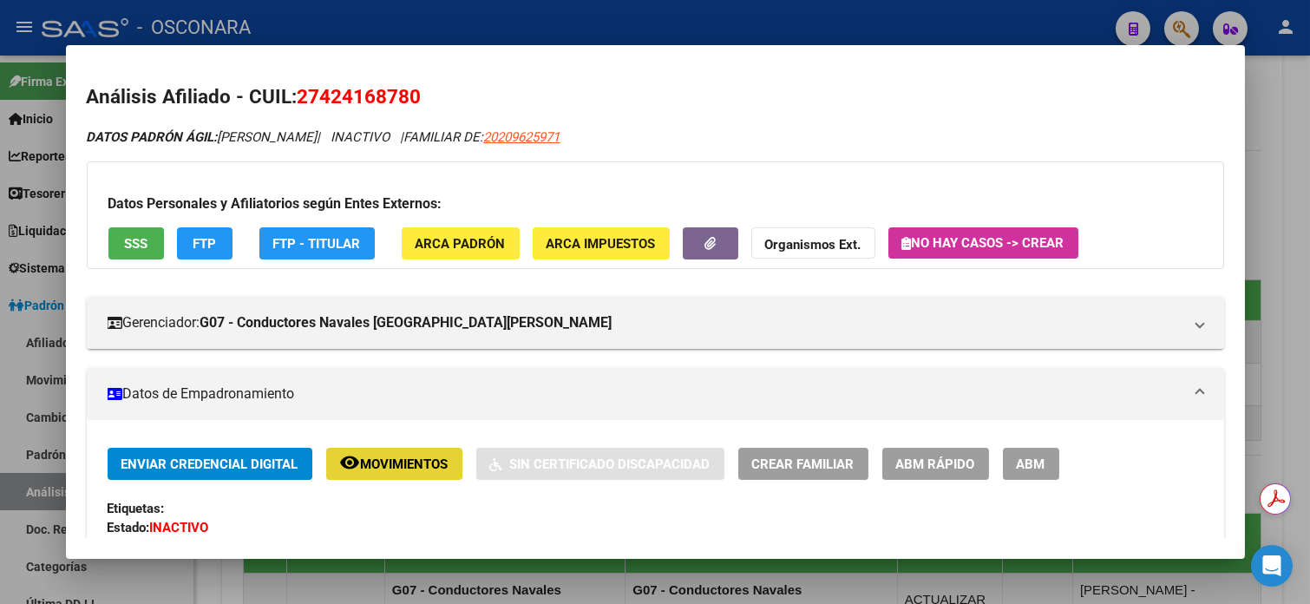
click at [384, 465] on span "Movimientos" at bounding box center [405, 464] width 88 height 16
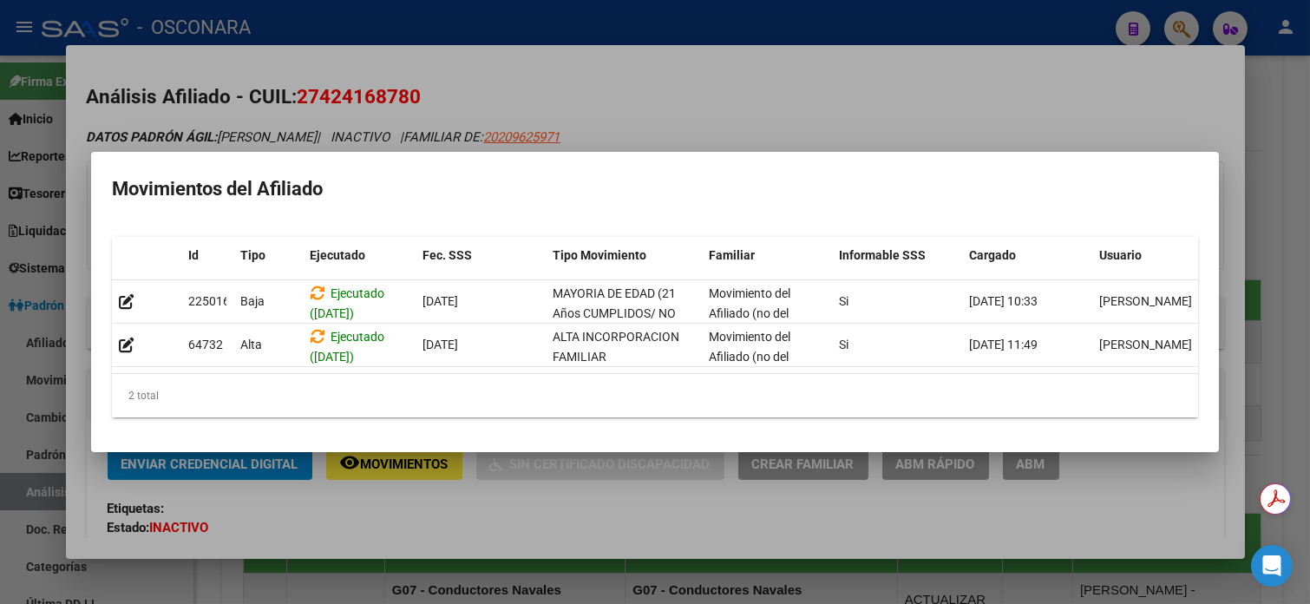
click at [788, 64] on div at bounding box center [655, 302] width 1310 height 604
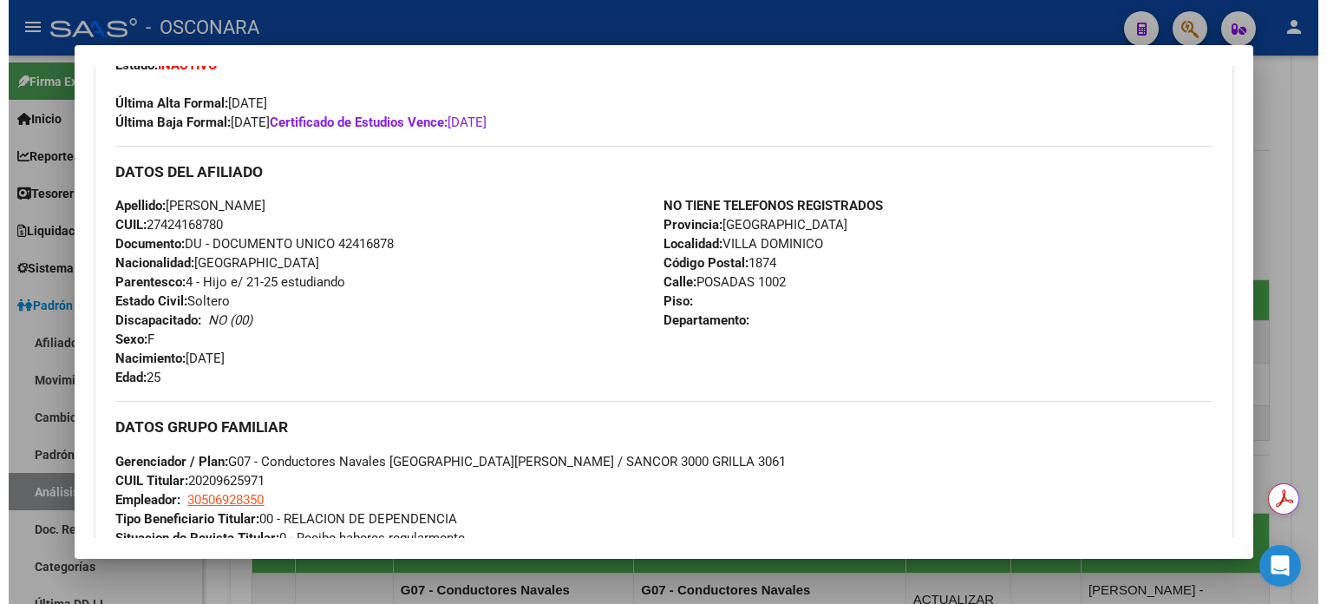
scroll to position [0, 0]
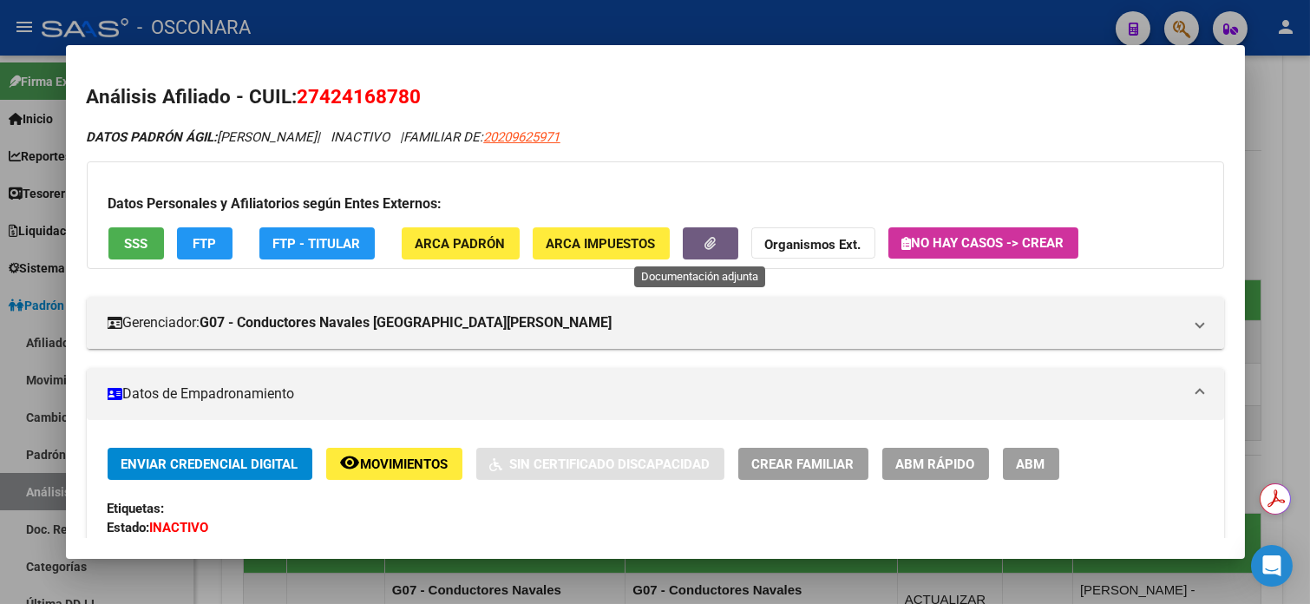
click at [703, 230] on button "button" at bounding box center [711, 243] width 56 height 32
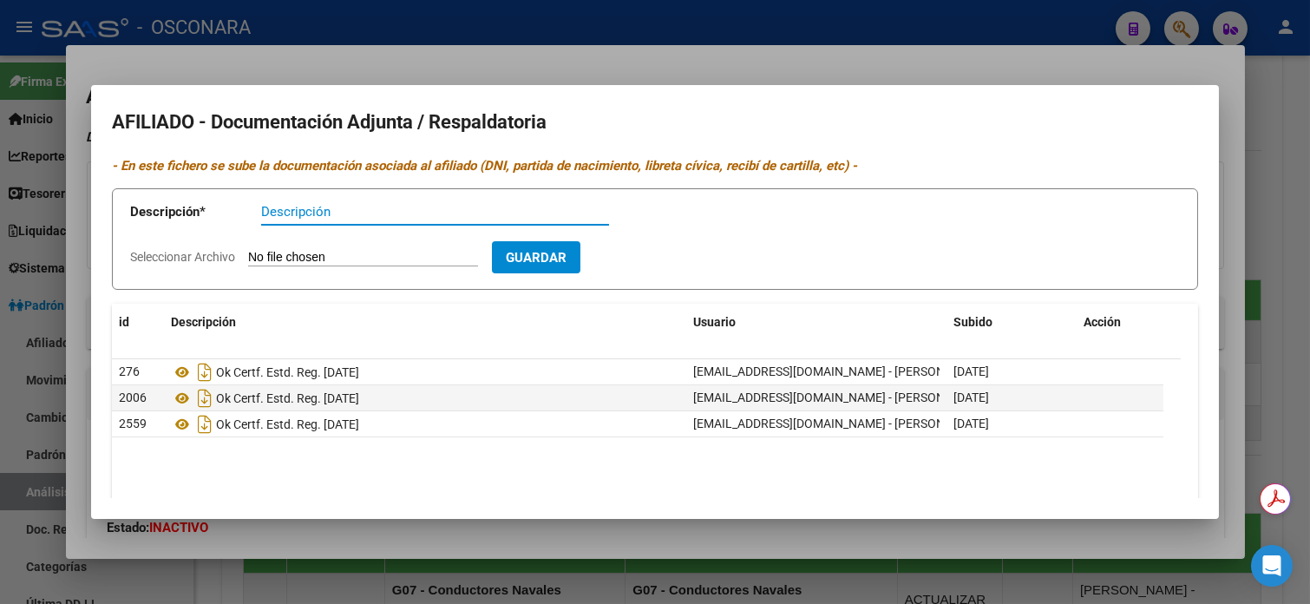
click at [1163, 72] on div at bounding box center [655, 302] width 1310 height 604
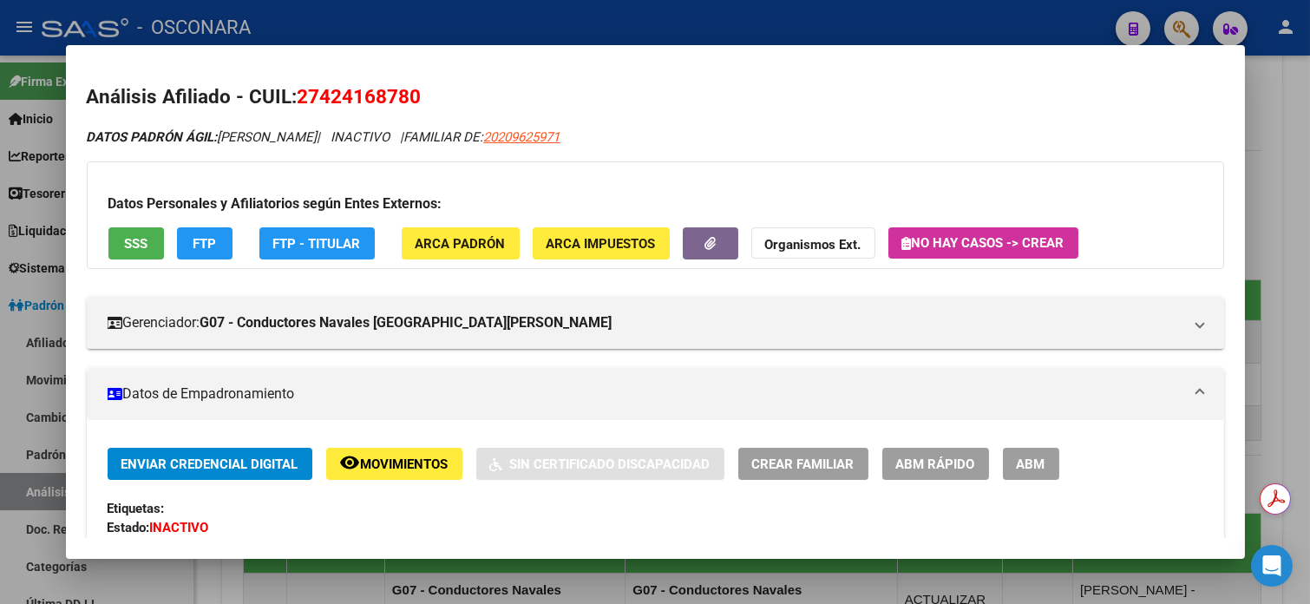
click at [651, 95] on h2 "Análisis Afiliado - CUIL: 27424168780" at bounding box center [655, 96] width 1137 height 29
click at [711, 30] on div at bounding box center [655, 302] width 1310 height 604
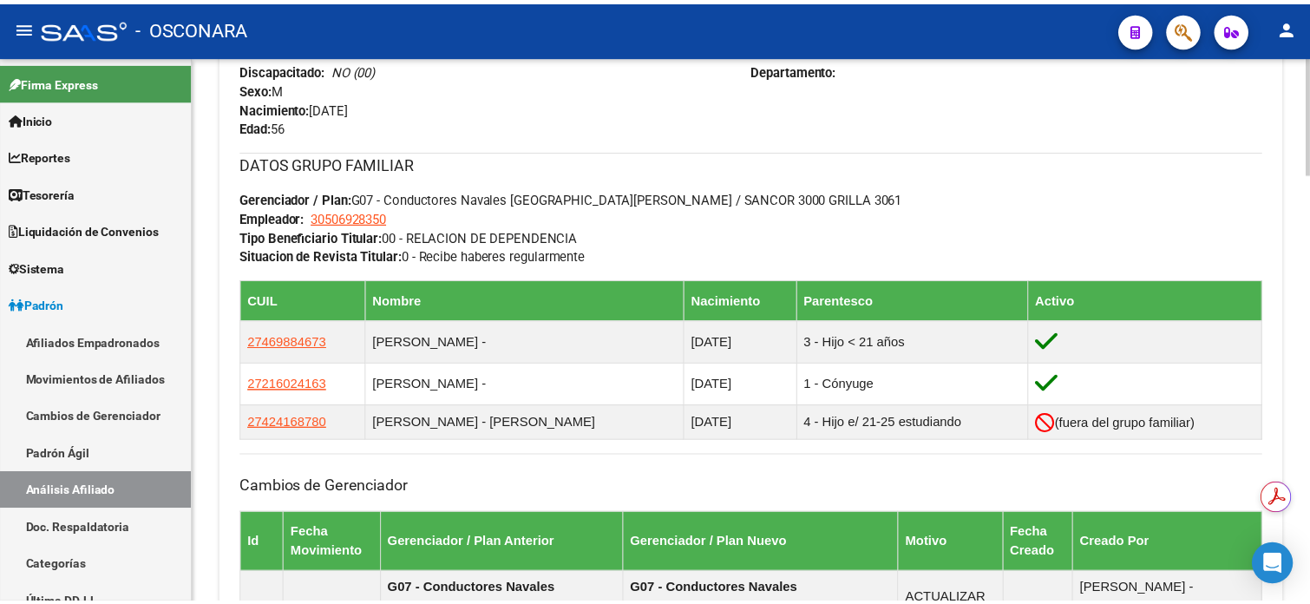
scroll to position [655, 0]
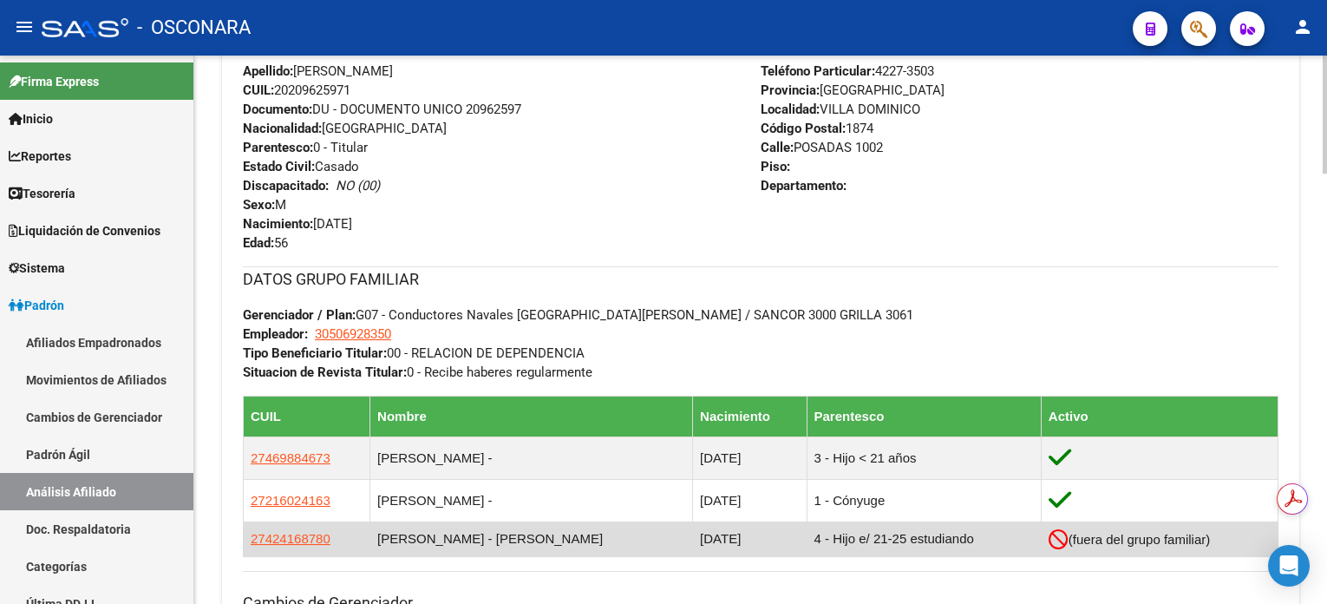
click at [297, 546] on td "27424168780" at bounding box center [307, 538] width 127 height 35
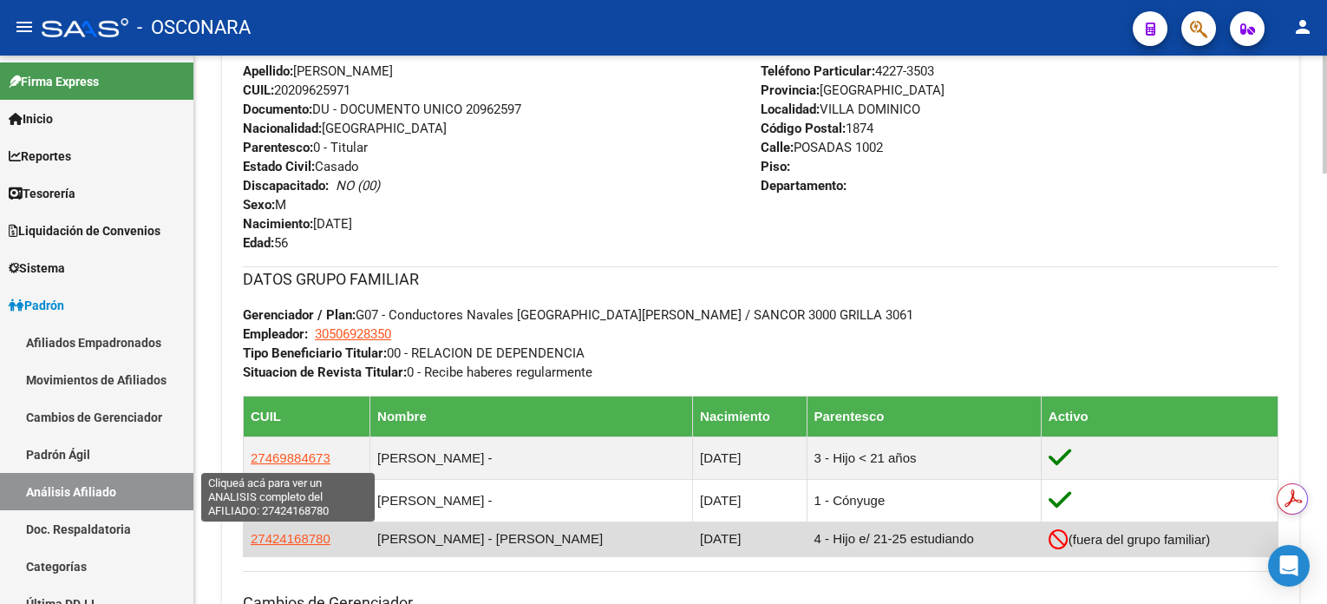
click at [295, 541] on span "27424168780" at bounding box center [291, 538] width 80 height 15
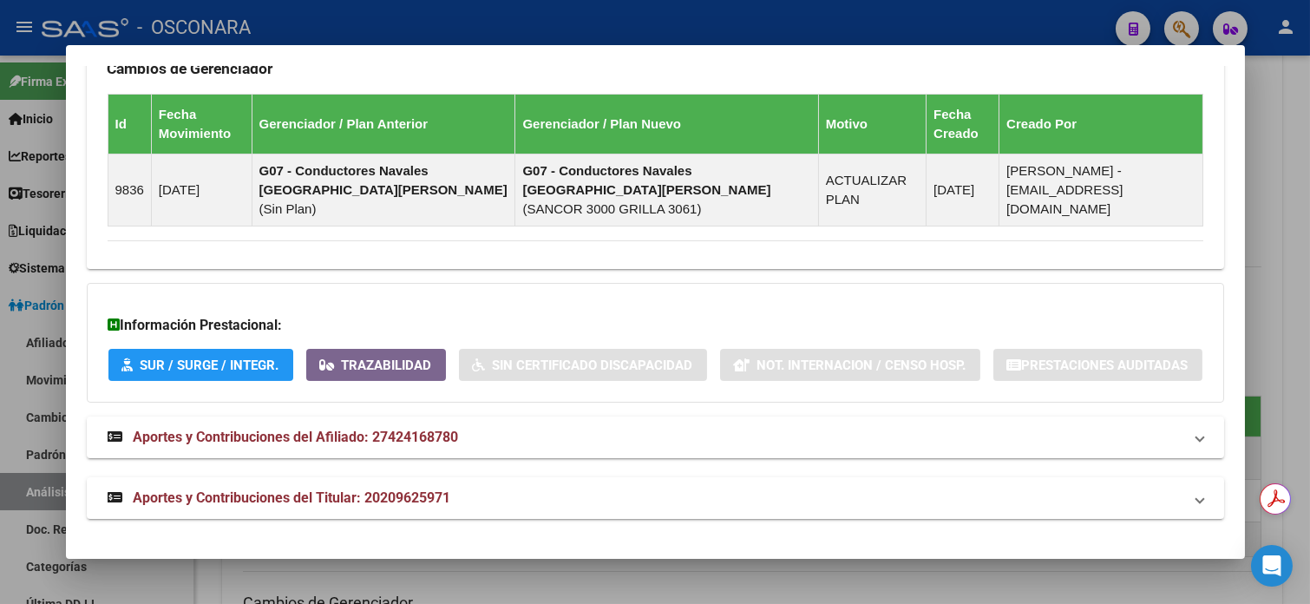
scroll to position [1205, 0]
click at [385, 447] on strong "Aportes y Contribuciones del Afiliado: 27424168780" at bounding box center [283, 437] width 351 height 21
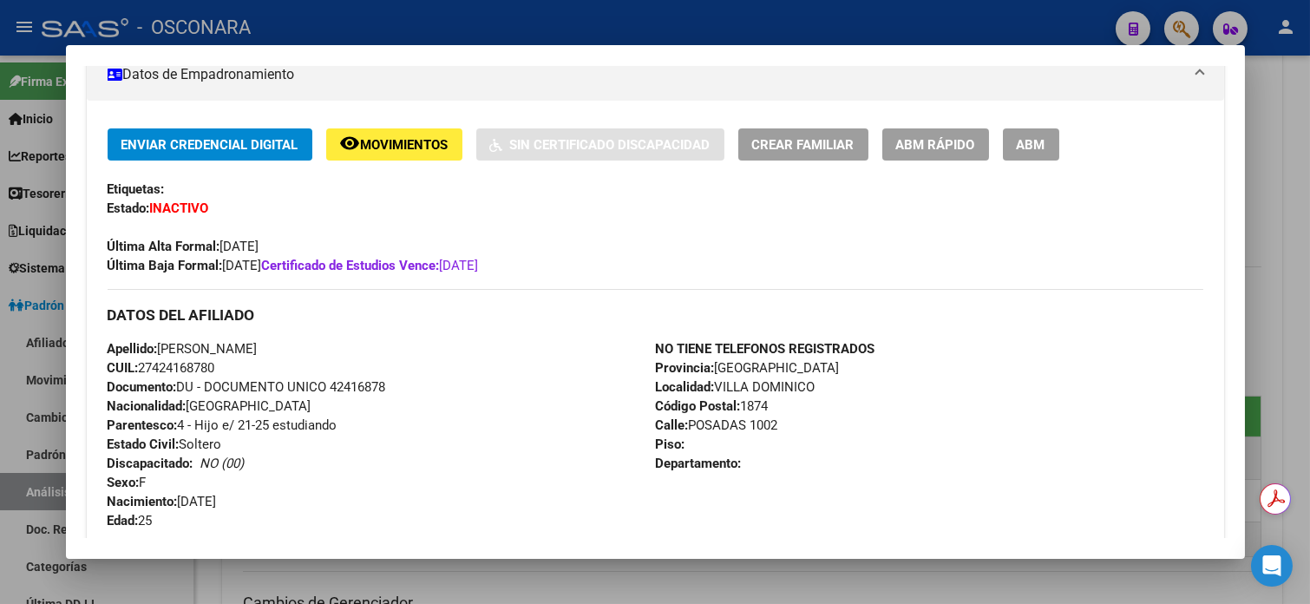
scroll to position [289, 0]
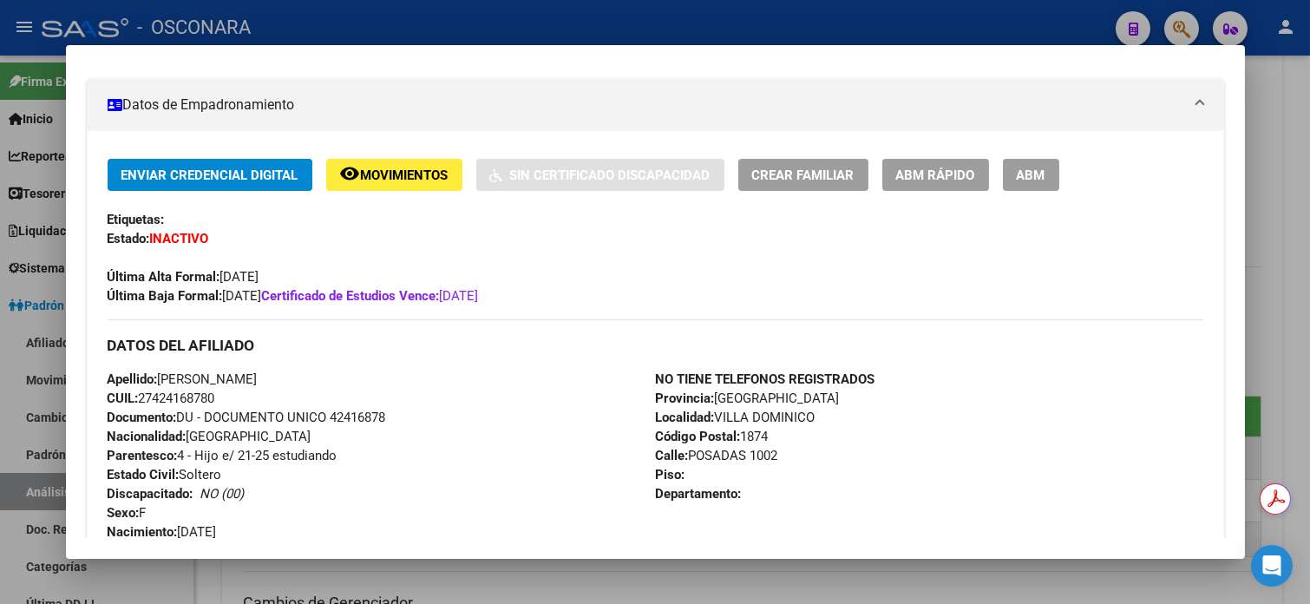
drag, startPoint x: 149, startPoint y: 395, endPoint x: 209, endPoint y: 400, distance: 60.1
click at [209, 400] on span "CUIL: 27424168780" at bounding box center [162, 398] width 108 height 16
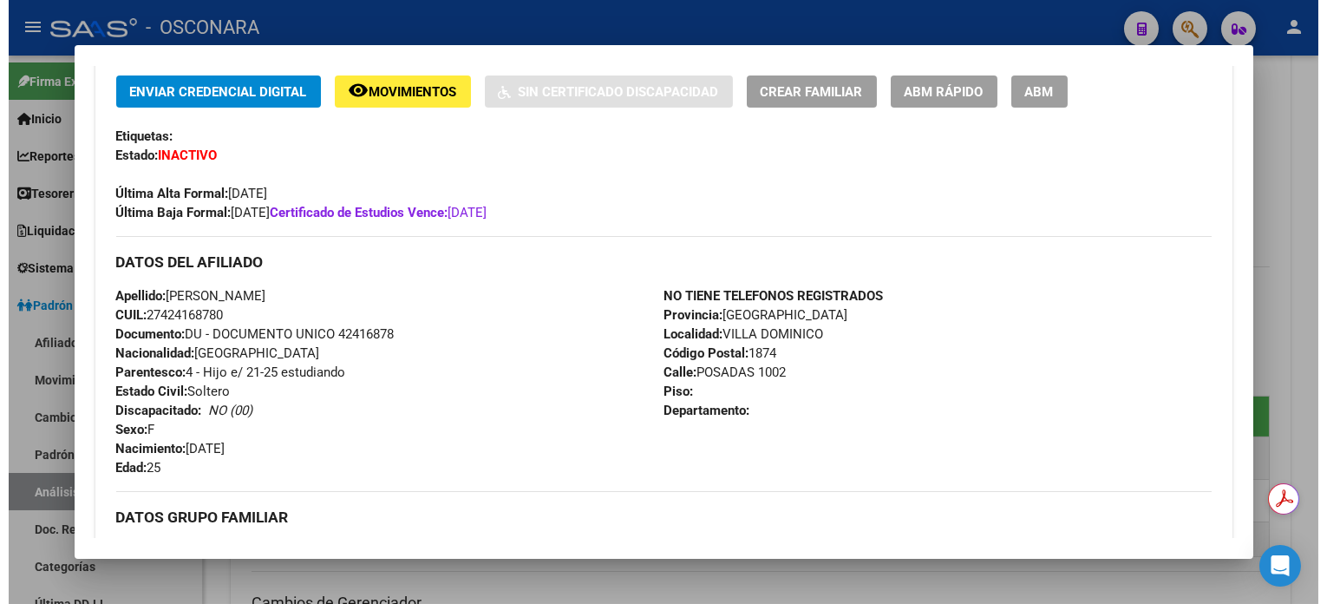
scroll to position [404, 0]
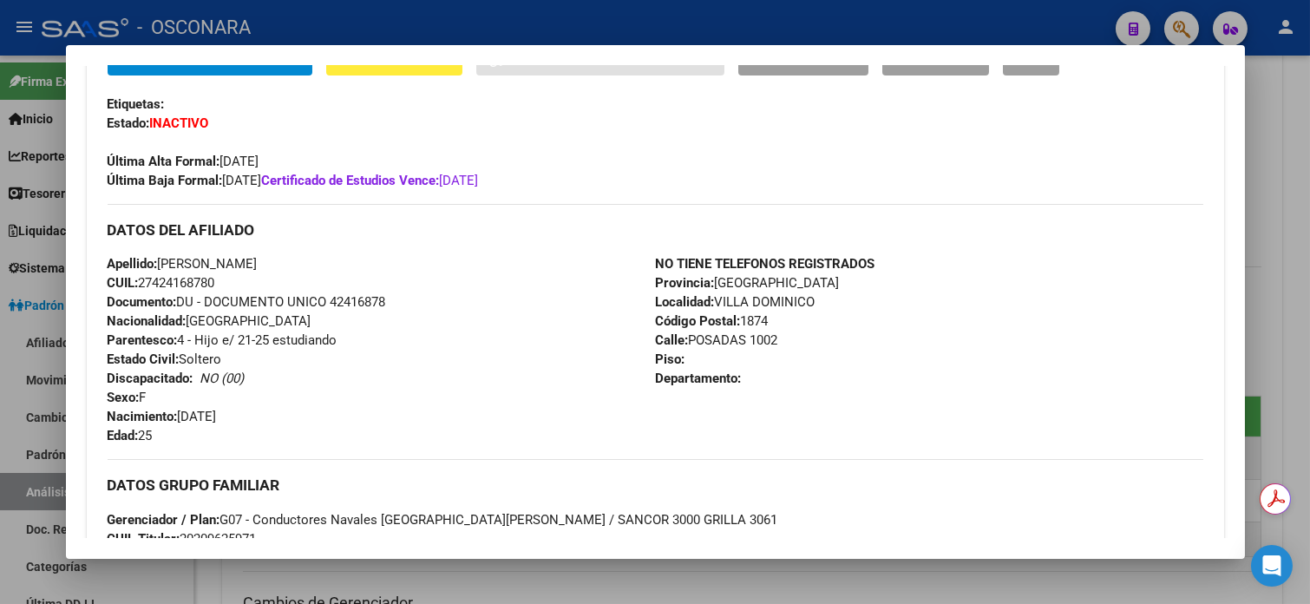
click at [1282, 117] on div at bounding box center [655, 302] width 1310 height 604
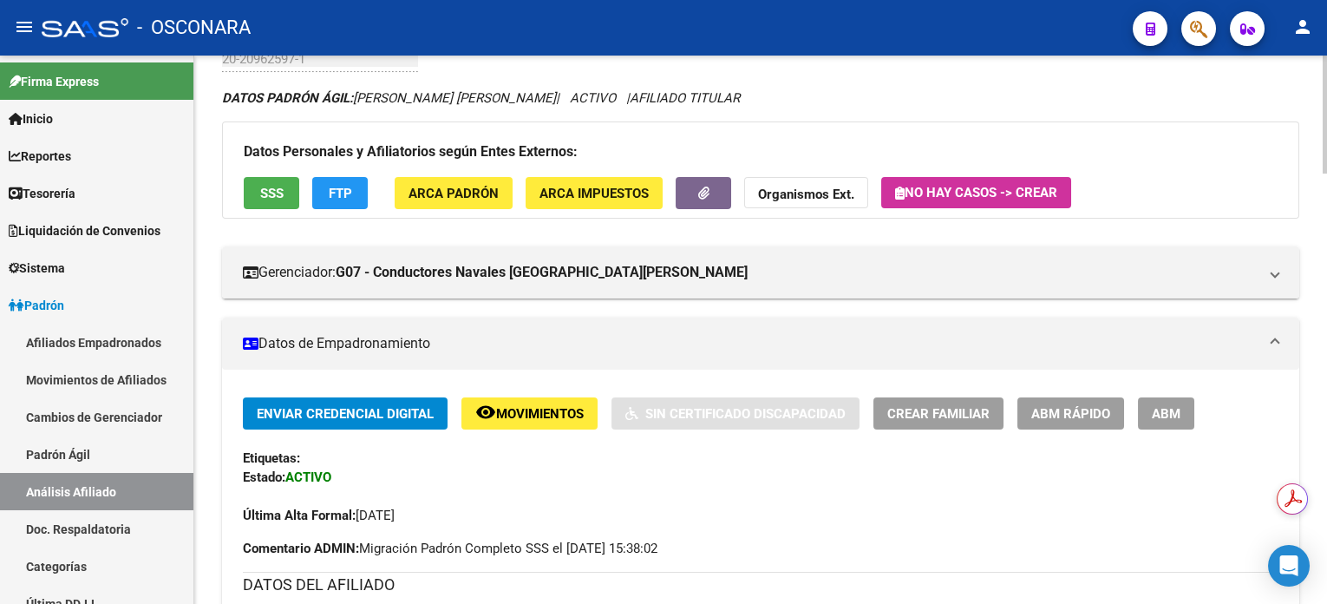
scroll to position [0, 0]
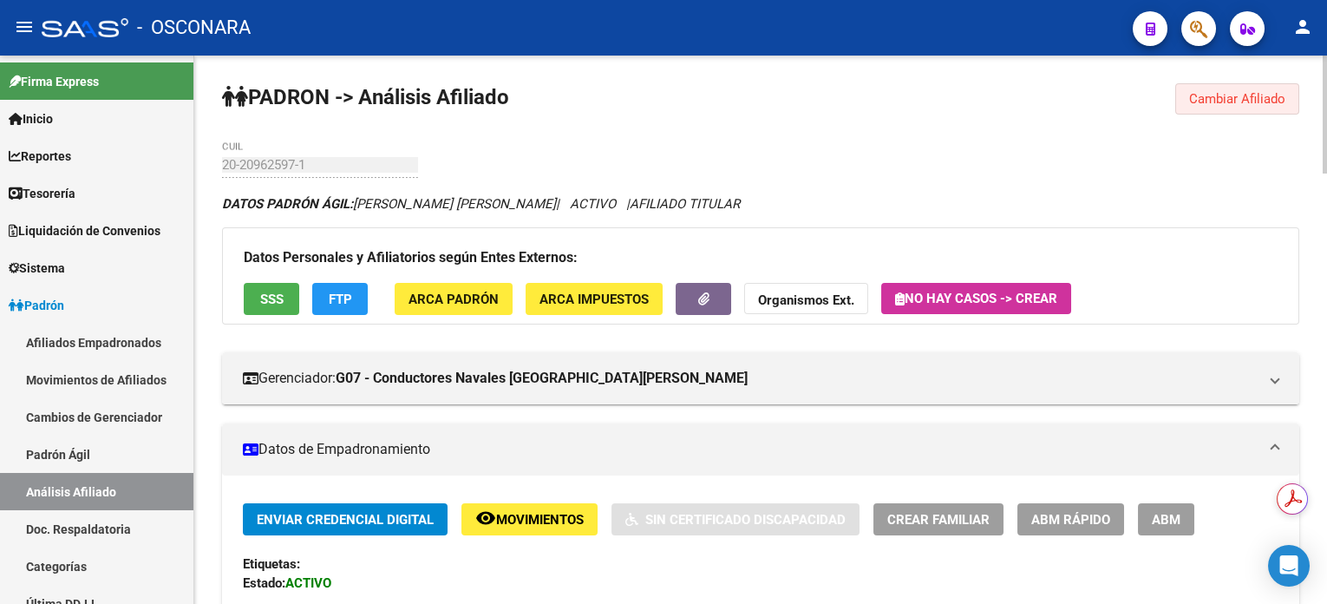
click at [1248, 108] on button "Cambiar Afiliado" at bounding box center [1238, 98] width 124 height 31
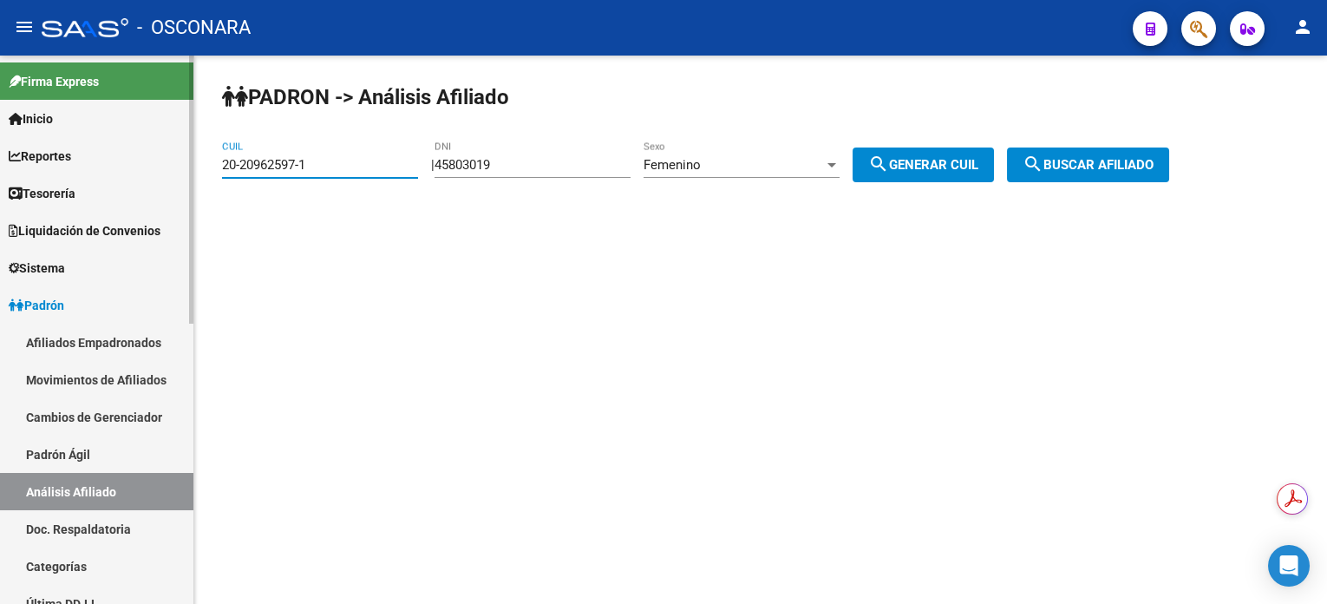
drag, startPoint x: 318, startPoint y: 161, endPoint x: 168, endPoint y: 179, distance: 150.2
click at [180, 180] on mat-sidenav-container "Firma Express Inicio Calendario SSS Instructivos Contacto OS Reportes Tablero d…" at bounding box center [663, 330] width 1327 height 548
paste input "42416878-6"
type input "20-42416878-6"
click at [1099, 151] on button "search Buscar afiliado" at bounding box center [1088, 164] width 162 height 35
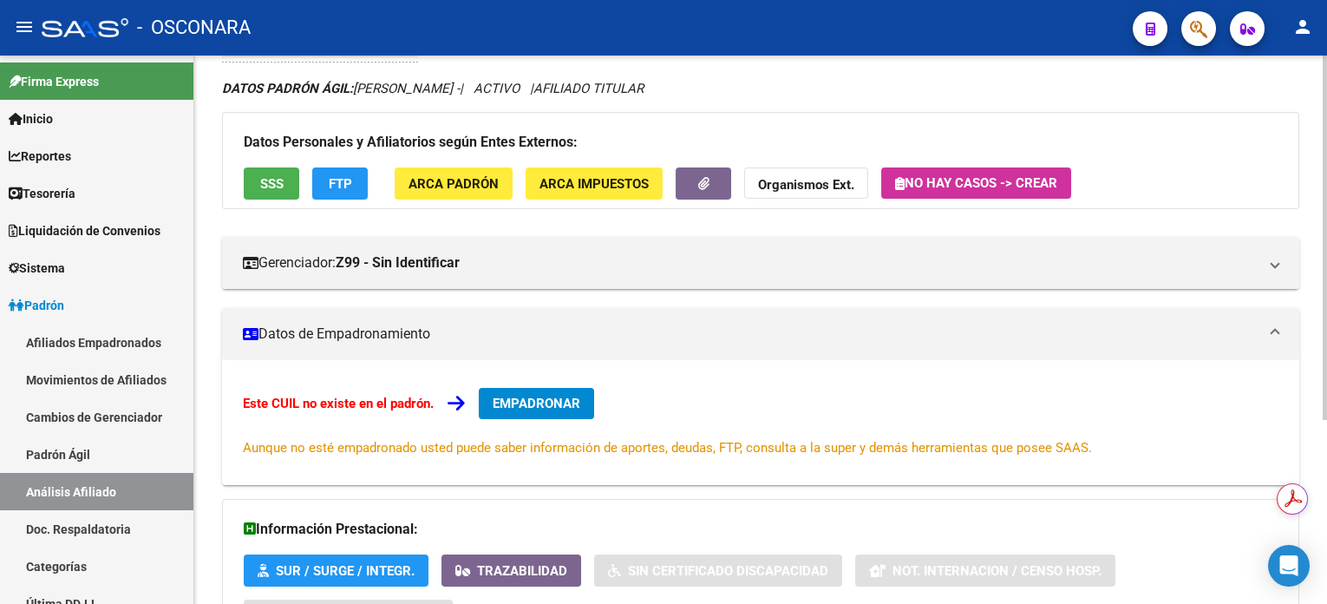
scroll to position [279, 0]
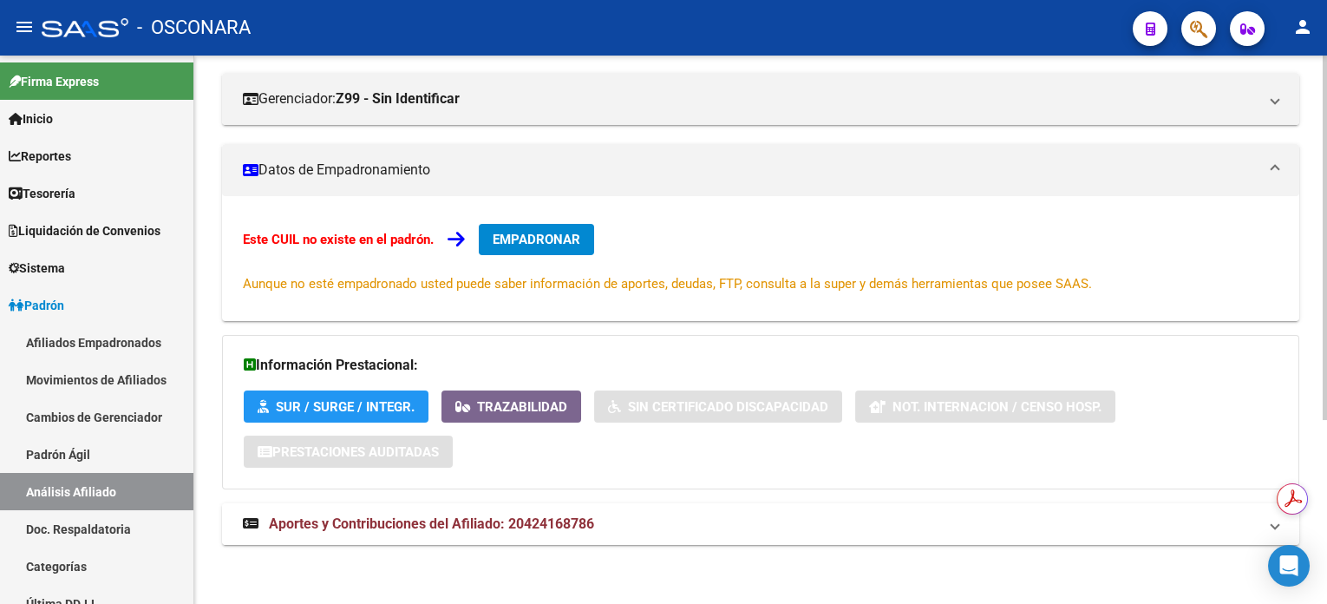
click at [483, 527] on span "Aportes y Contribuciones del Afiliado: 20424168786" at bounding box center [431, 523] width 325 height 16
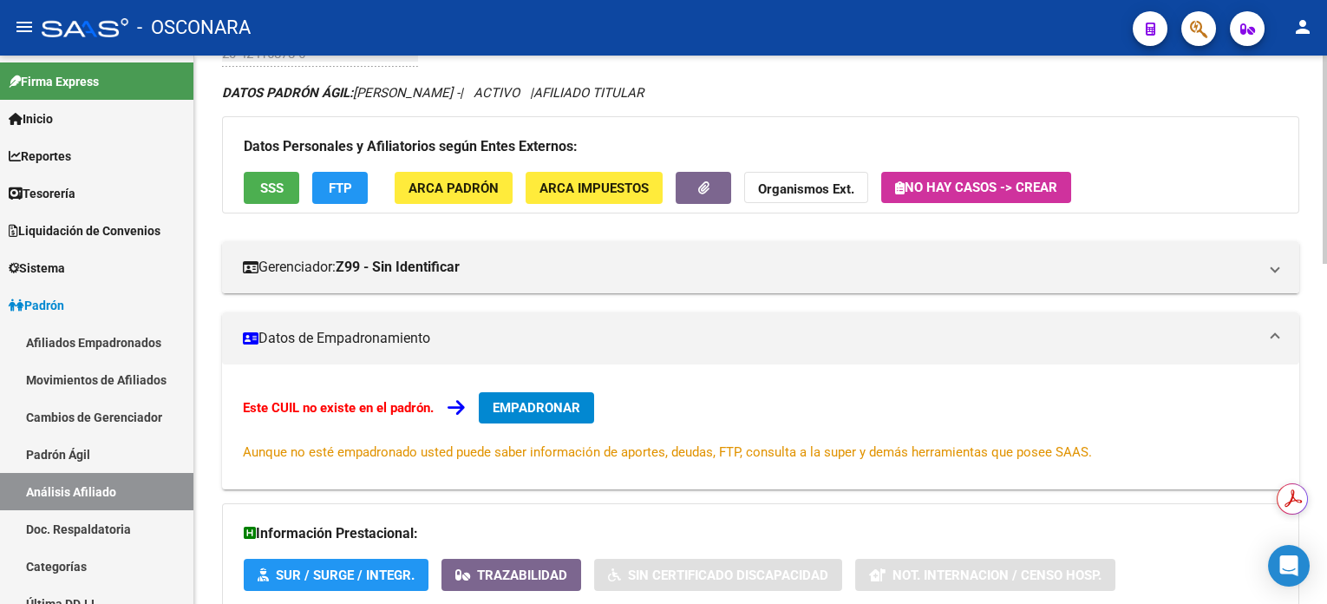
scroll to position [0, 0]
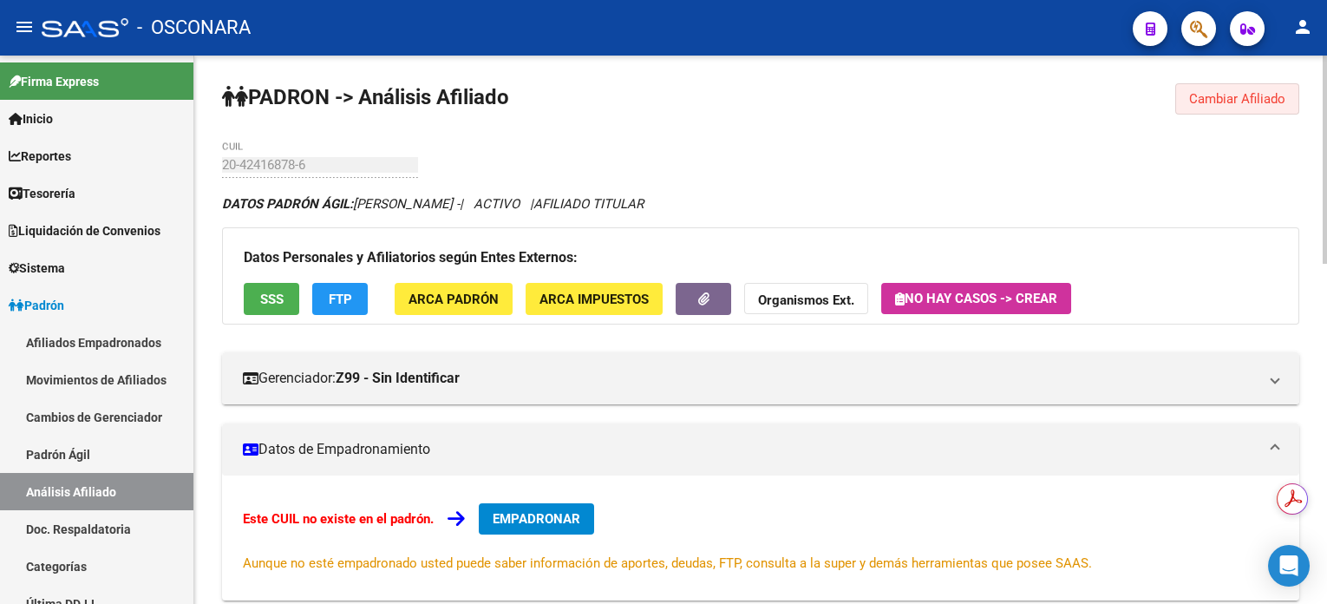
click at [1214, 85] on button "Cambiar Afiliado" at bounding box center [1238, 98] width 124 height 31
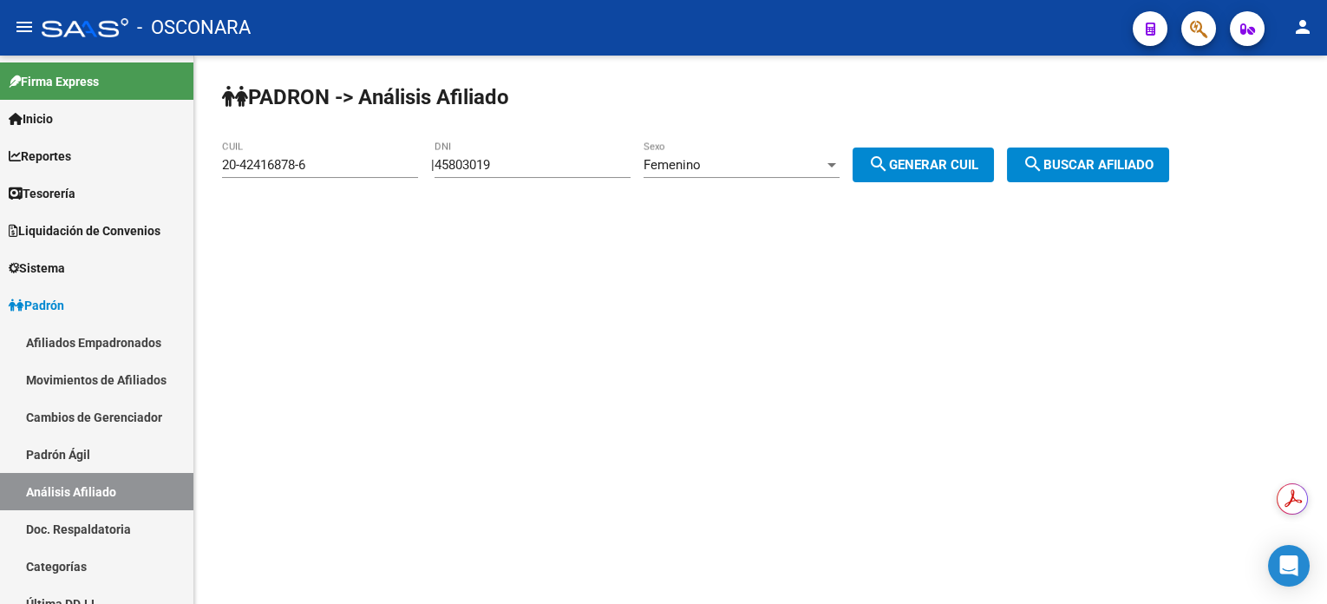
click at [533, 151] on div "45803019 DNI" at bounding box center [533, 159] width 196 height 37
click at [533, 152] on div "45803019 DNI" at bounding box center [533, 159] width 196 height 37
click at [533, 161] on input "45803019" at bounding box center [533, 165] width 196 height 16
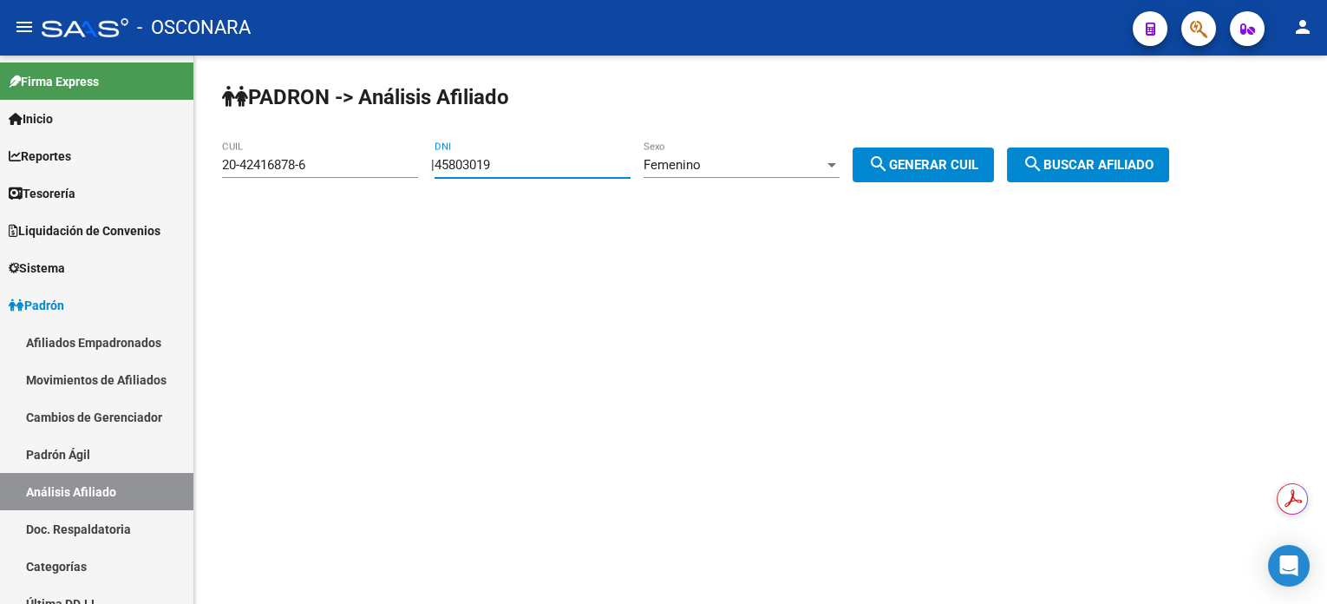
click at [533, 161] on input "45803019" at bounding box center [533, 165] width 196 height 16
paste input "35715017"
type input "35715017"
click at [824, 163] on div "Femenino" at bounding box center [734, 165] width 180 height 16
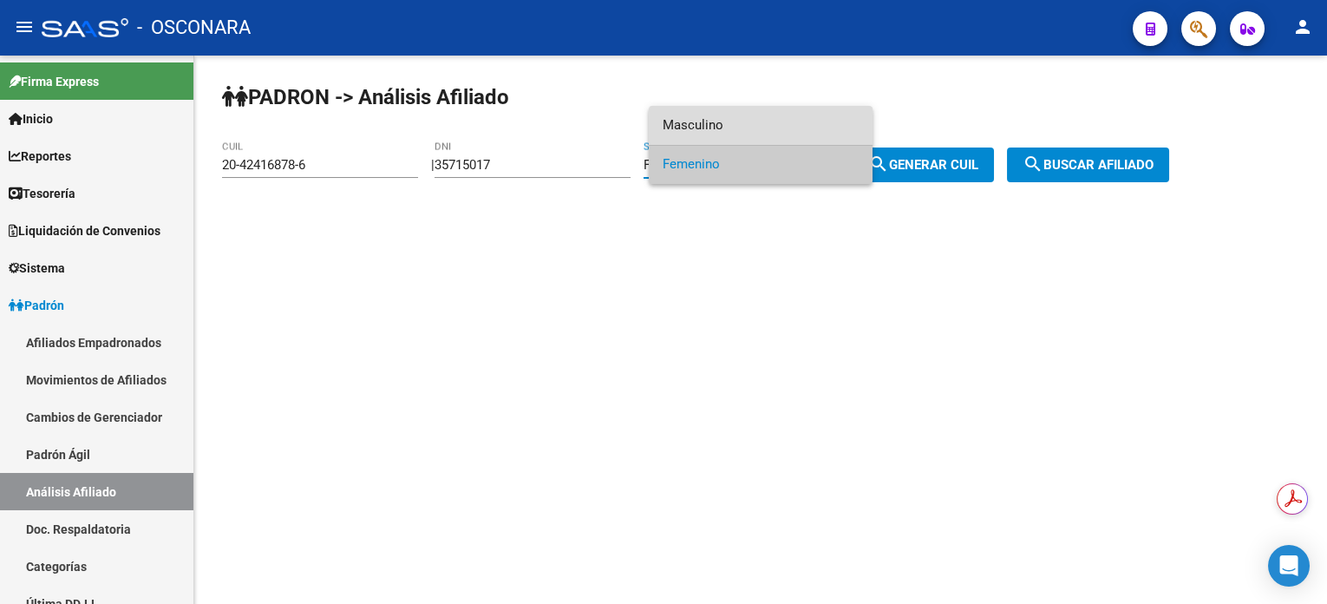
click at [786, 129] on span "Masculino" at bounding box center [761, 125] width 196 height 39
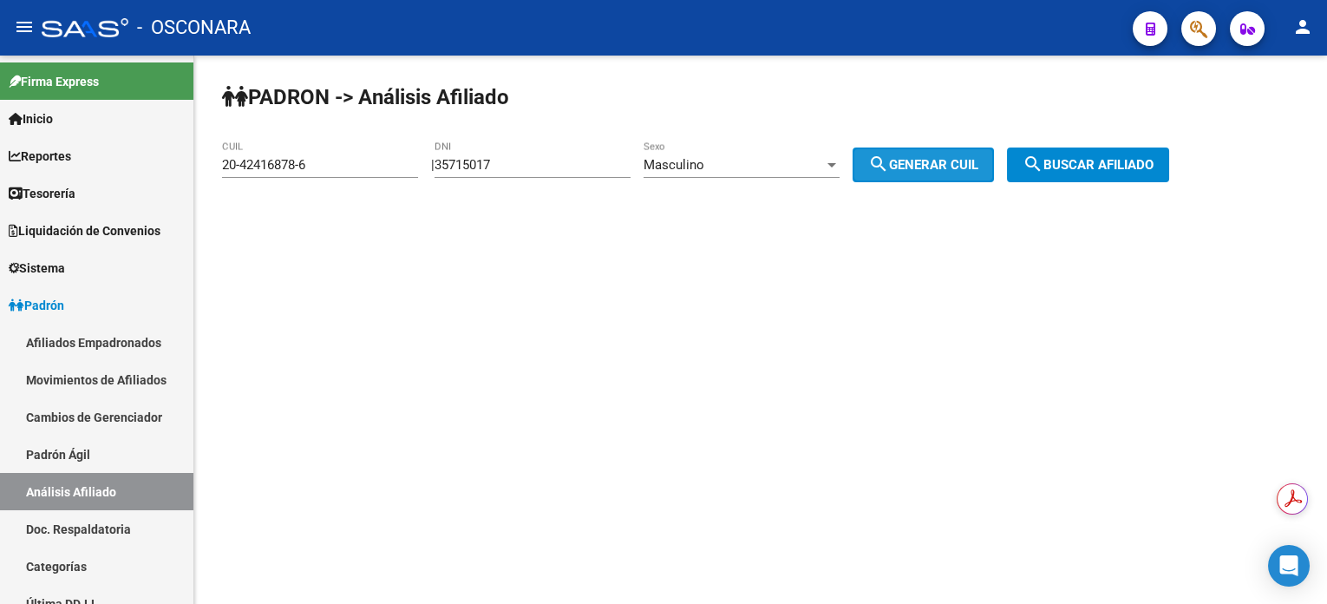
click at [937, 163] on span "search Generar CUIL" at bounding box center [923, 165] width 110 height 16
type input "20-35715017-6"
click at [1044, 164] on mat-icon "search" at bounding box center [1033, 164] width 21 height 21
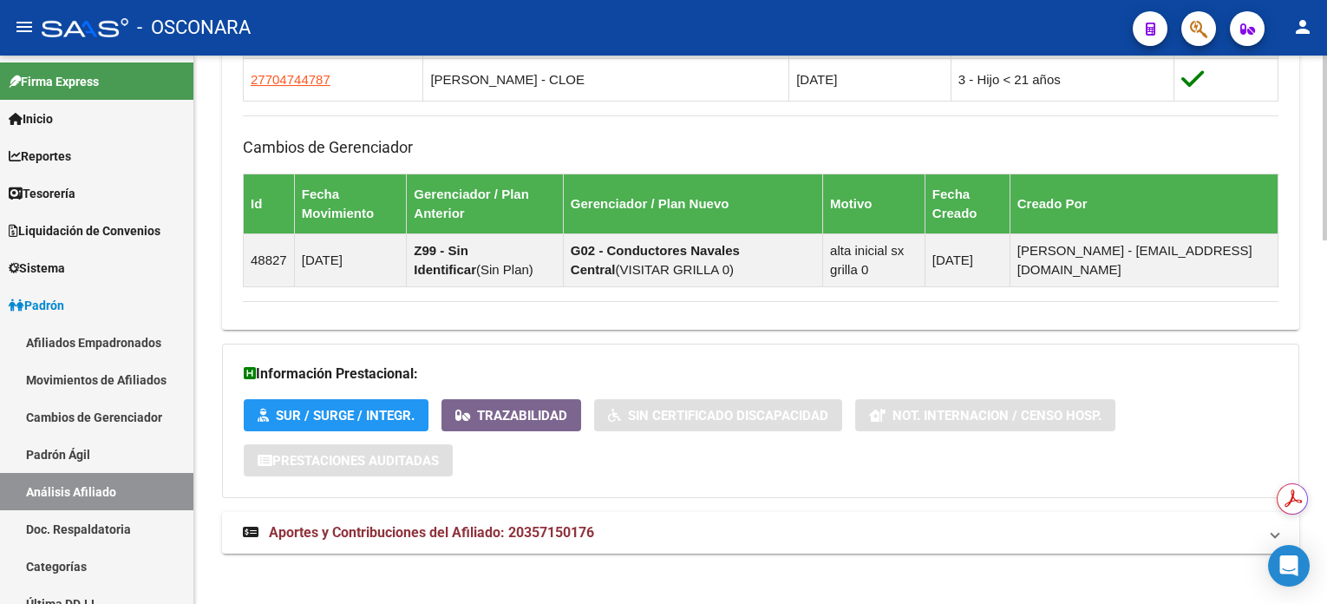
scroll to position [1082, 0]
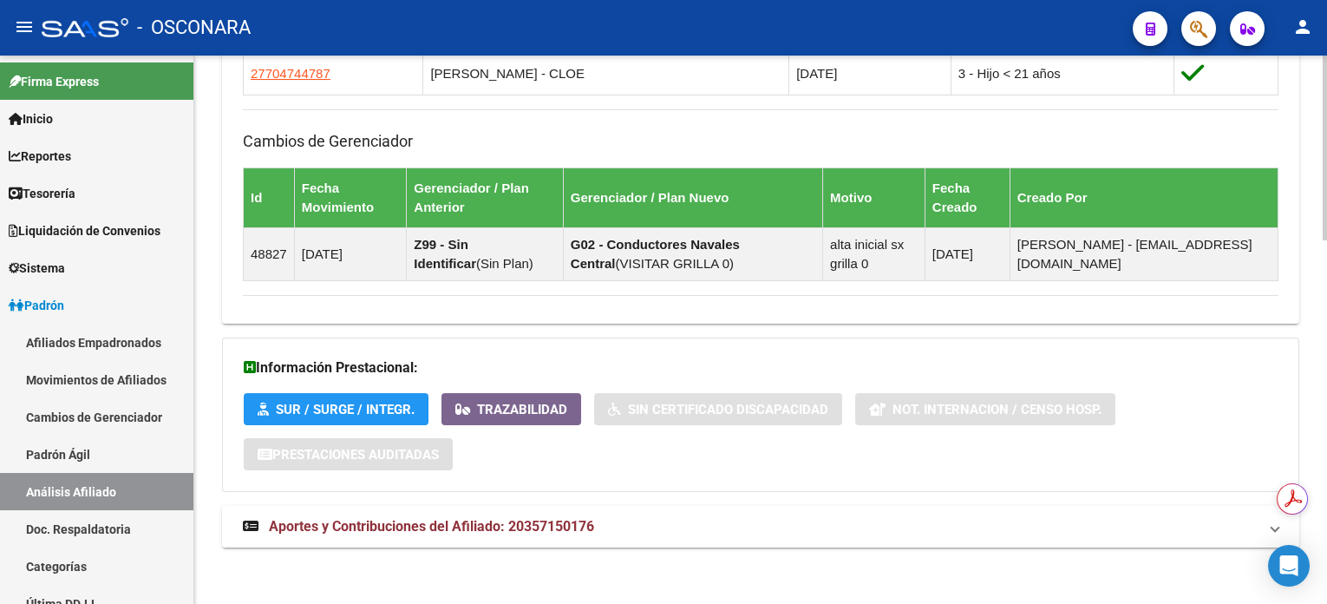
click at [566, 523] on span "Aportes y Contribuciones del Afiliado: 20357150176" at bounding box center [431, 526] width 325 height 16
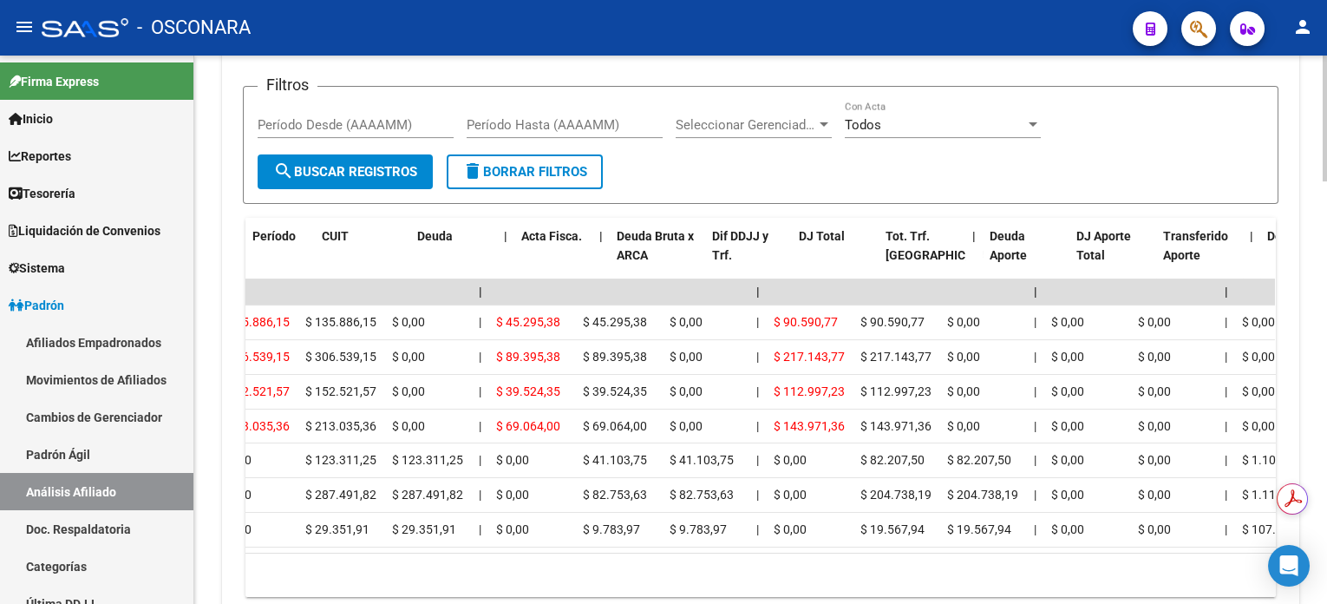
scroll to position [0, 0]
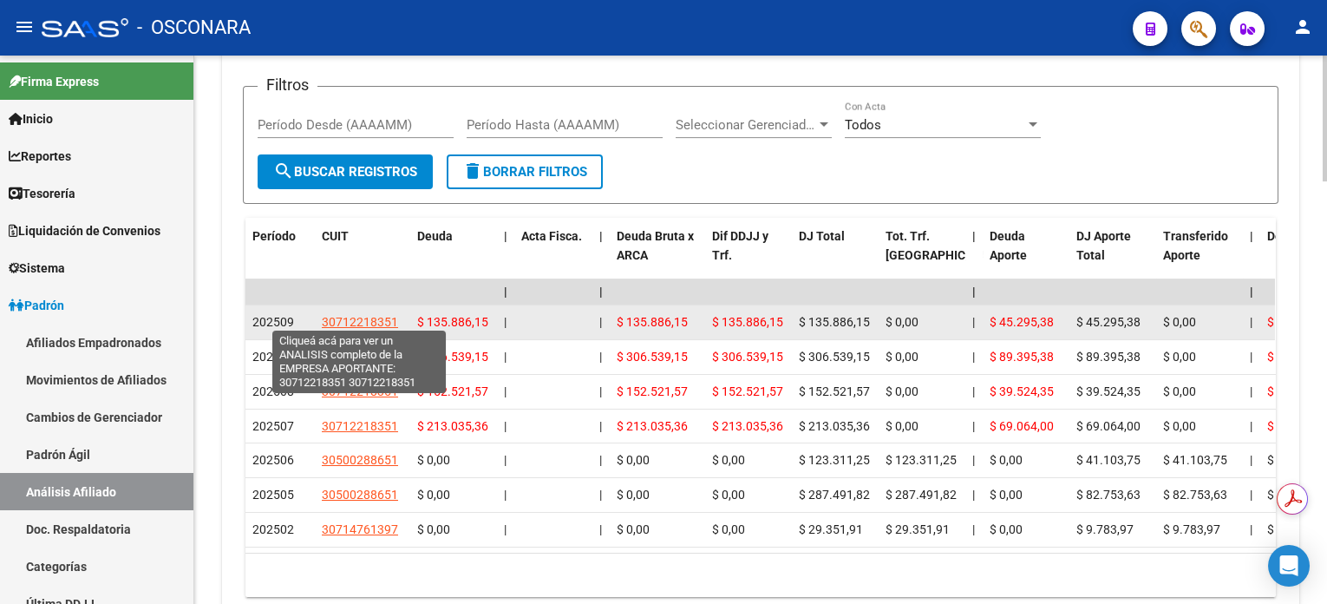
click at [365, 317] on span "30712218351" at bounding box center [360, 322] width 76 height 14
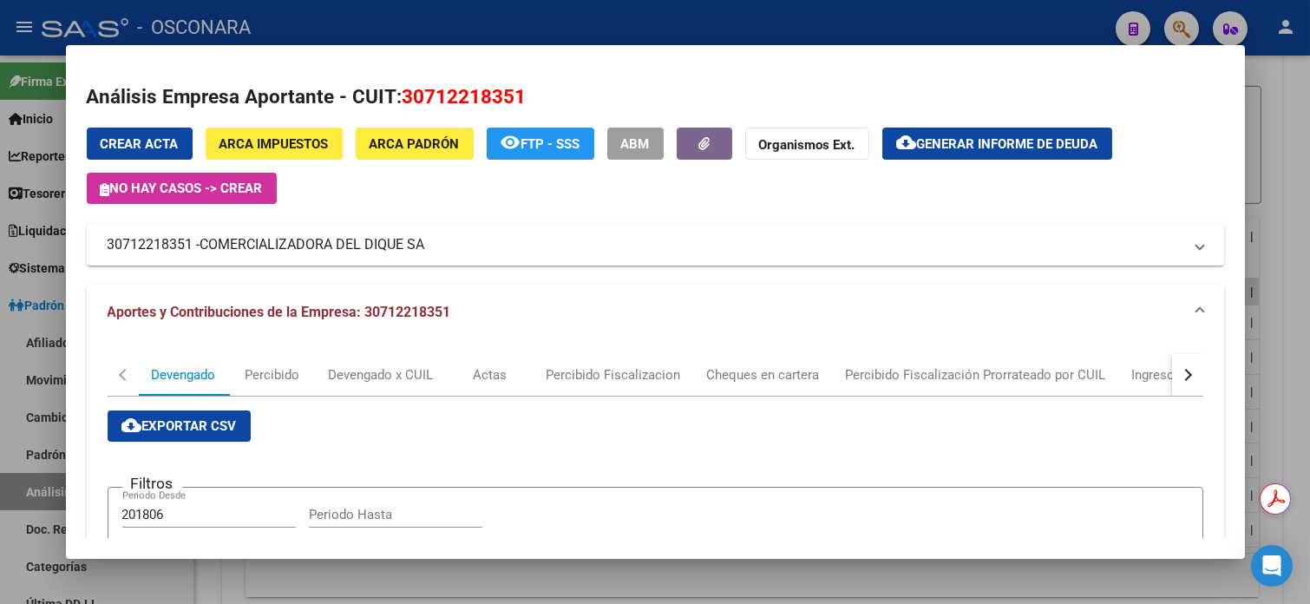
click at [1283, 113] on div at bounding box center [655, 302] width 1310 height 604
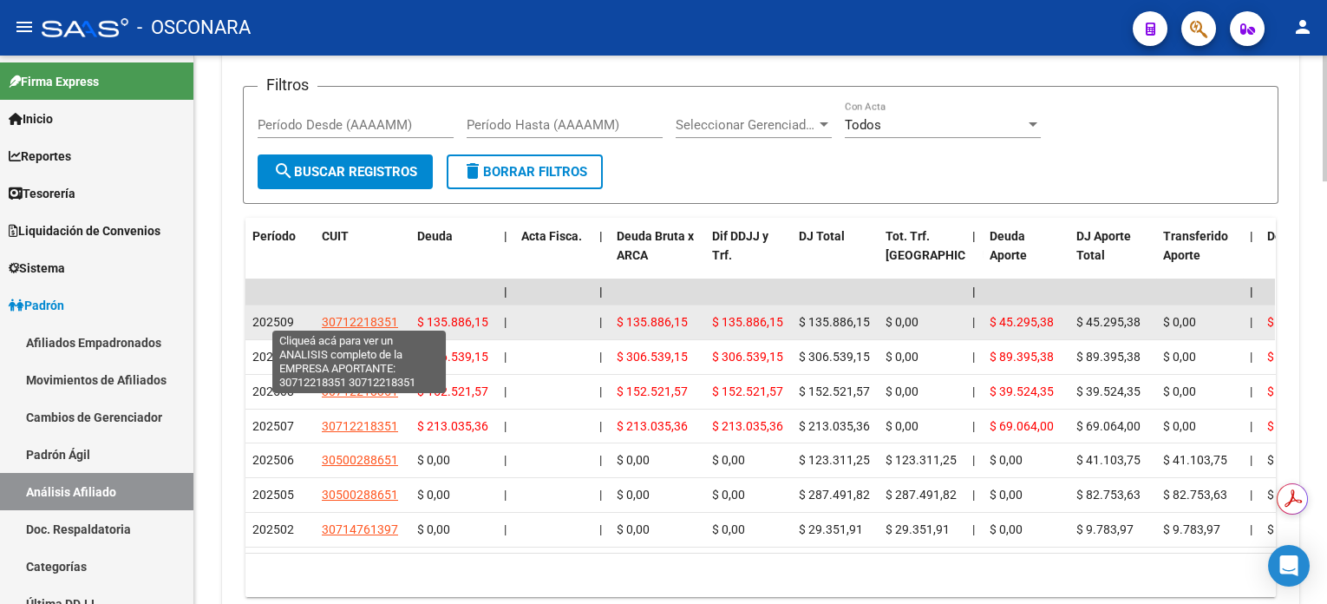
click at [384, 316] on span "30712218351" at bounding box center [360, 322] width 76 height 14
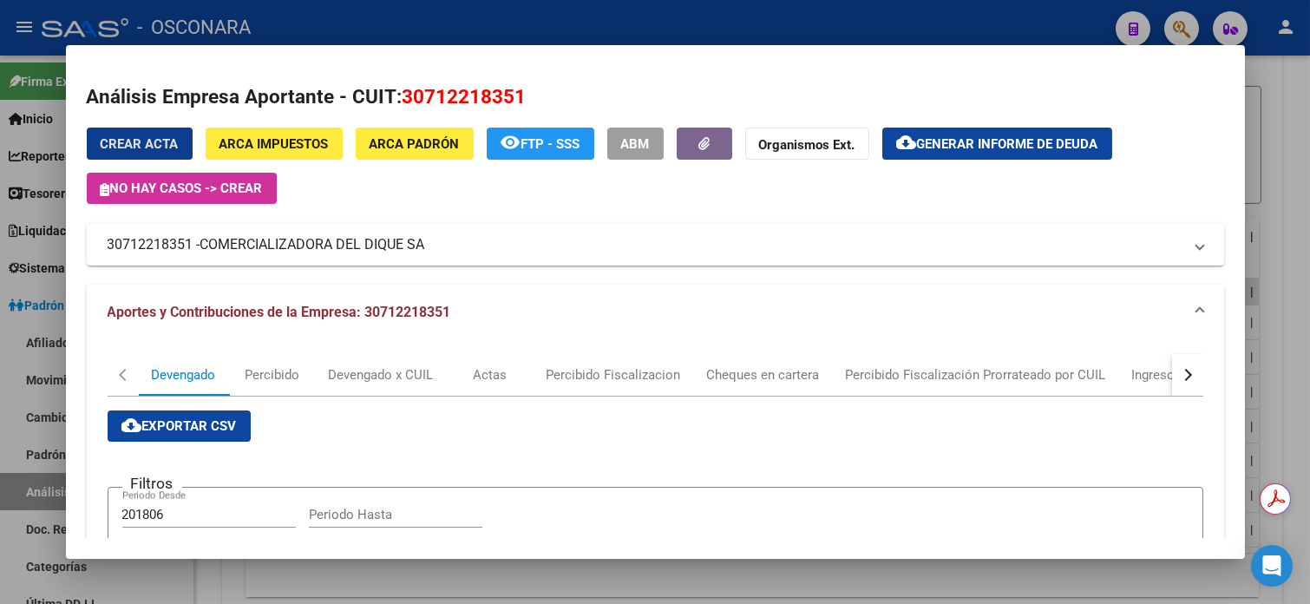
click at [1287, 125] on div at bounding box center [655, 302] width 1310 height 604
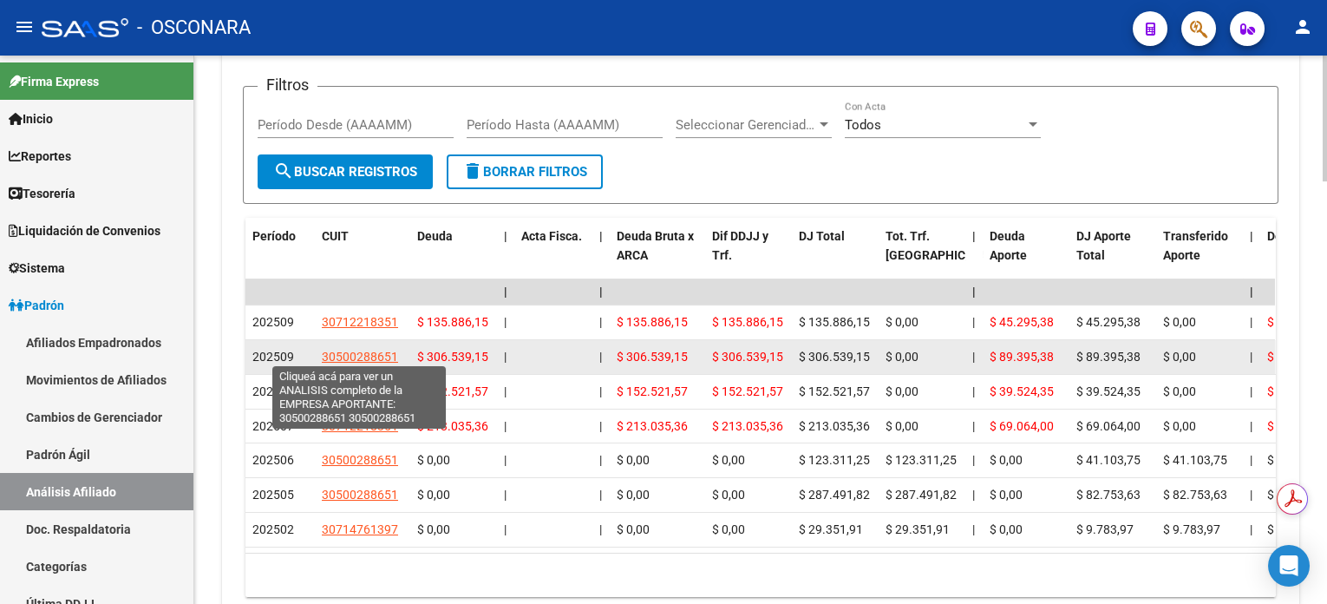
click at [347, 353] on span "30500288651" at bounding box center [360, 357] width 76 height 14
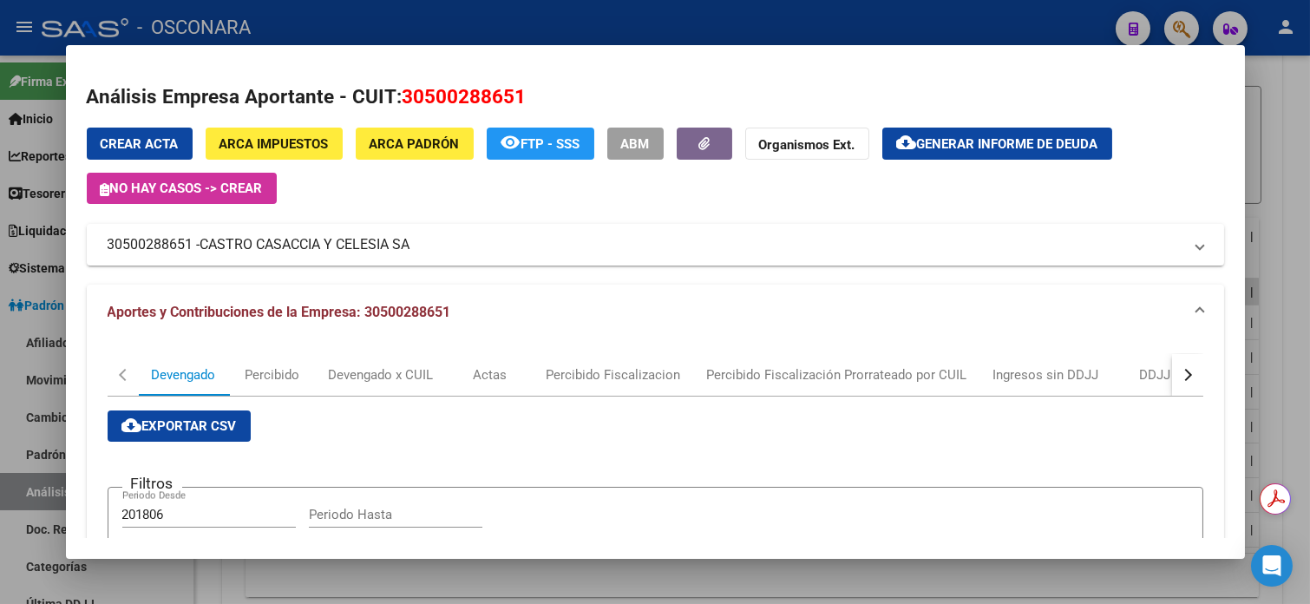
click at [1300, 157] on div at bounding box center [655, 302] width 1310 height 604
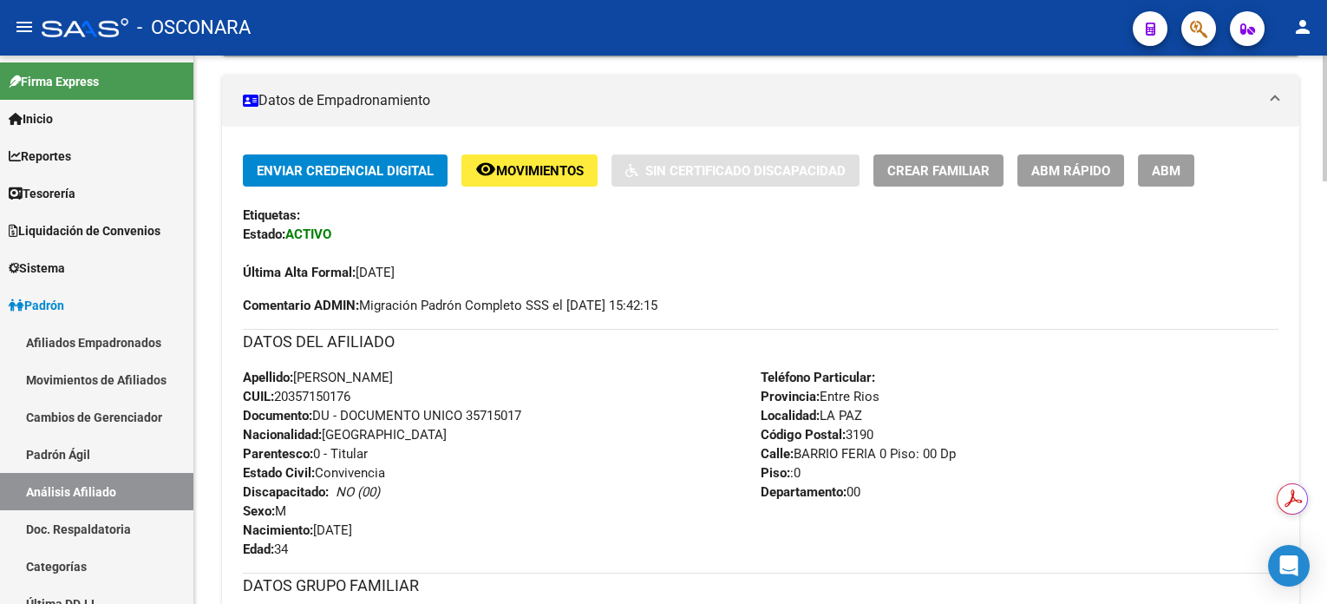
scroll to position [347, 0]
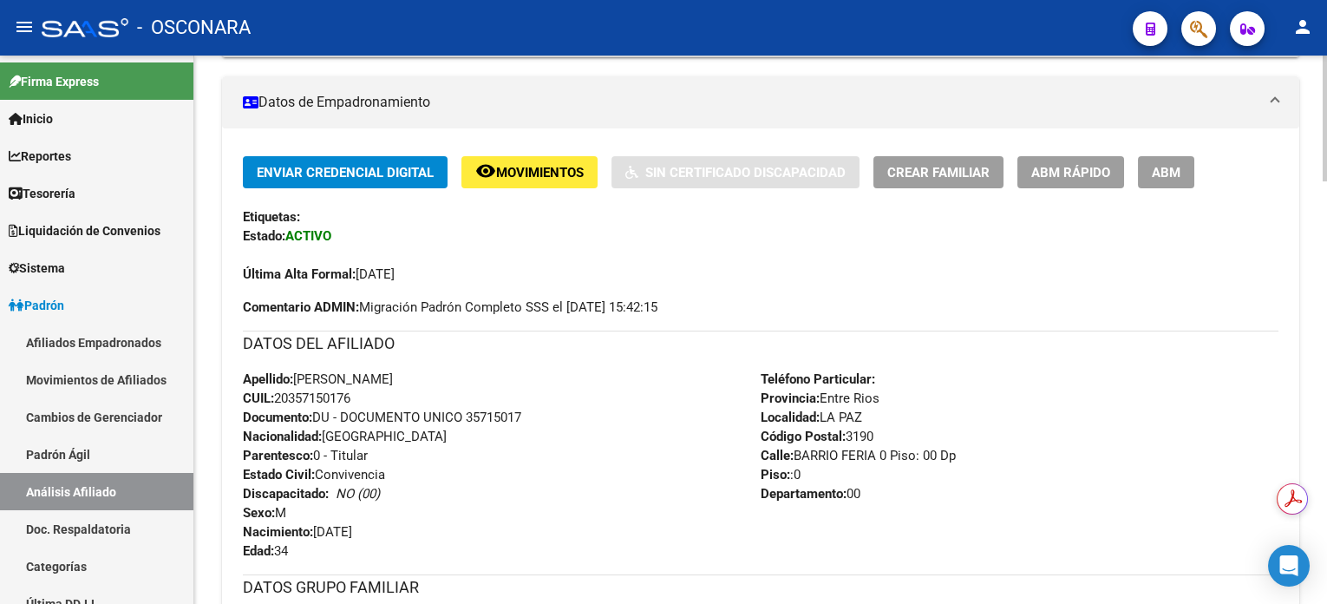
click at [313, 396] on span "CUIL: 20357150176" at bounding box center [297, 398] width 108 height 16
copy span "20357150176"
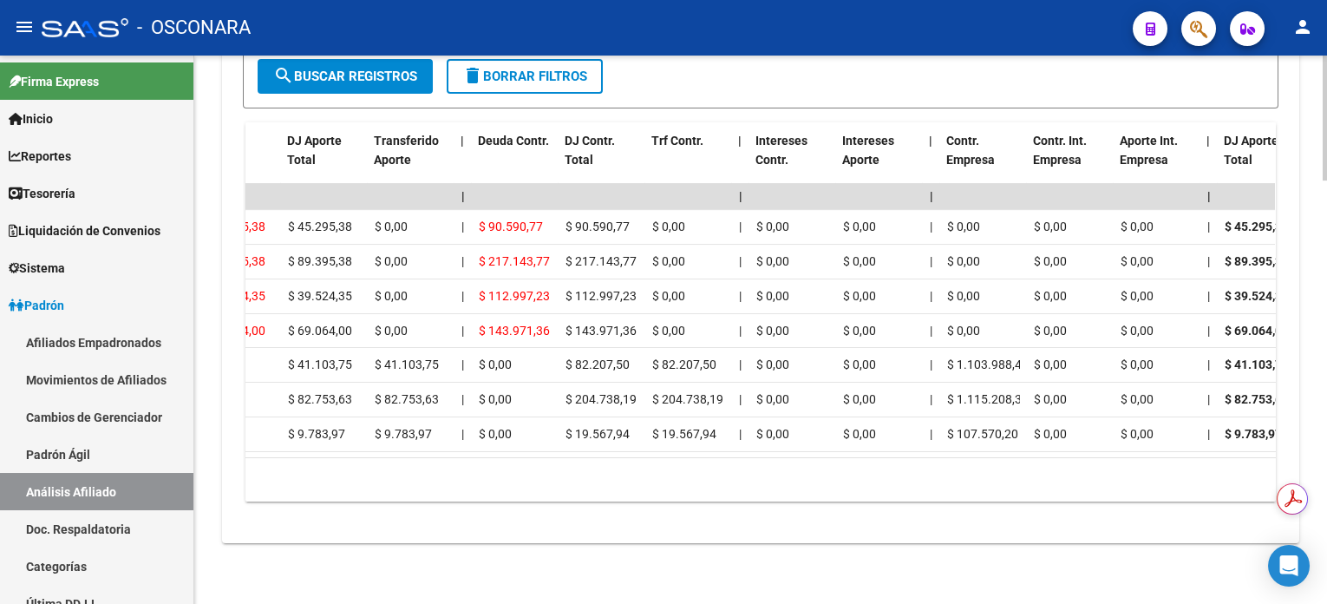
scroll to position [0, 0]
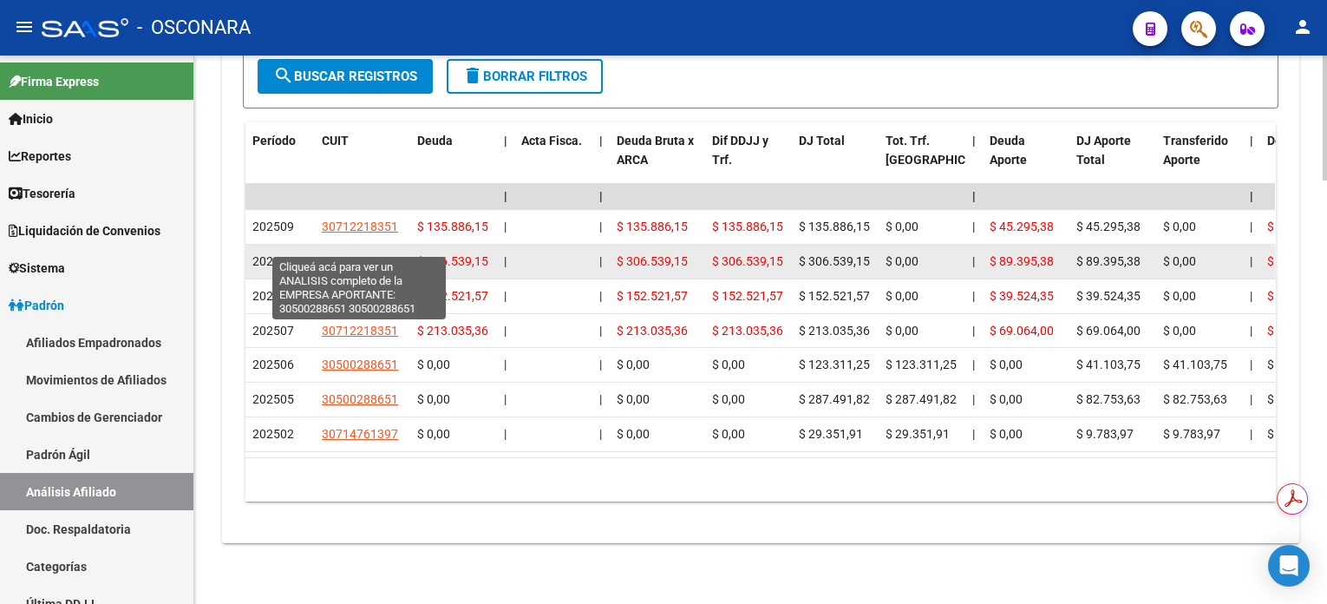
click at [385, 254] on span "30500288651" at bounding box center [360, 261] width 76 height 14
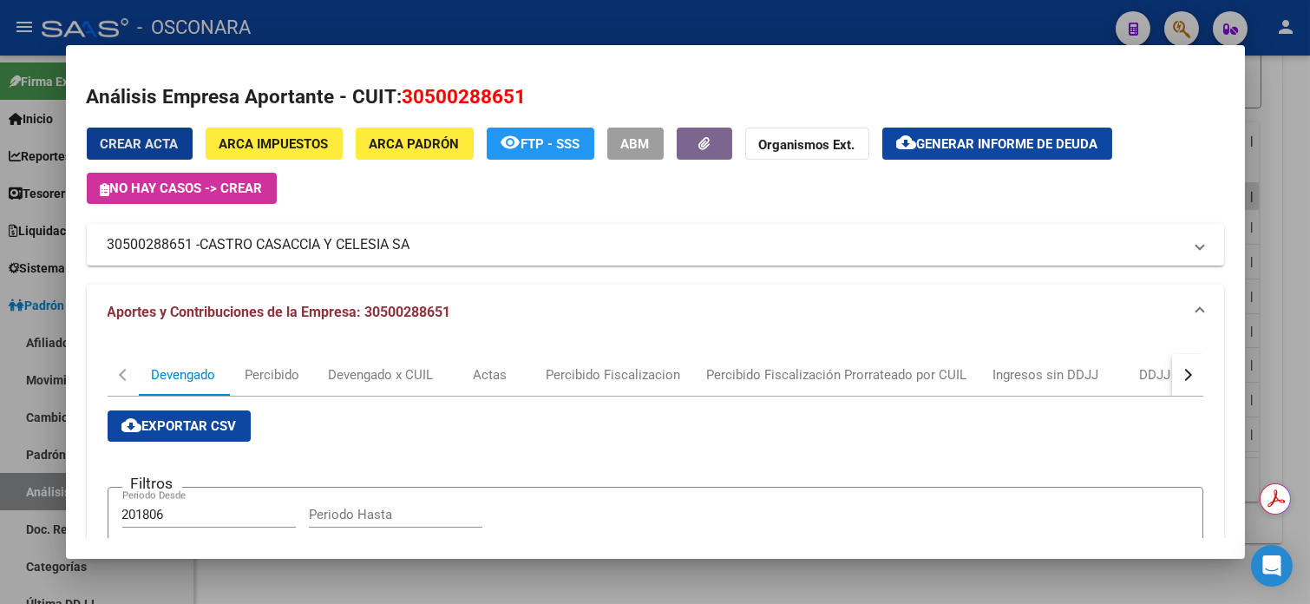
click at [1277, 153] on div at bounding box center [655, 302] width 1310 height 604
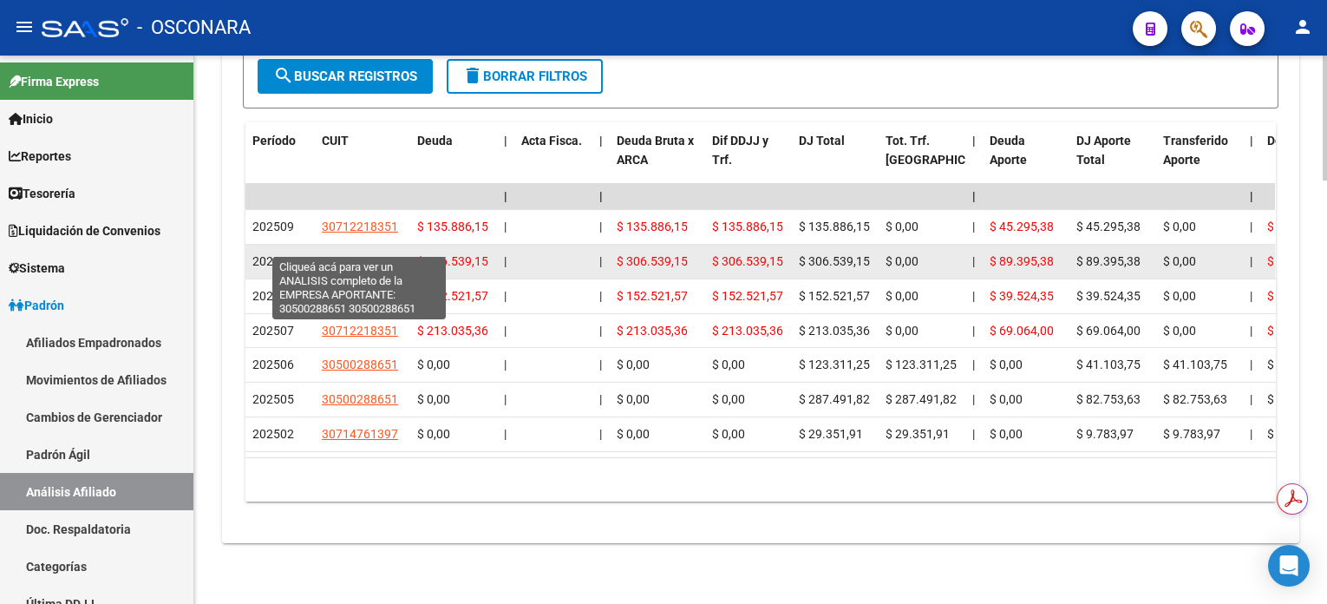
click at [377, 254] on span "30500288651" at bounding box center [360, 261] width 76 height 14
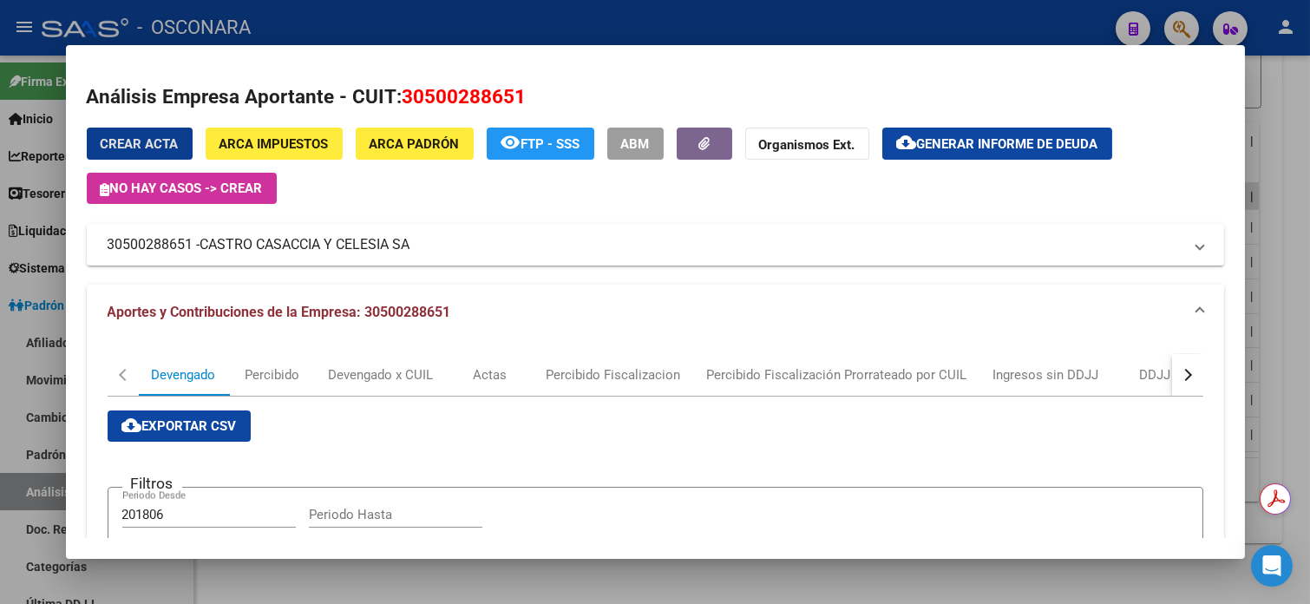
click at [1296, 153] on div at bounding box center [655, 302] width 1310 height 604
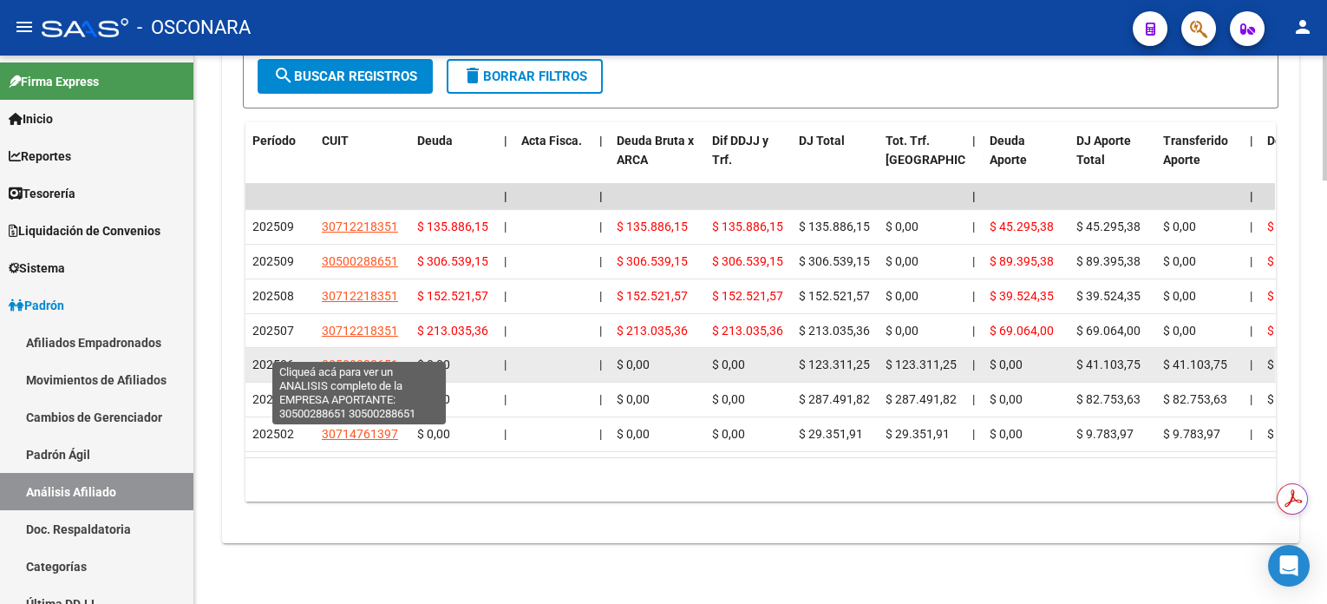
click at [380, 357] on span "30500288651" at bounding box center [360, 364] width 76 height 14
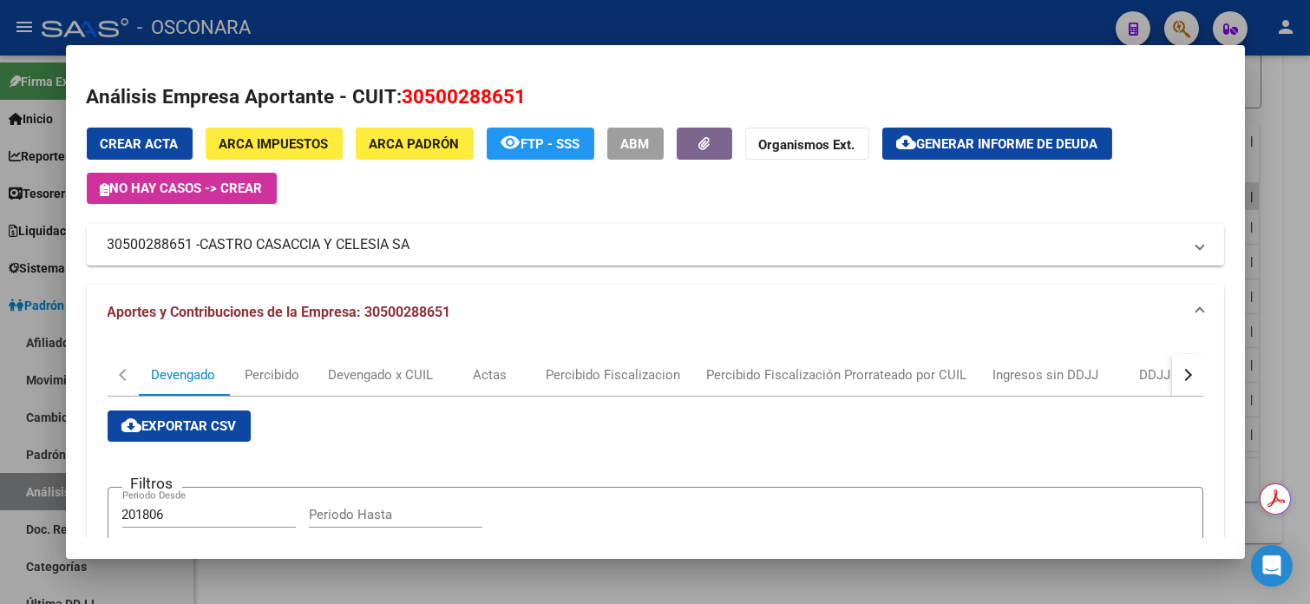
click at [1280, 82] on div at bounding box center [655, 302] width 1310 height 604
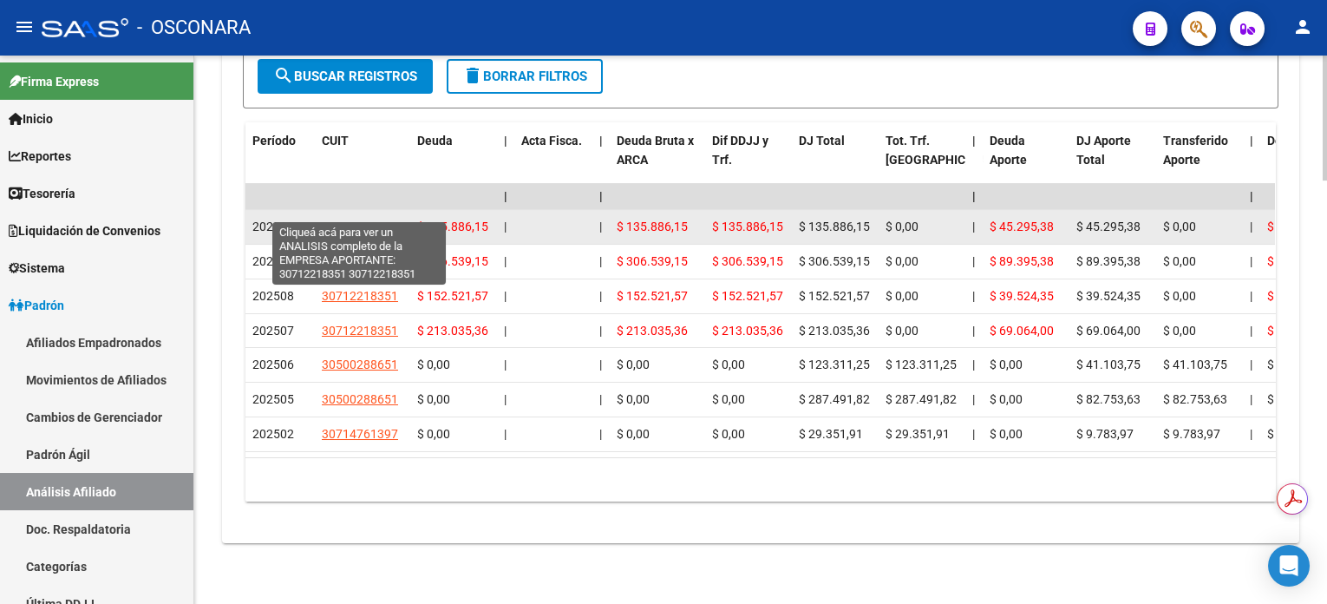
click at [382, 219] on span "30712218351" at bounding box center [360, 226] width 76 height 14
type textarea "30712218351"
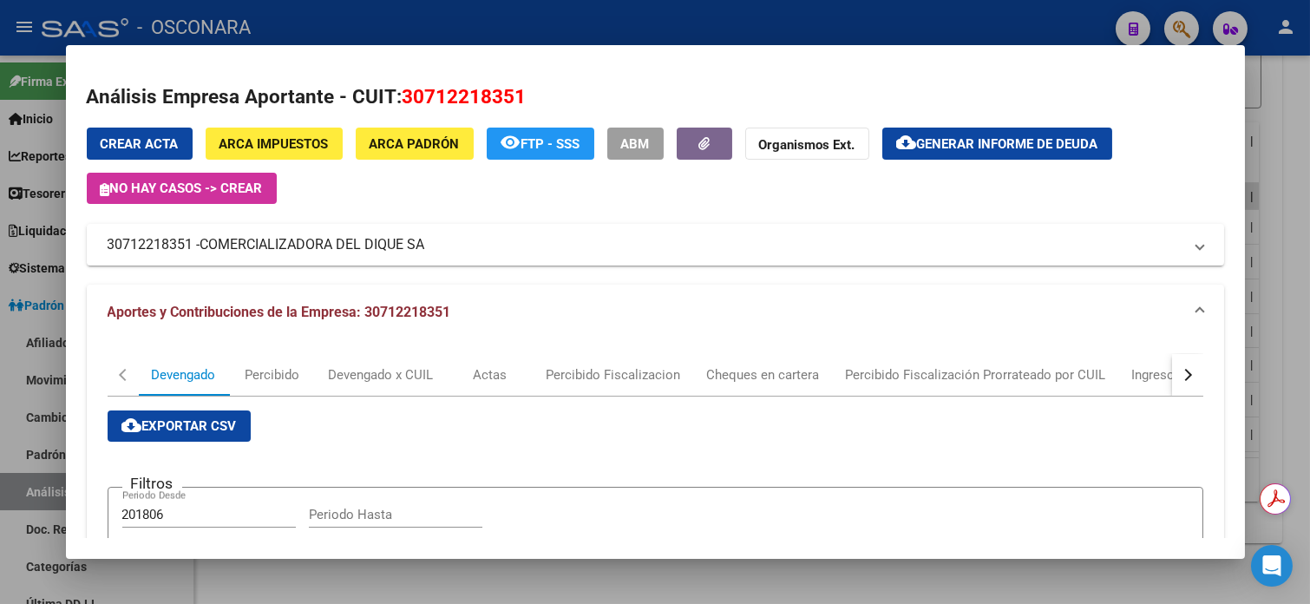
click at [1278, 139] on div at bounding box center [655, 302] width 1310 height 604
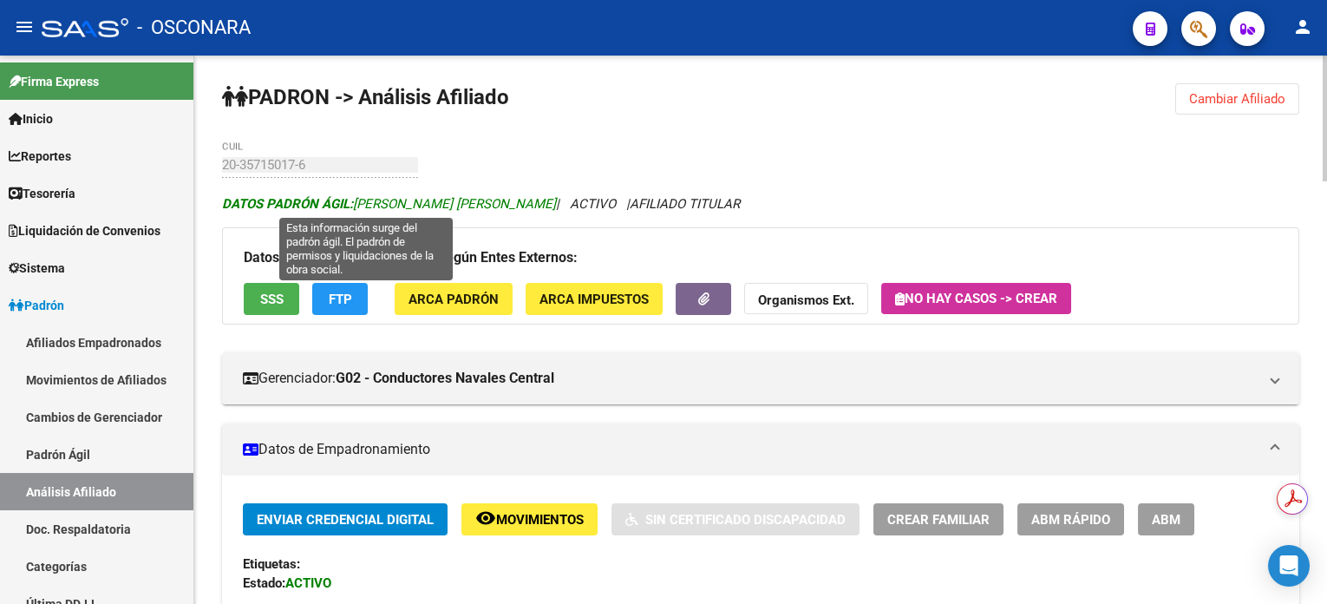
drag, startPoint x: 355, startPoint y: 204, endPoint x: 505, endPoint y: 205, distance: 150.1
click at [505, 205] on span "DATOS PADRÓN ÁGIL: [PERSON_NAME] [PERSON_NAME]" at bounding box center [389, 204] width 334 height 16
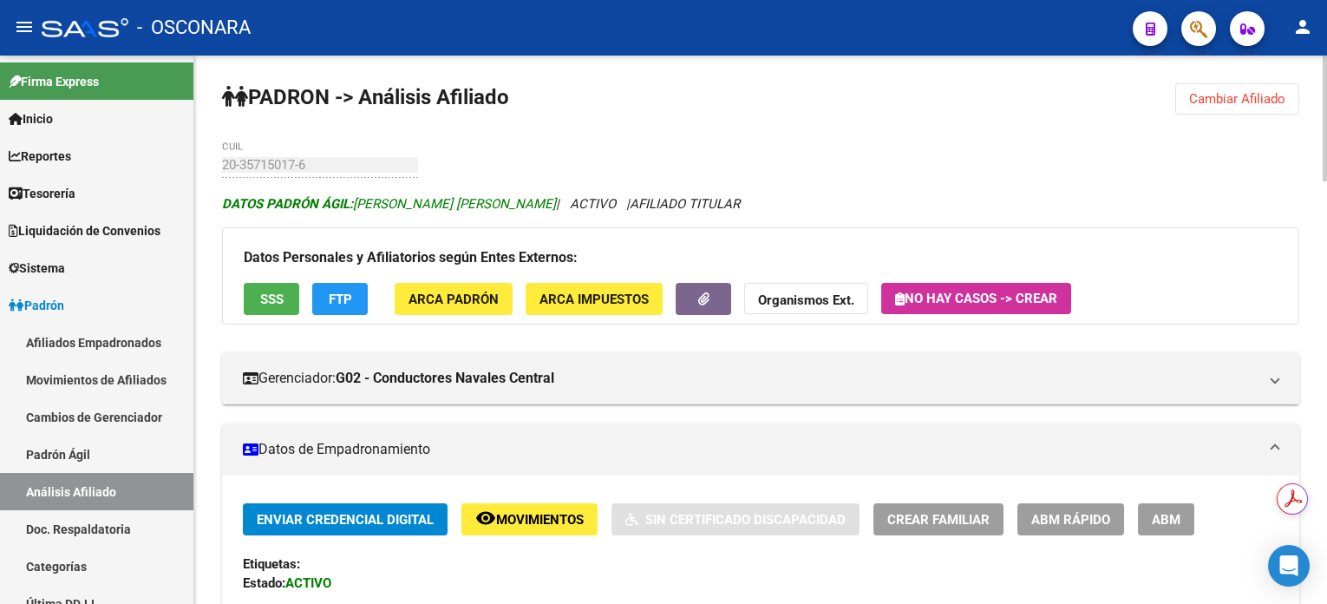
copy span "[PERSON_NAME] [PERSON_NAME]"
click at [730, 456] on mat-panel-title "Datos de Empadronamiento" at bounding box center [750, 449] width 1015 height 19
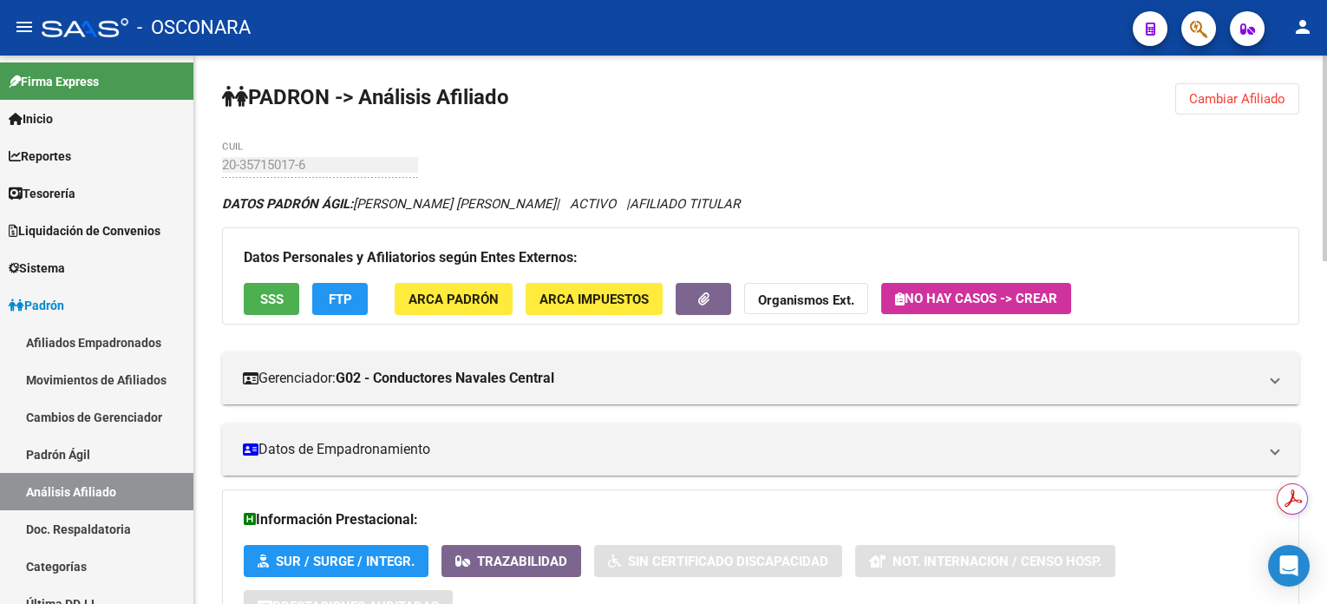
click at [1249, 91] on span "Cambiar Afiliado" at bounding box center [1237, 99] width 96 height 16
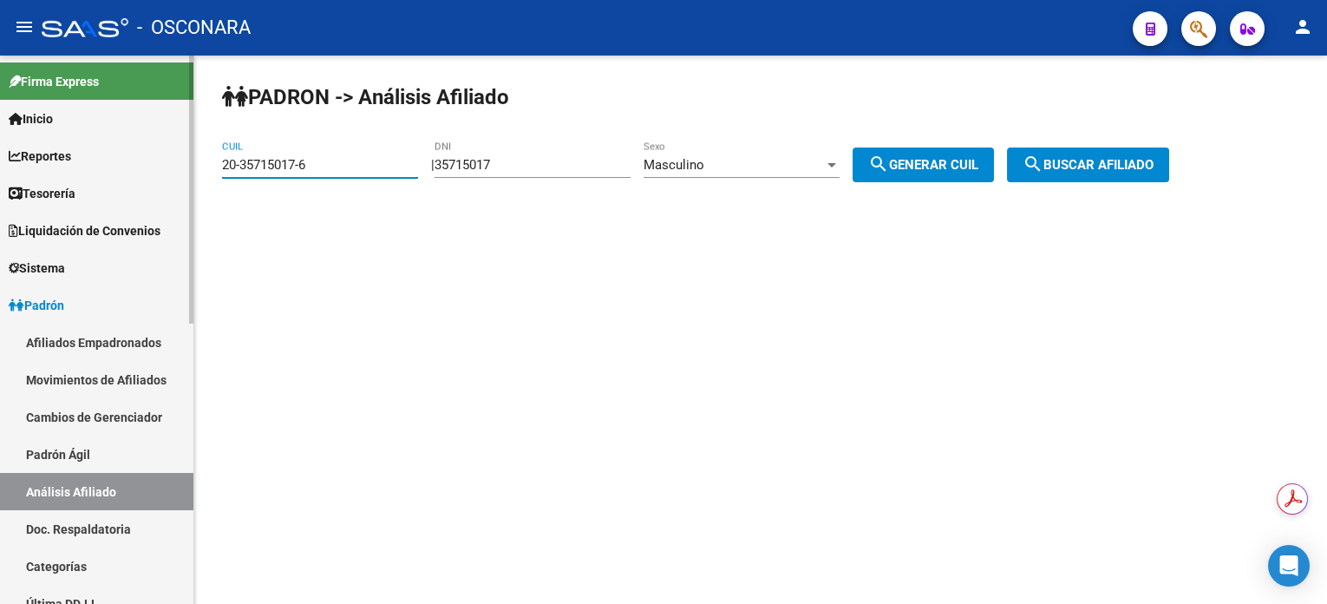
drag, startPoint x: 338, startPoint y: 161, endPoint x: 147, endPoint y: 177, distance: 192.4
click at [147, 177] on mat-sidenav-container "Firma Express Inicio Calendario SSS Instructivos Contacto OS Reportes Tablero d…" at bounding box center [663, 330] width 1327 height 548
paste input "25297213-8"
type input "20-25297213-8"
click at [1130, 127] on div "PADRON -> Análisis Afiliado 20-25297213-8 CUIL | 35715017 DNI Masculino Sexo se…" at bounding box center [760, 147] width 1133 height 182
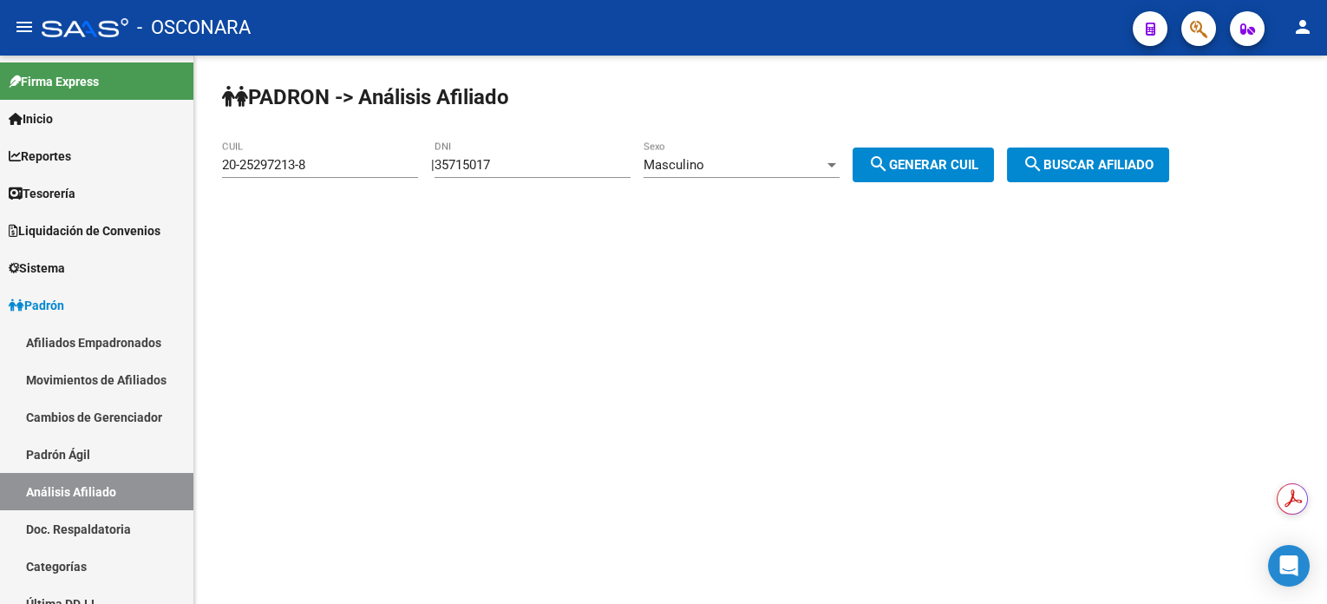
click at [1126, 161] on span "search Buscar afiliado" at bounding box center [1088, 165] width 131 height 16
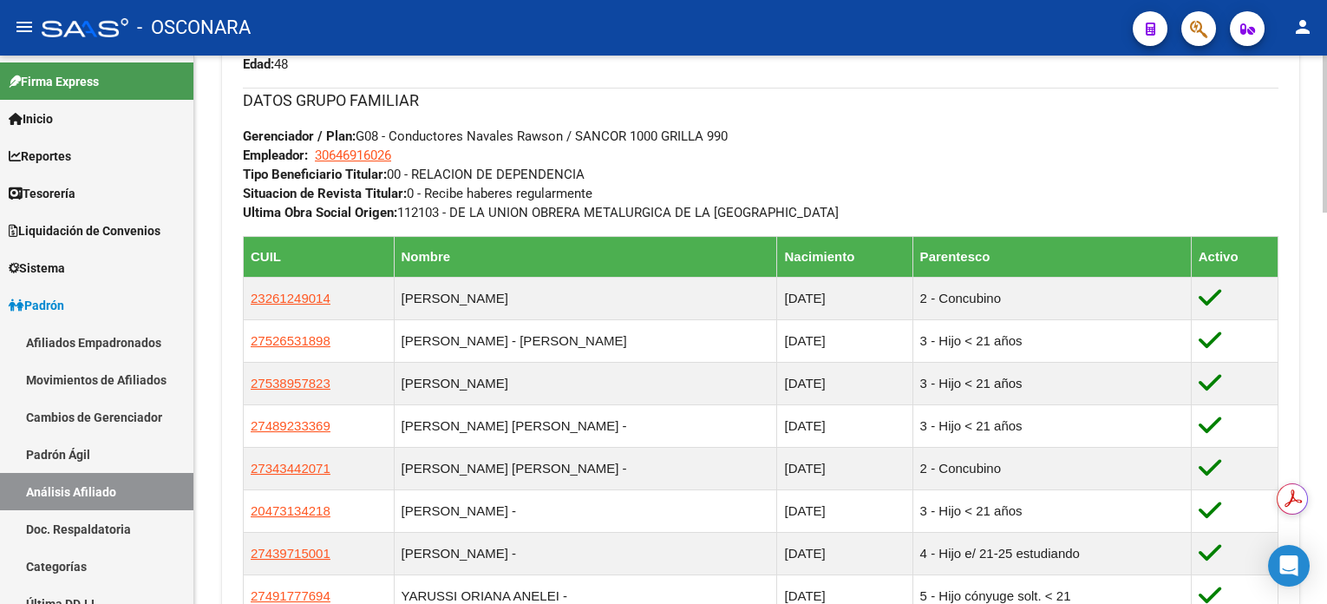
scroll to position [915, 0]
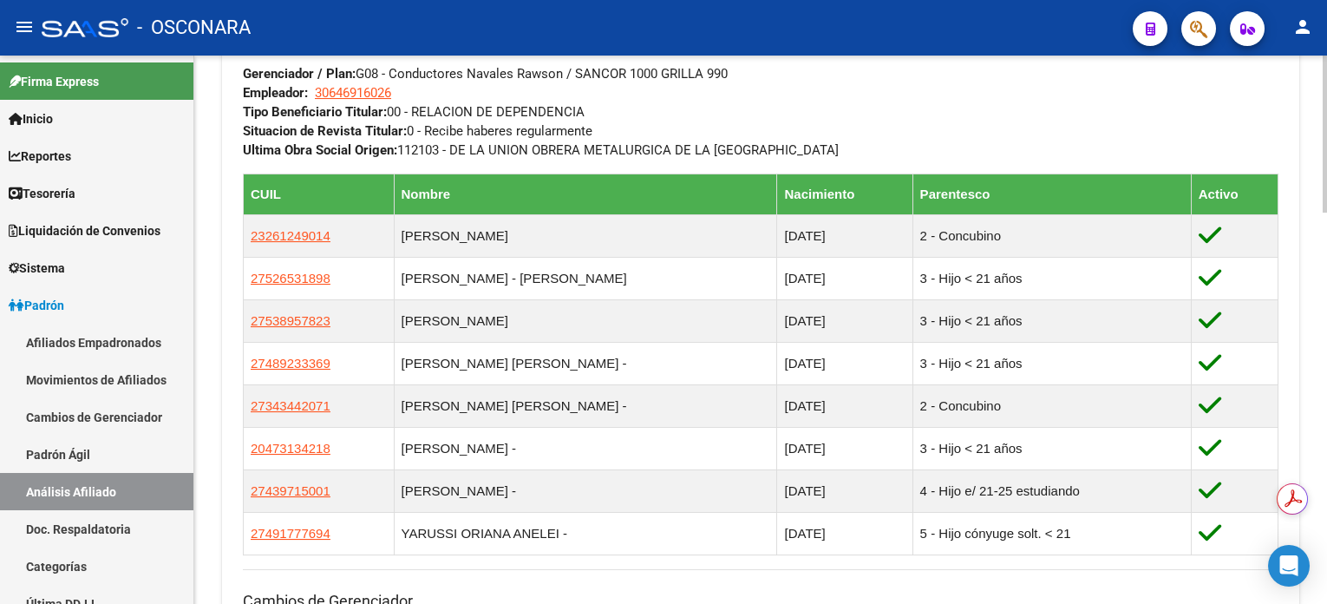
click at [1325, 409] on div at bounding box center [1325, 394] width 4 height 157
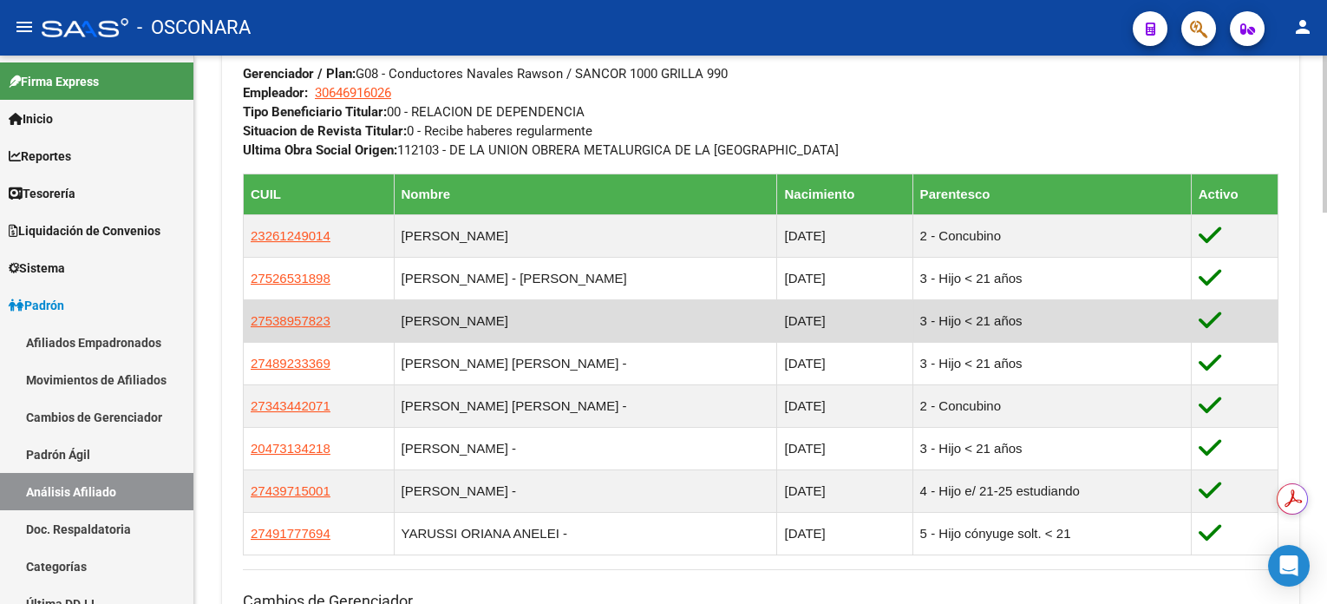
drag, startPoint x: 242, startPoint y: 229, endPoint x: 1262, endPoint y: 326, distance: 1024.9
click at [1262, 326] on div "Enviar Credencial Digital remove_red_eye Movimientos Sin Certificado Discapacid…" at bounding box center [761, 179] width 1078 height 1182
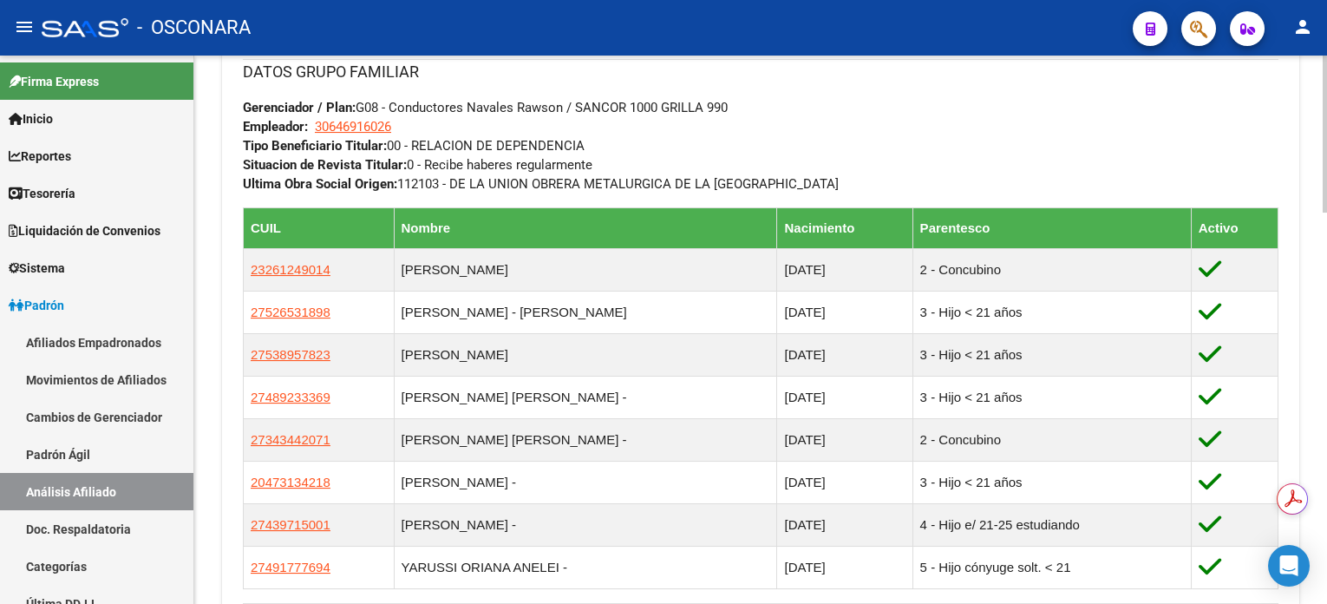
scroll to position [880, 0]
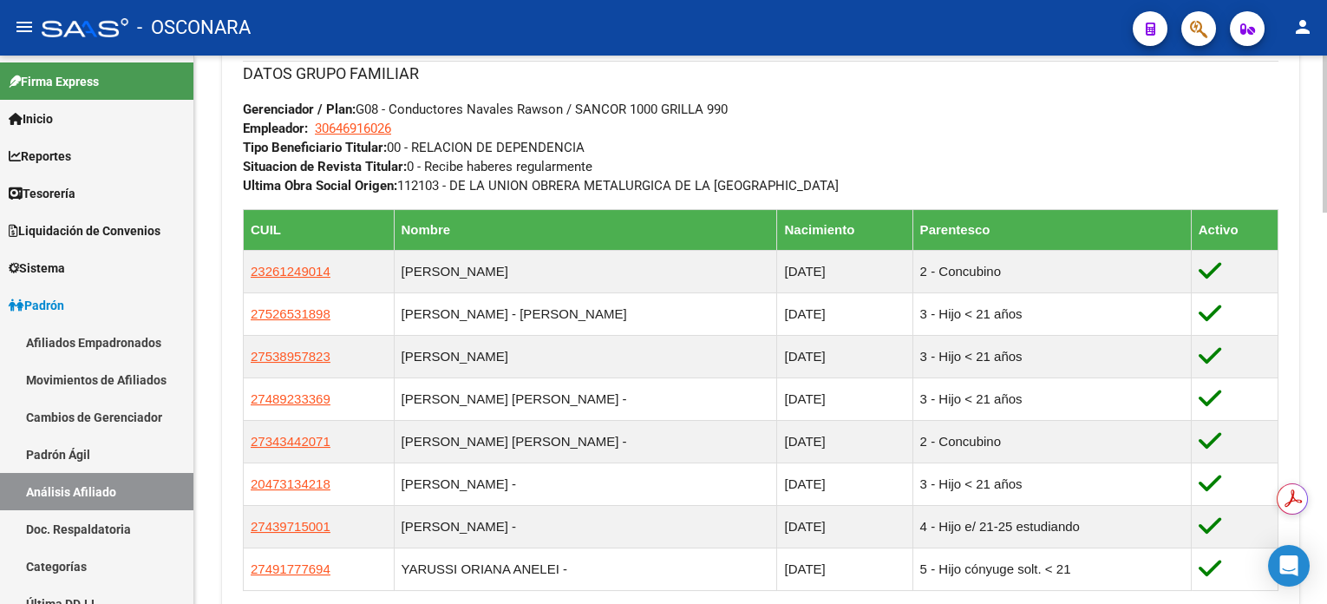
click at [1325, 376] on div at bounding box center [1325, 383] width 4 height 157
click at [1325, 43] on mat-toolbar "menu - OSCONARA person" at bounding box center [663, 28] width 1327 height 56
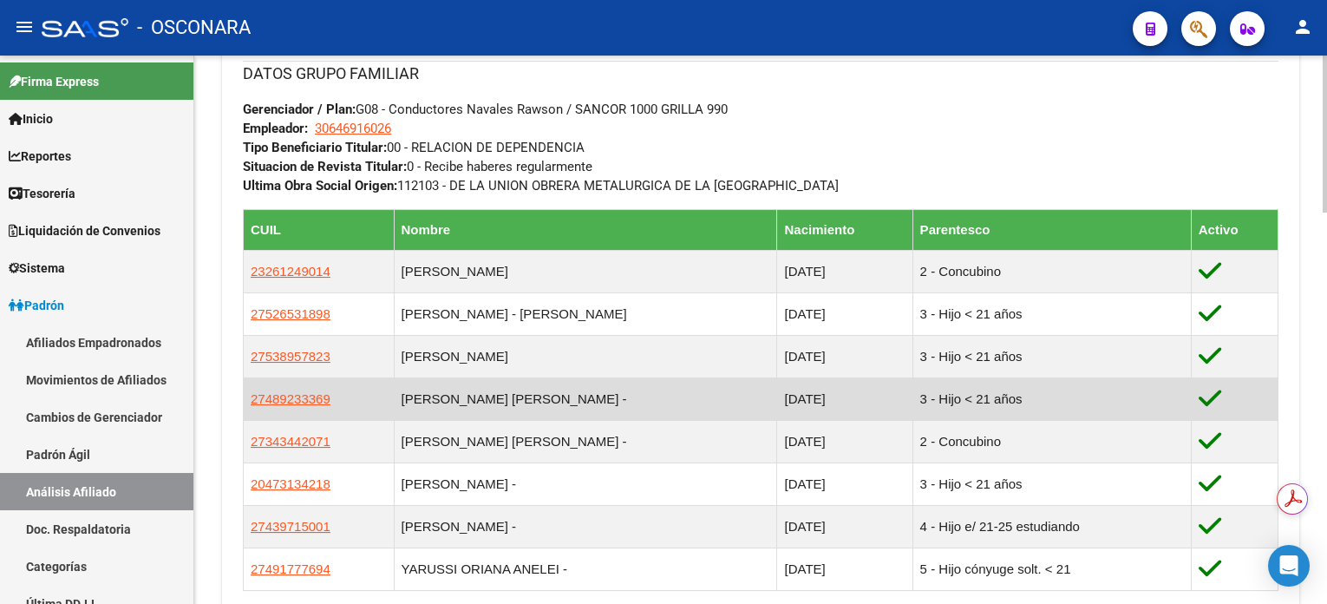
drag, startPoint x: 239, startPoint y: 388, endPoint x: 264, endPoint y: 407, distance: 30.9
click at [264, 407] on div "Enviar Credencial Digital remove_red_eye Movimientos Sin Certificado Discapacid…" at bounding box center [761, 214] width 1078 height 1182
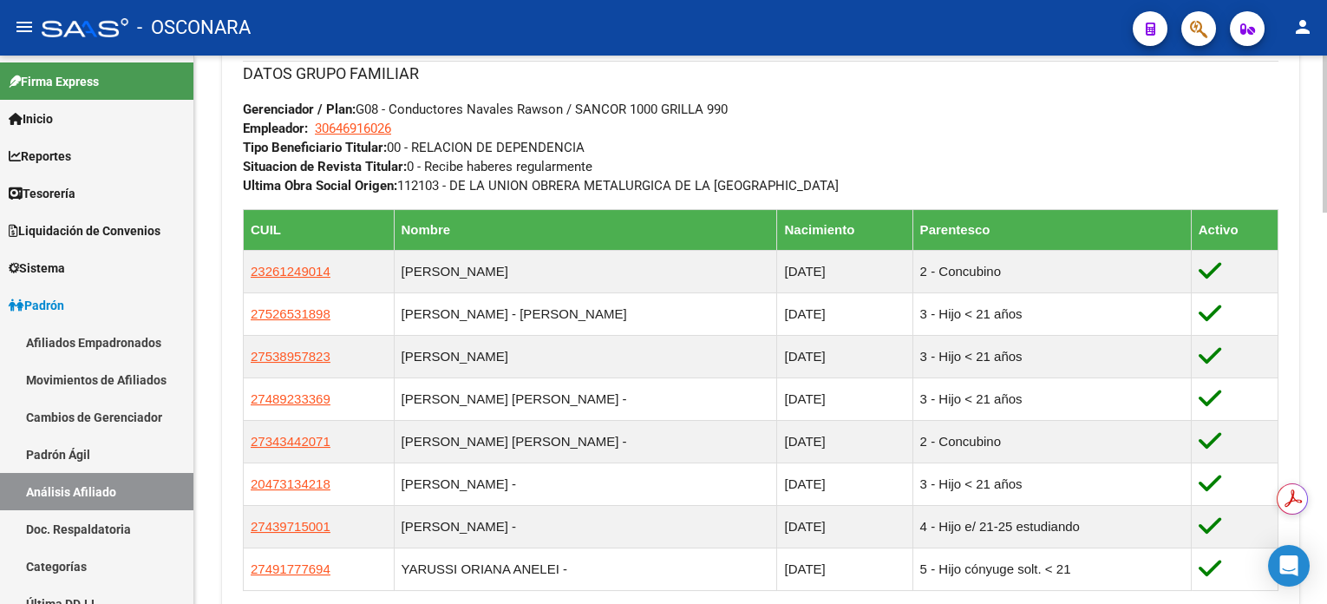
click at [223, 383] on div "Enviar Credencial Digital remove_red_eye Movimientos Sin Certificado Discapacid…" at bounding box center [761, 214] width 1078 height 1182
click at [223, 417] on div "Enviar Credencial Digital remove_red_eye Movimientos Sin Certificado Discapacid…" at bounding box center [761, 214] width 1078 height 1182
click at [226, 390] on div "Enviar Credencial Digital remove_red_eye Movimientos Sin Certificado Discapacid…" at bounding box center [761, 214] width 1078 height 1182
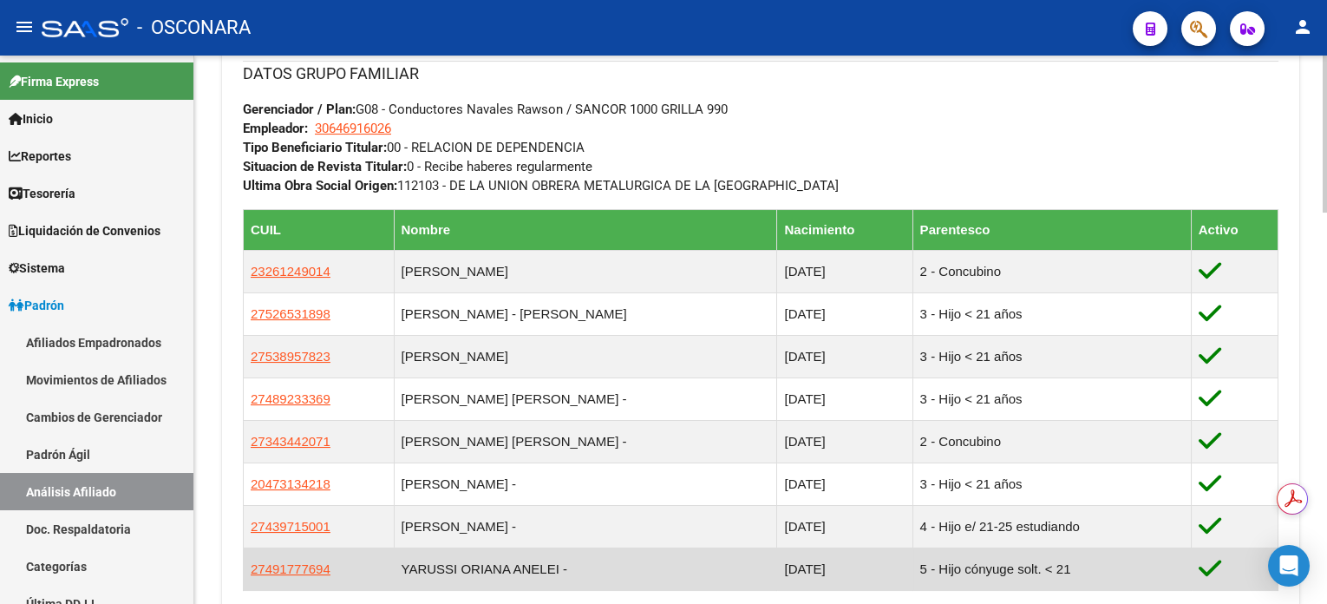
drag, startPoint x: 245, startPoint y: 397, endPoint x: 1061, endPoint y: 573, distance: 835.0
click at [1061, 573] on table "CUIL Nombre Nacimiento Parentesco Activo 23261249014 [PERSON_NAME] [DATE] 2 - C…" at bounding box center [761, 400] width 1036 height 382
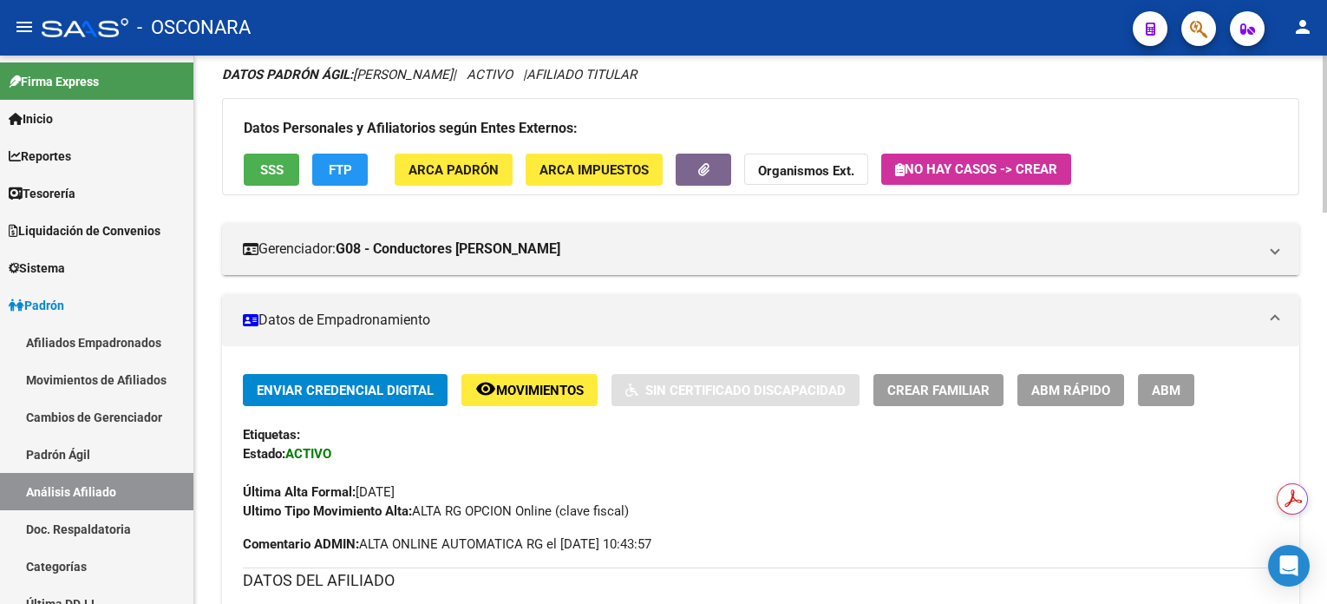
scroll to position [0, 0]
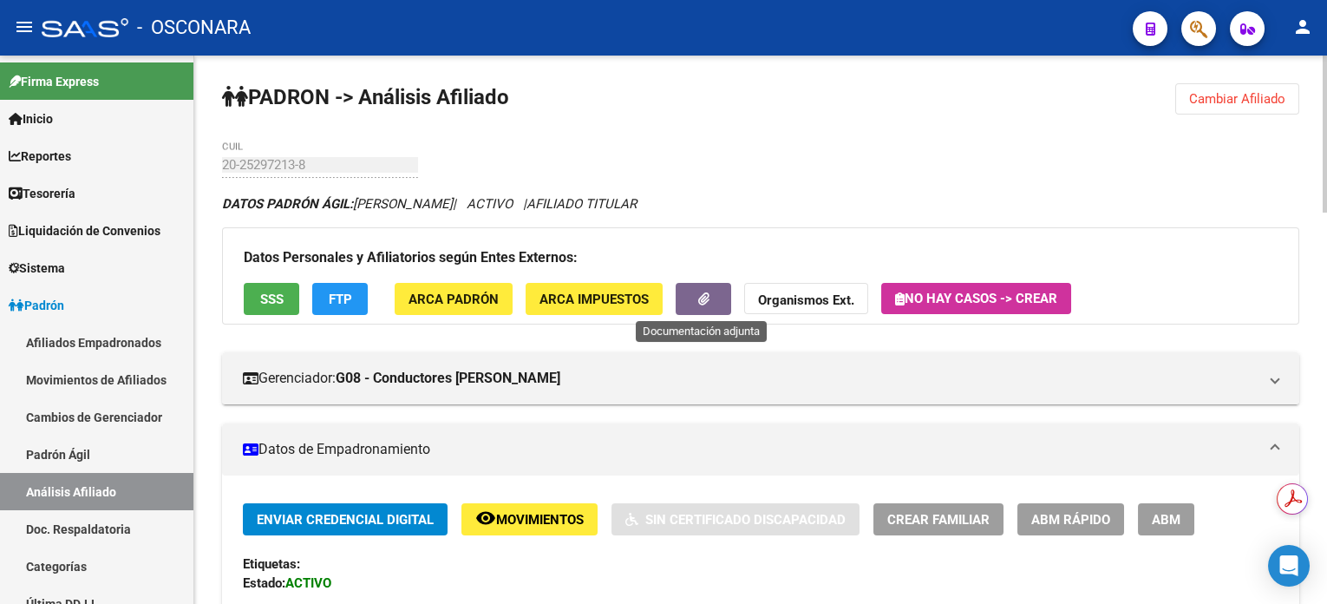
click at [707, 300] on icon "button" at bounding box center [703, 298] width 11 height 13
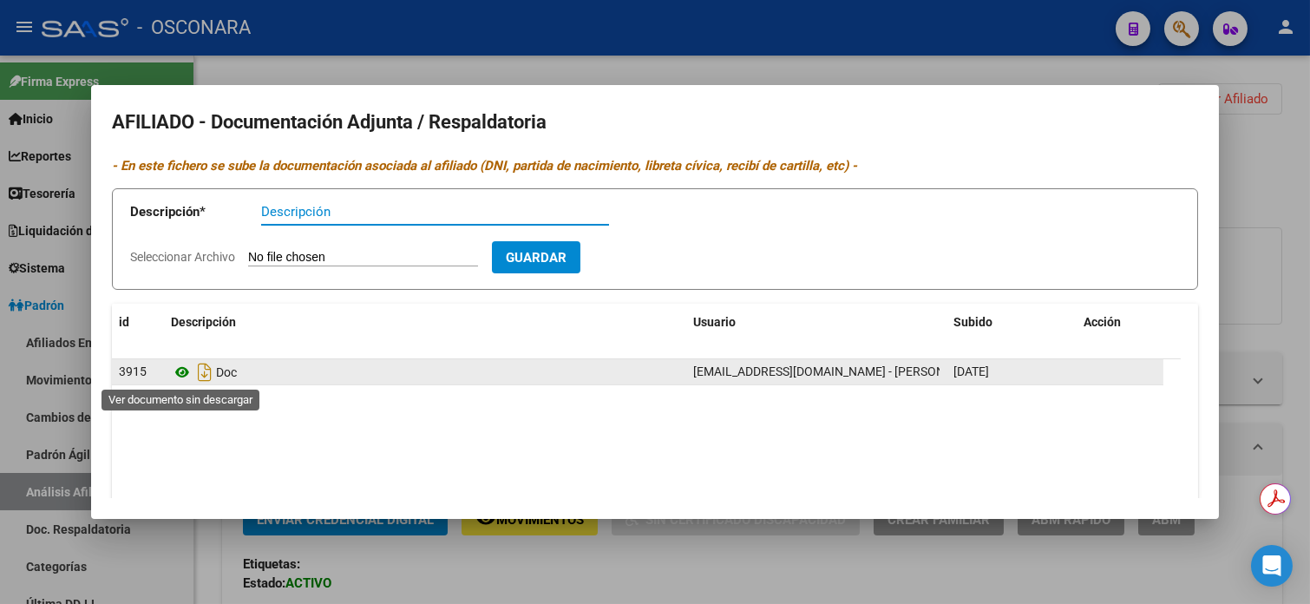
click at [183, 371] on icon at bounding box center [182, 372] width 23 height 21
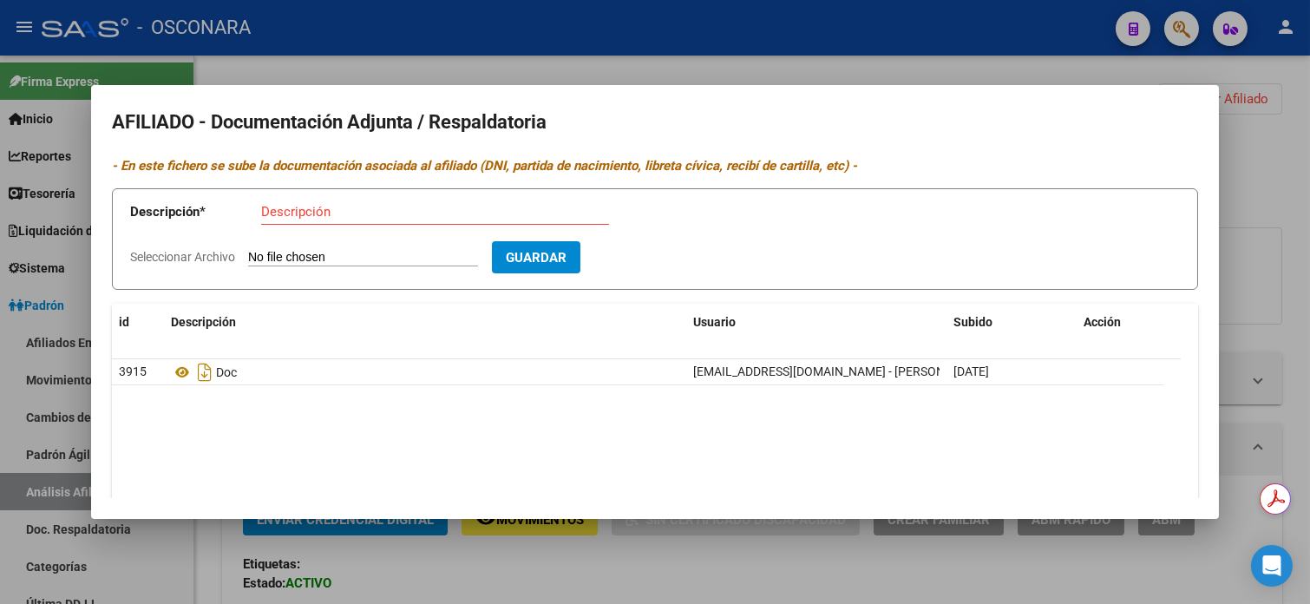
click at [1279, 159] on div at bounding box center [655, 302] width 1310 height 604
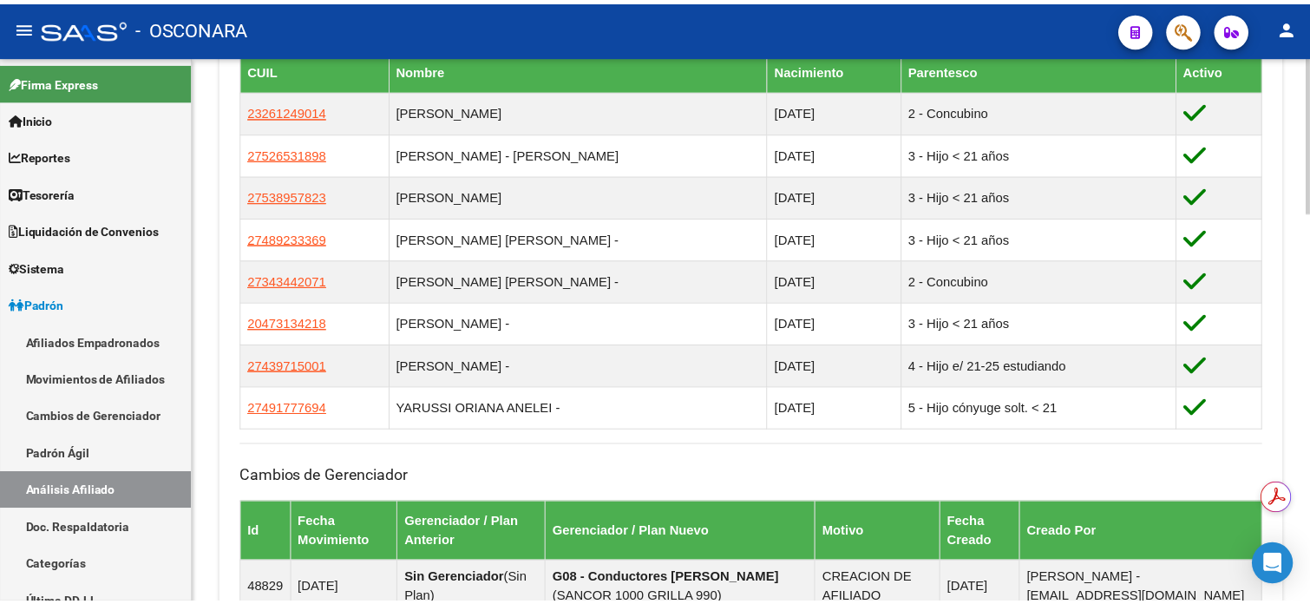
scroll to position [1041, 0]
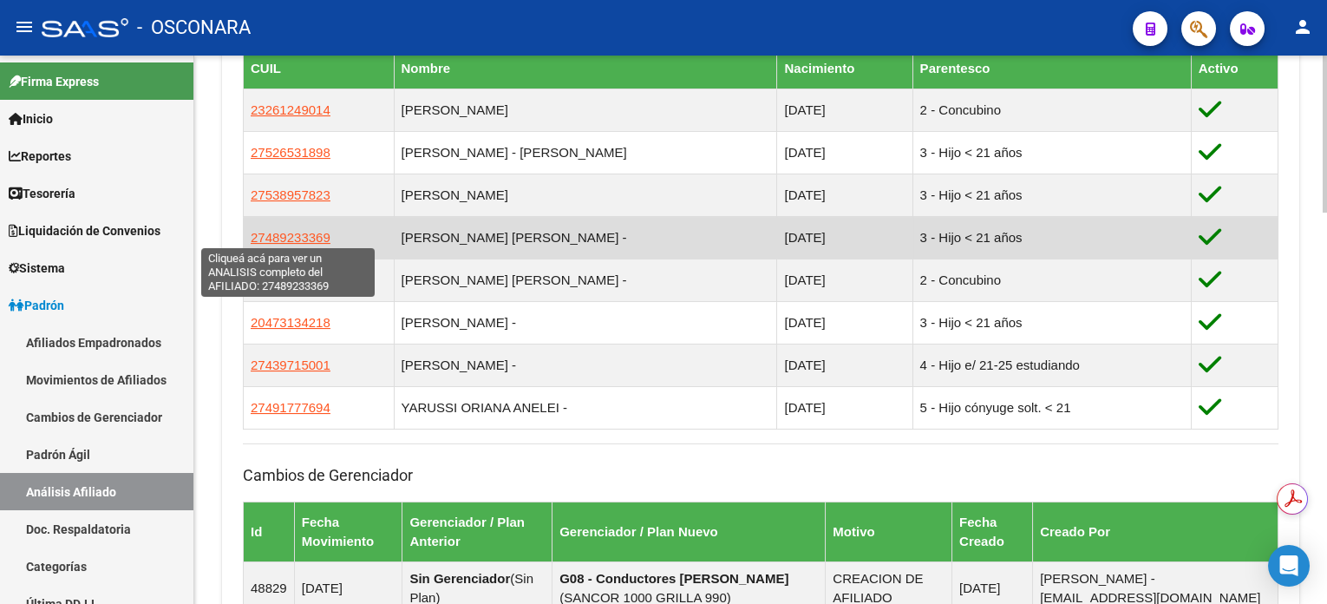
click at [286, 231] on span "27489233369" at bounding box center [291, 237] width 80 height 15
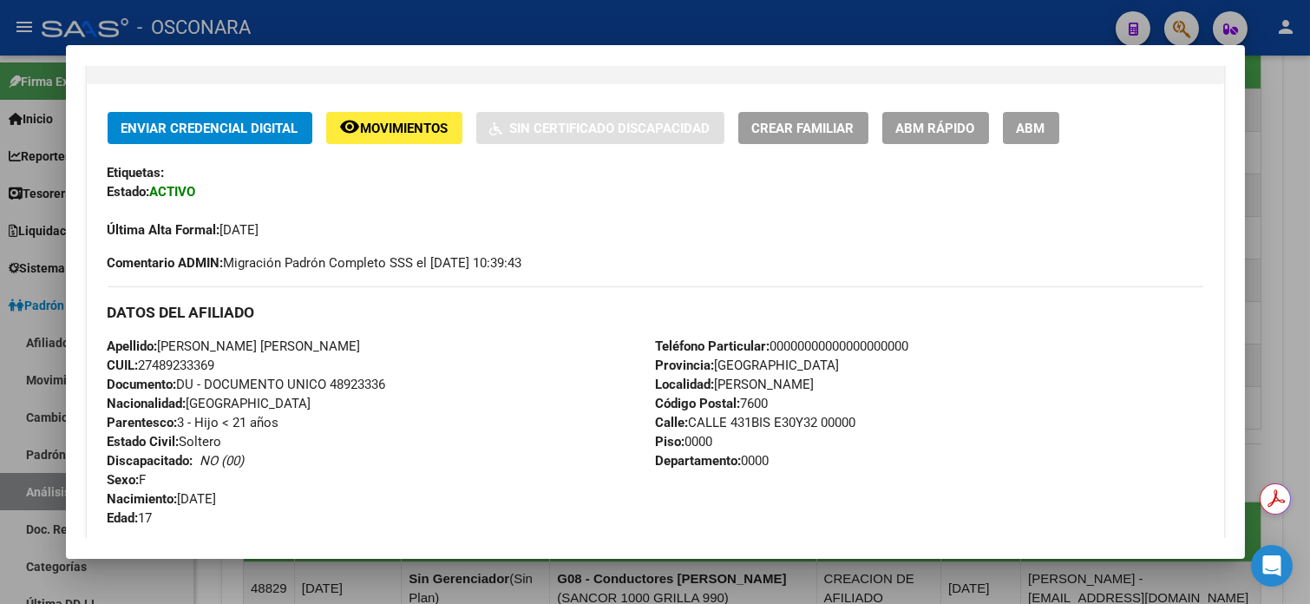
scroll to position [347, 0]
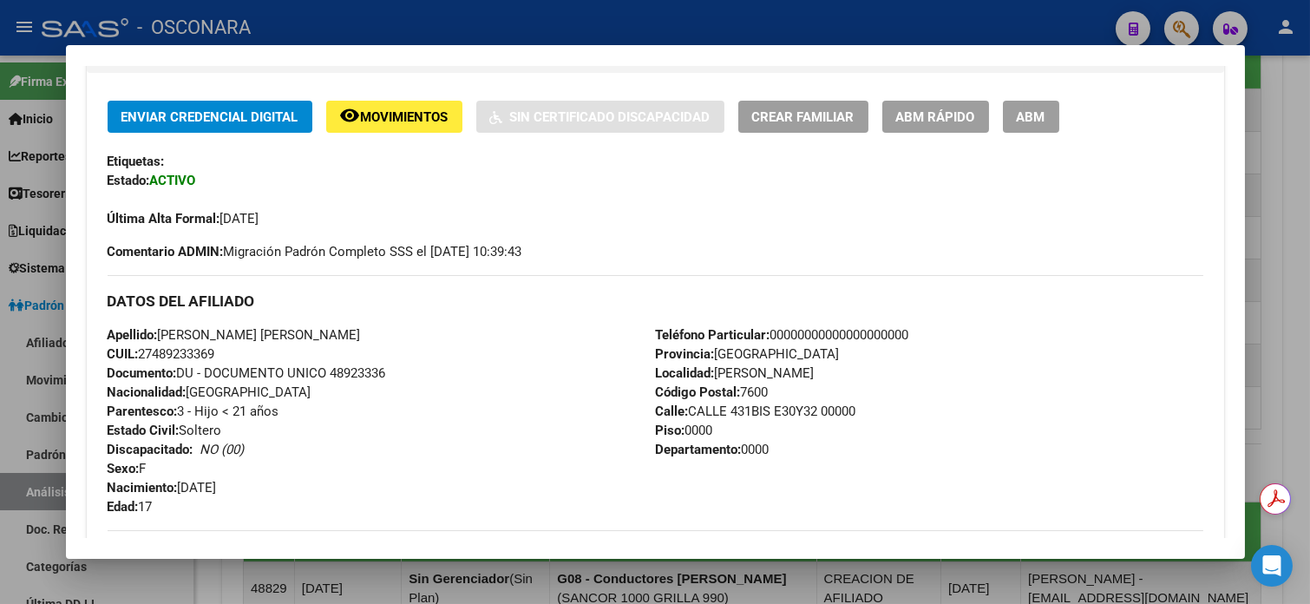
click at [1286, 153] on div at bounding box center [655, 302] width 1310 height 604
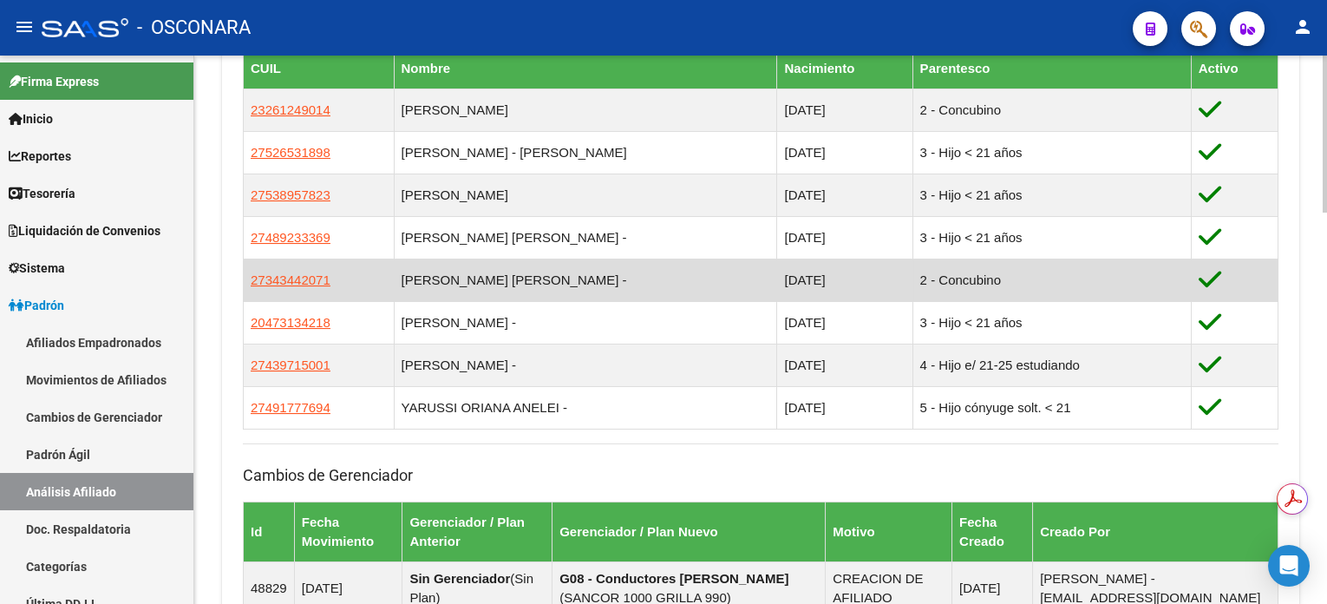
click at [283, 265] on td "27343442071" at bounding box center [319, 280] width 151 height 43
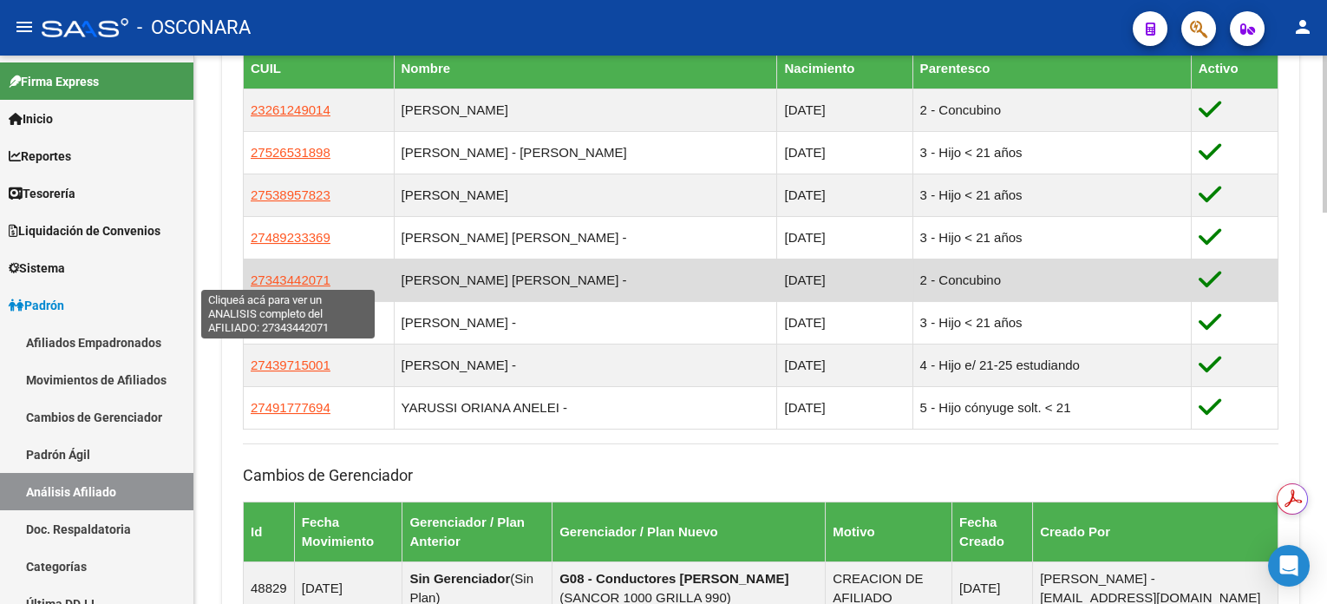
click at [286, 272] on span "27343442071" at bounding box center [291, 279] width 80 height 15
type textarea "27343442071"
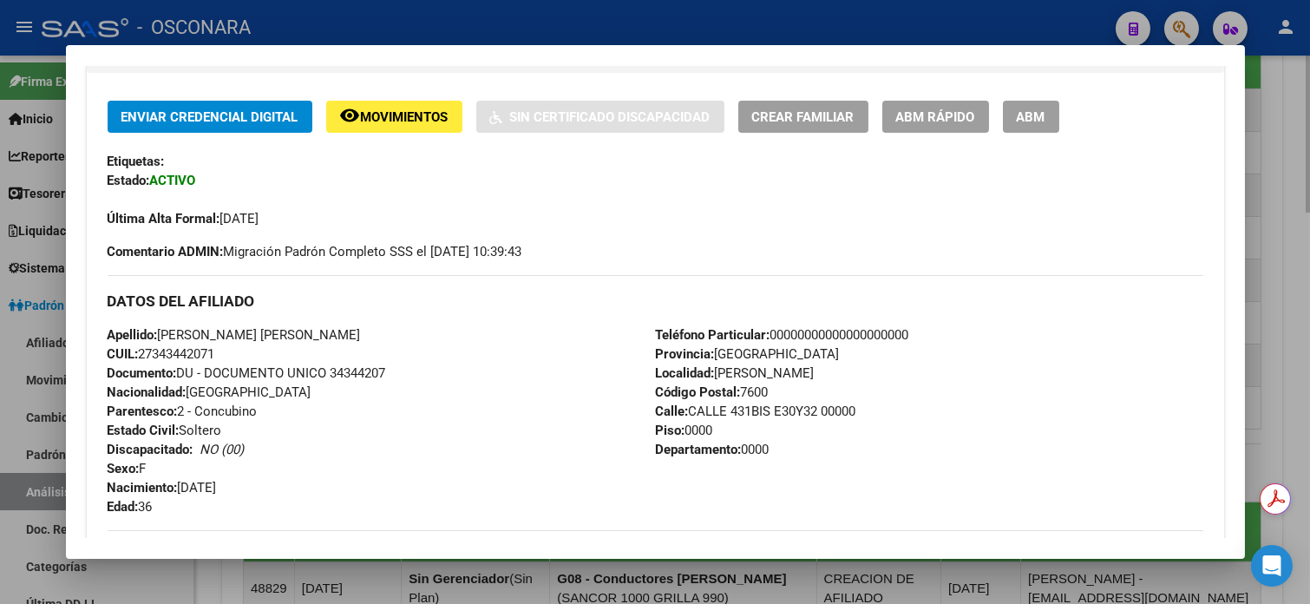
click at [1289, 115] on div at bounding box center [655, 302] width 1310 height 604
